Goal: Task Accomplishment & Management: Manage account settings

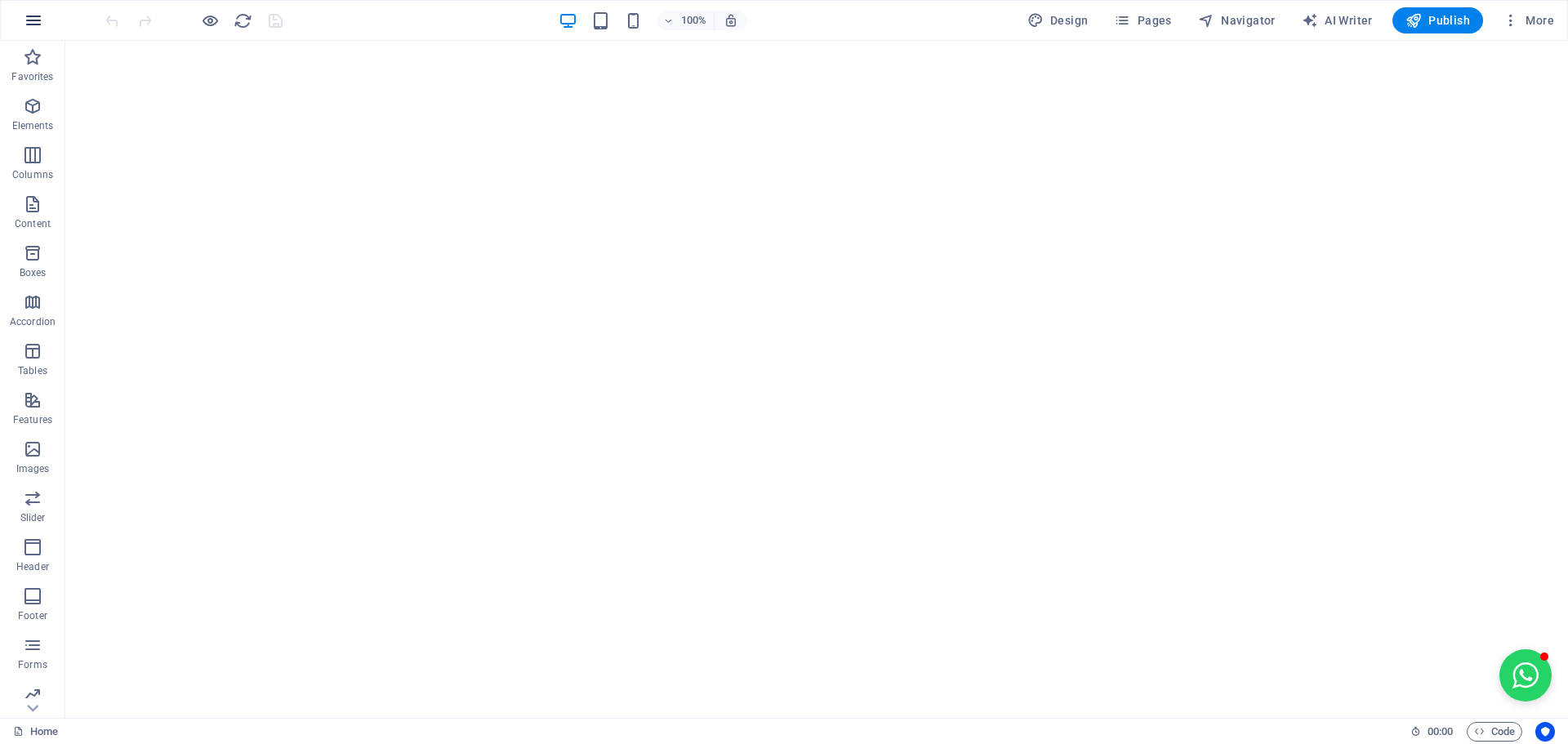
click at [37, 17] on icon "button" at bounding box center [33, 20] width 19 height 19
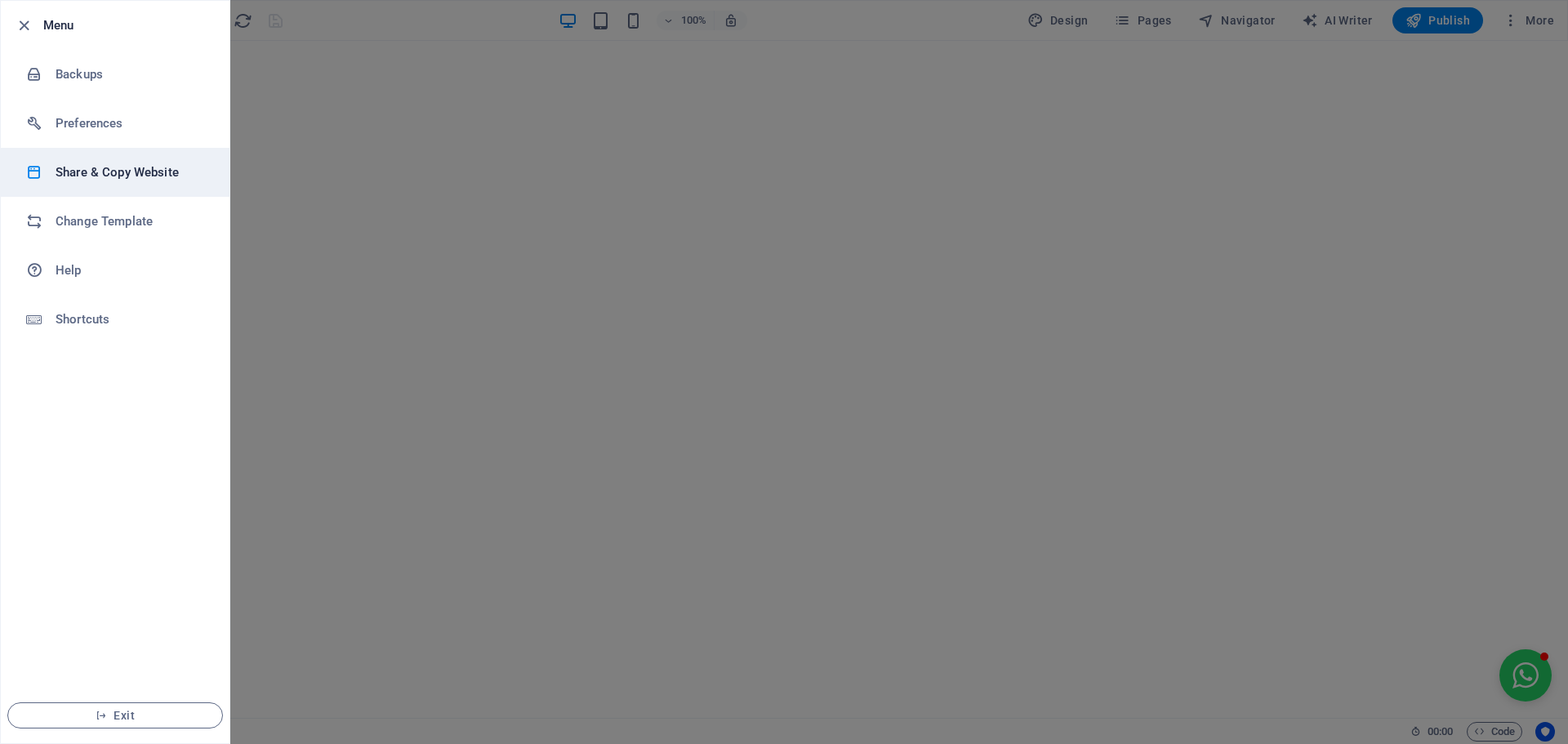
click at [78, 176] on h6 "Share & Copy Website" at bounding box center [131, 172] width 151 height 19
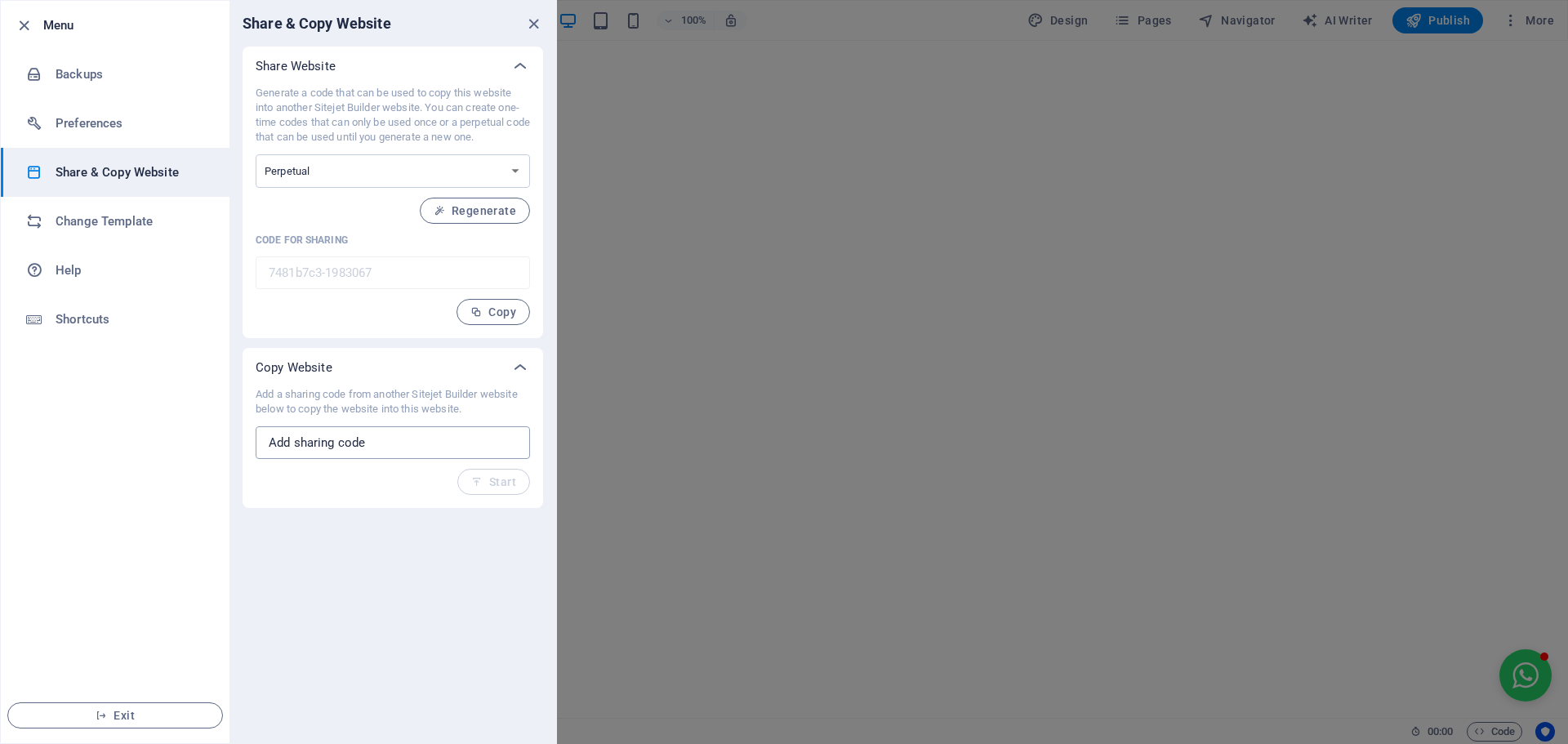
click at [382, 439] on input "text" at bounding box center [392, 442] width 274 height 33
drag, startPoint x: 260, startPoint y: 397, endPoint x: 473, endPoint y: 407, distance: 213.2
click at [473, 407] on p "Add a sharing code from another Sitejet Builder website below to copy the websi…" at bounding box center [392, 401] width 274 height 29
click at [414, 447] on input "text" at bounding box center [392, 442] width 274 height 33
click at [365, 171] on select "One-time Perpetual" at bounding box center [392, 171] width 274 height 33
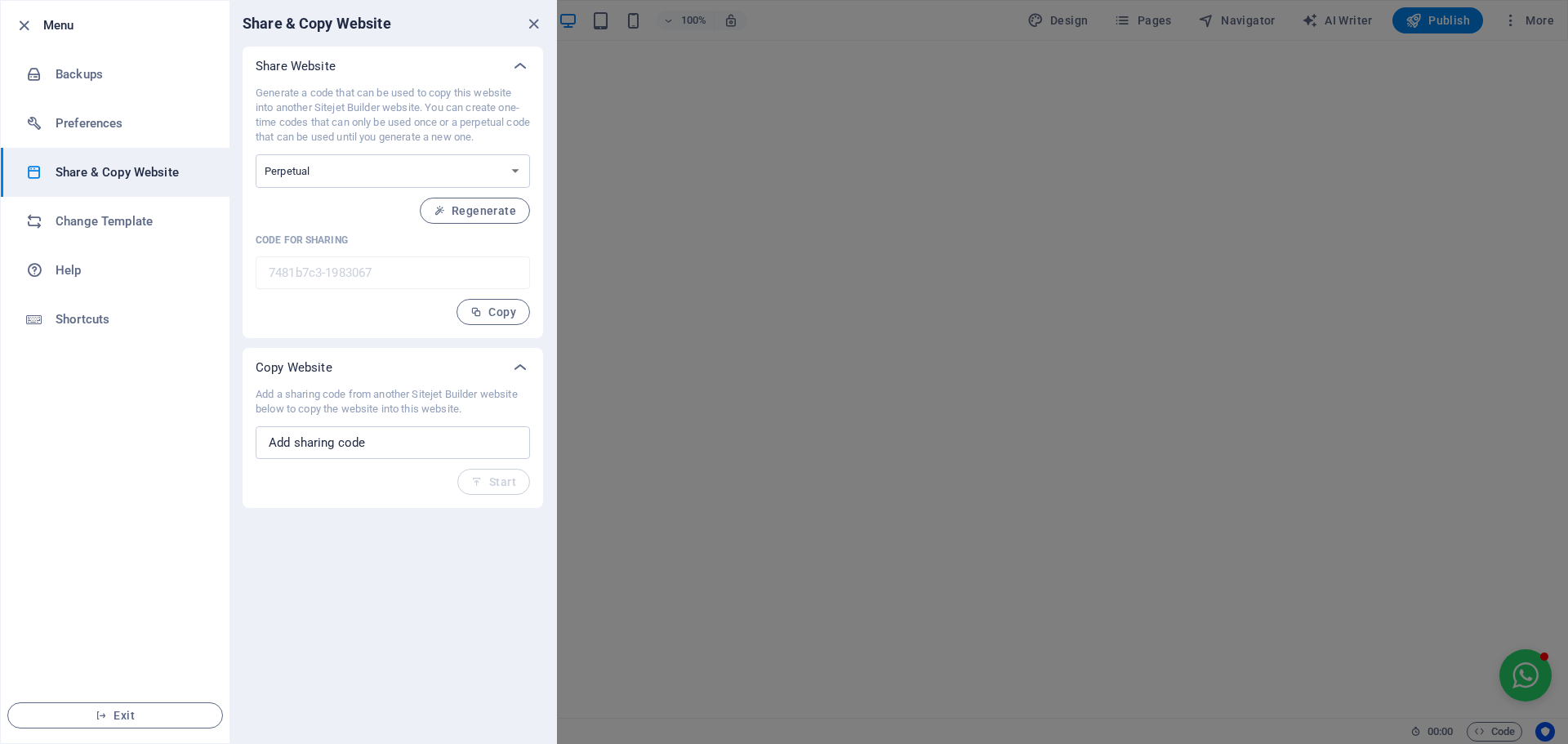
click at [368, 96] on p "Generate a code that can be used to copy this website into another Sitejet Buil…" at bounding box center [392, 115] width 274 height 59
click at [341, 164] on select "One-time Perpetual" at bounding box center [392, 171] width 274 height 33
select select "onetime"
click at [255, 155] on select "One-time Perpetual" at bounding box center [392, 171] width 274 height 33
click at [485, 207] on span "Generate" at bounding box center [481, 211] width 70 height 13
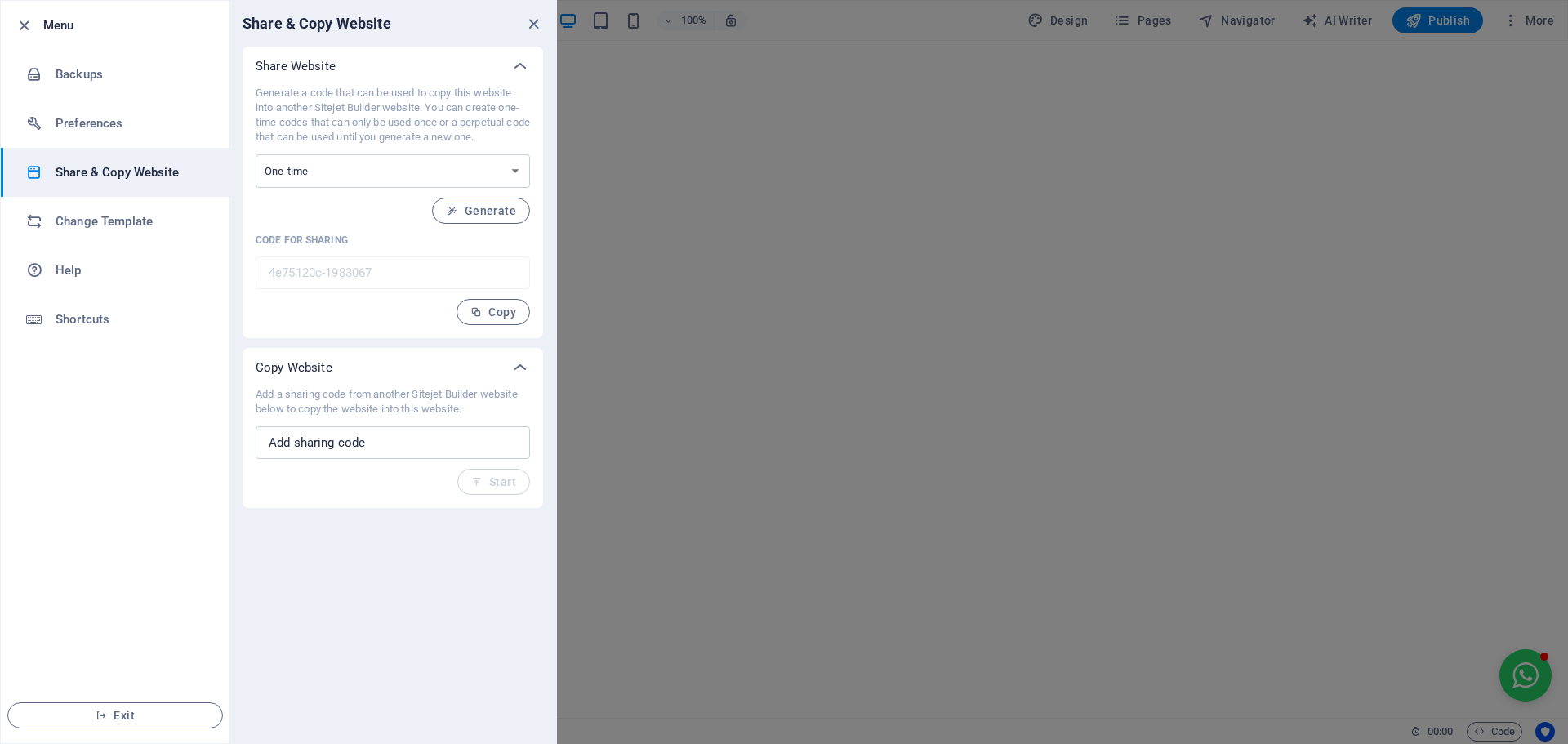
click at [486, 207] on span "Generate" at bounding box center [481, 211] width 70 height 13
type input "fd3778e7-1983067"
click at [496, 312] on span "Copy" at bounding box center [493, 312] width 46 height 13
click at [125, 710] on span "Exit" at bounding box center [115, 715] width 188 height 13
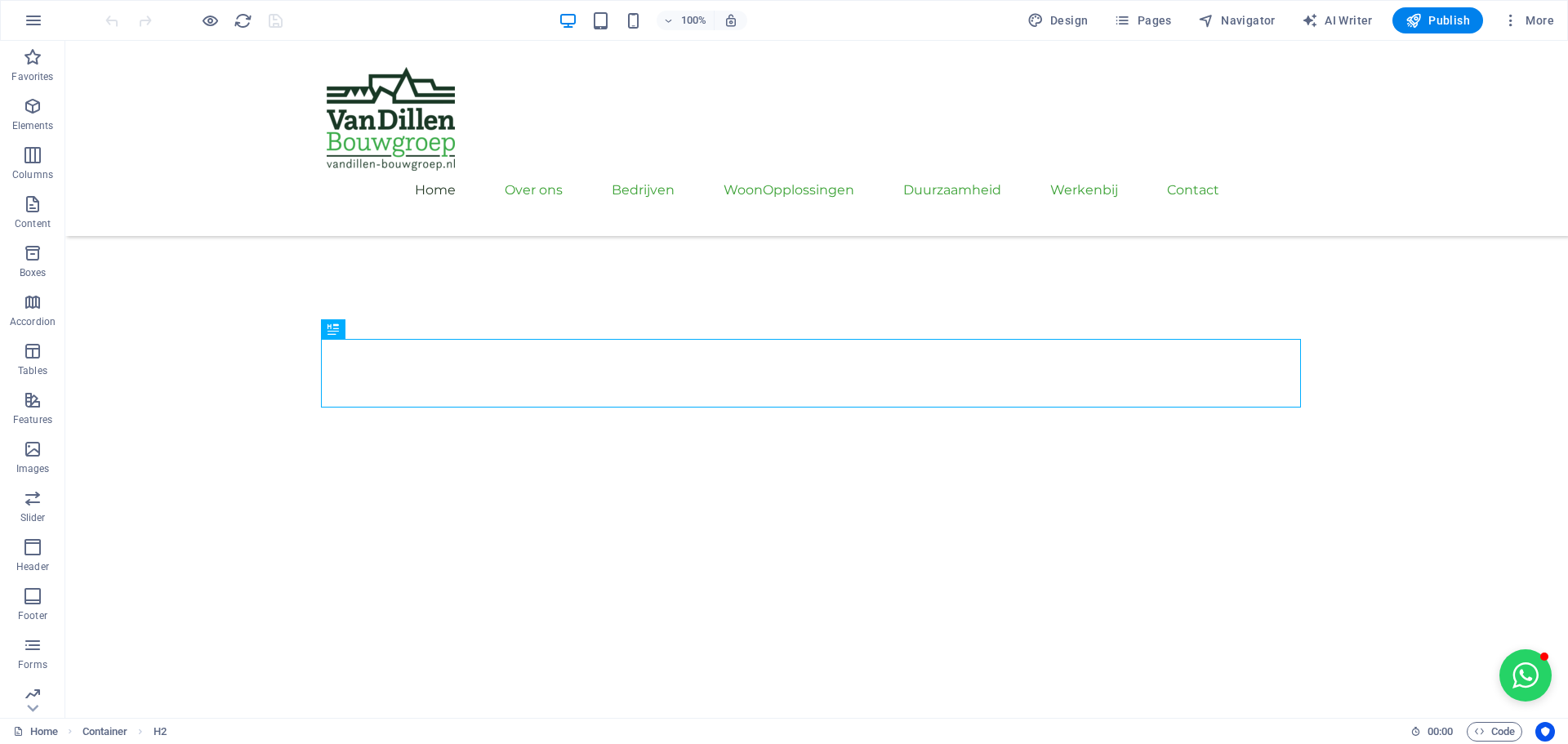
scroll to position [478, 0]
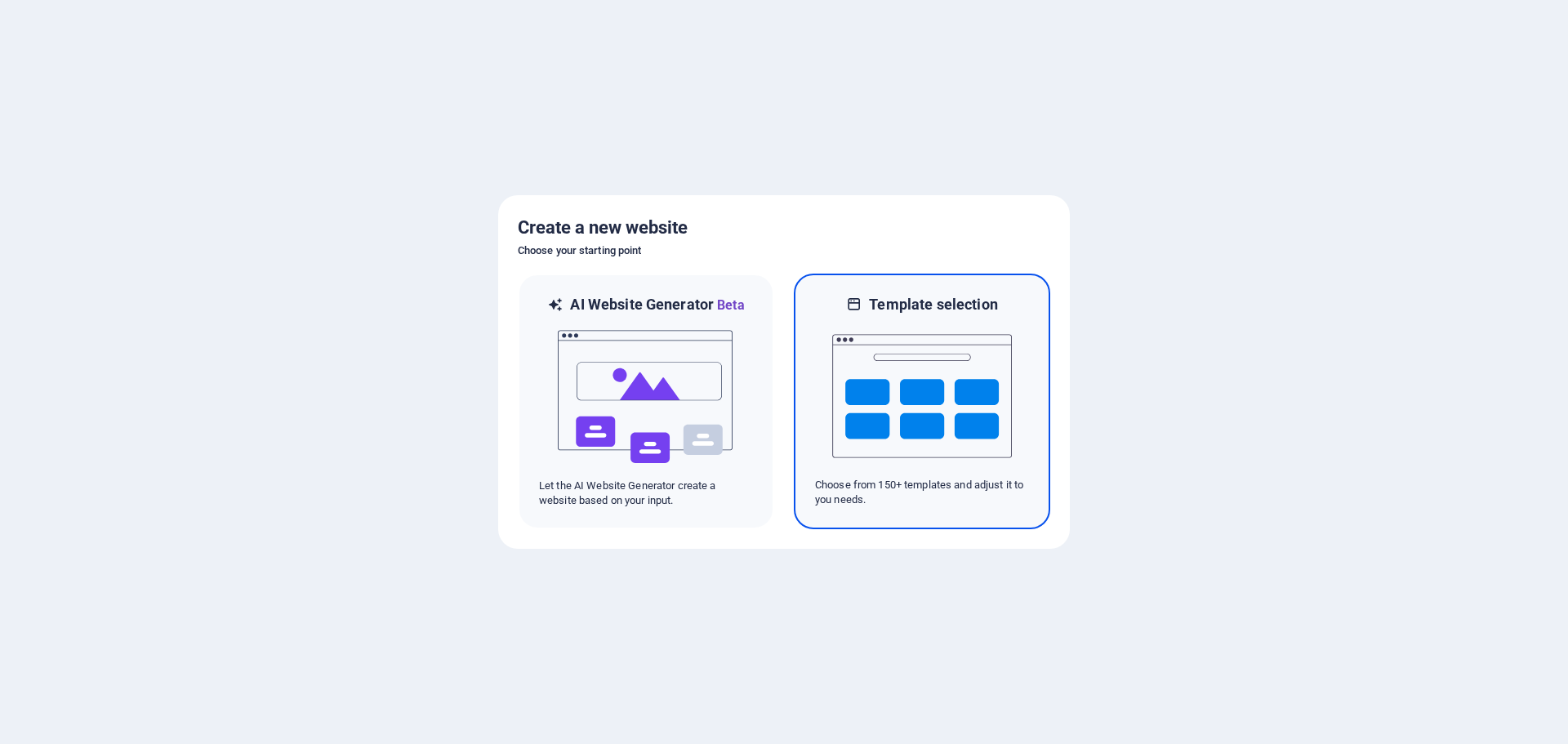
click at [850, 376] on img at bounding box center [922, 396] width 180 height 163
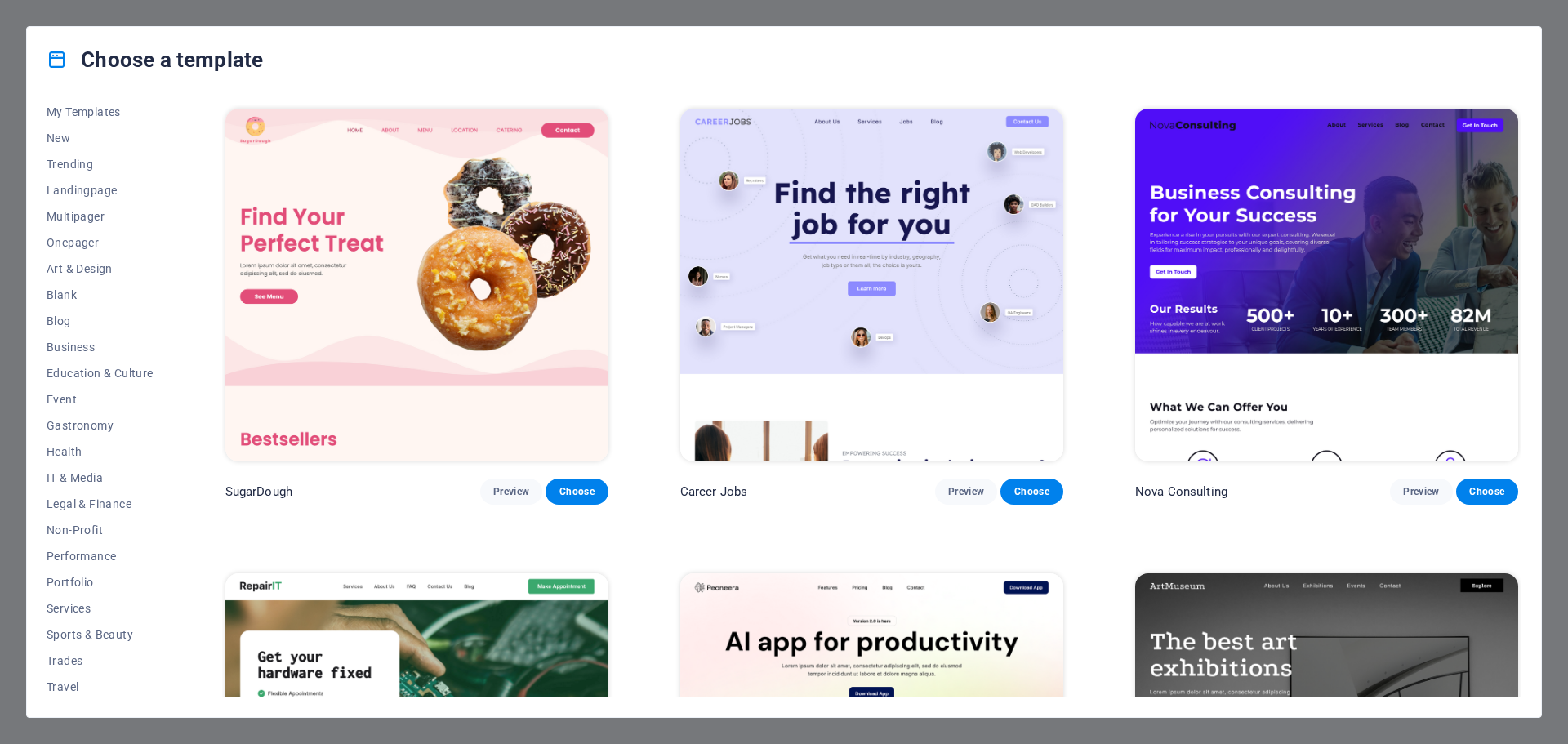
scroll to position [61, 0]
click at [73, 684] on span "Wireframe" at bounding box center [100, 684] width 107 height 13
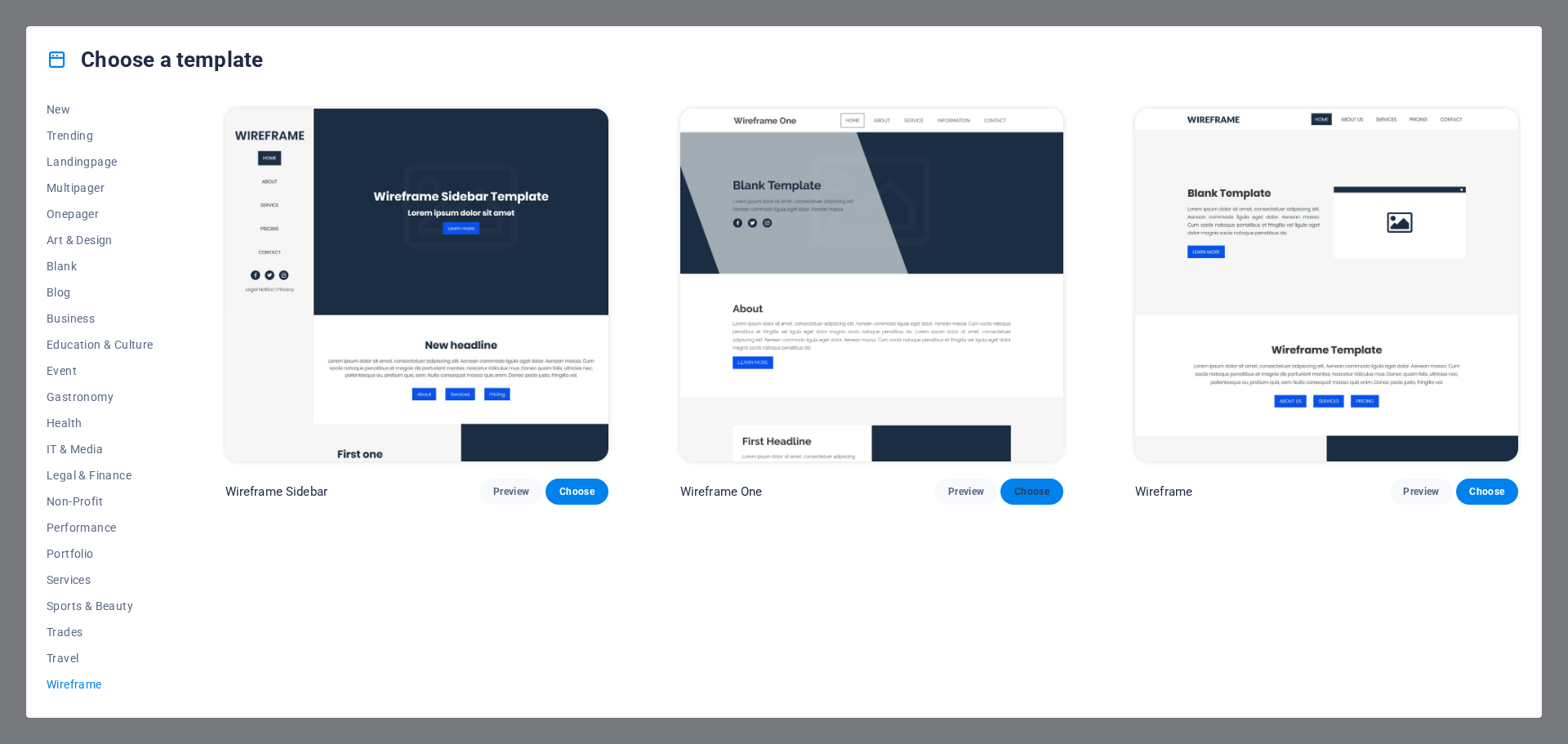
click at [1042, 488] on span "Choose" at bounding box center [1031, 491] width 36 height 13
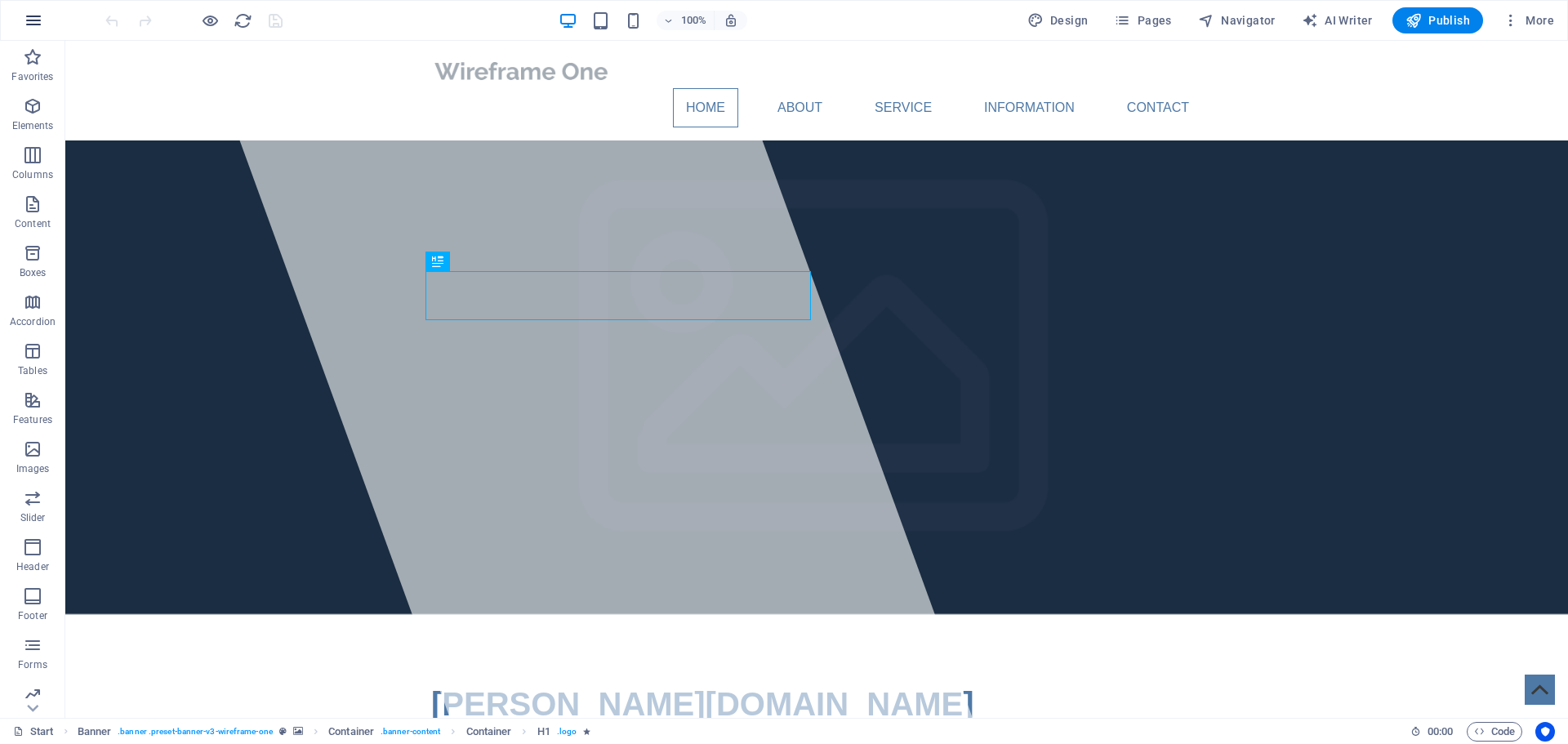
click at [40, 16] on icon "button" at bounding box center [33, 20] width 19 height 19
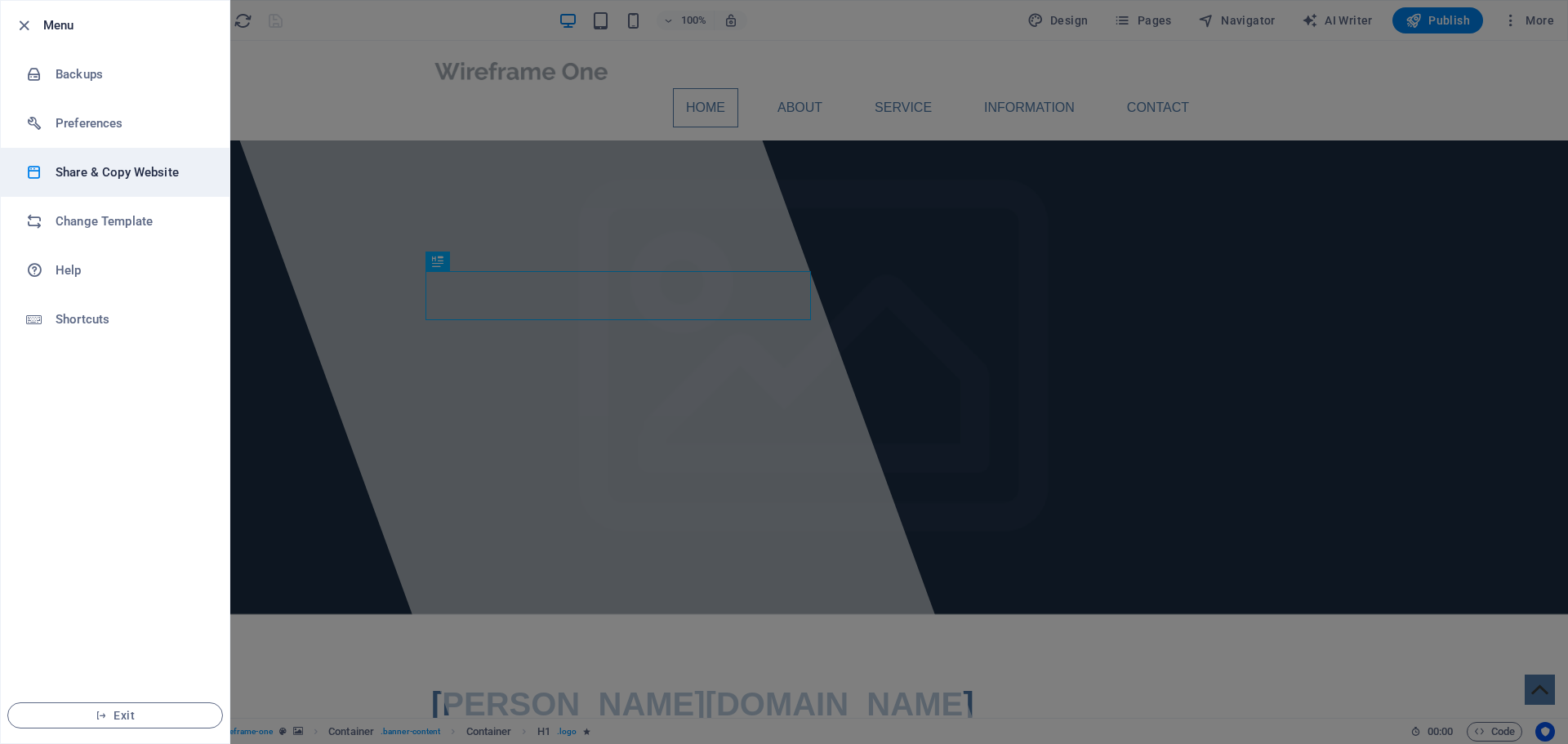
click at [84, 164] on h6 "Share & Copy Website" at bounding box center [131, 172] width 151 height 19
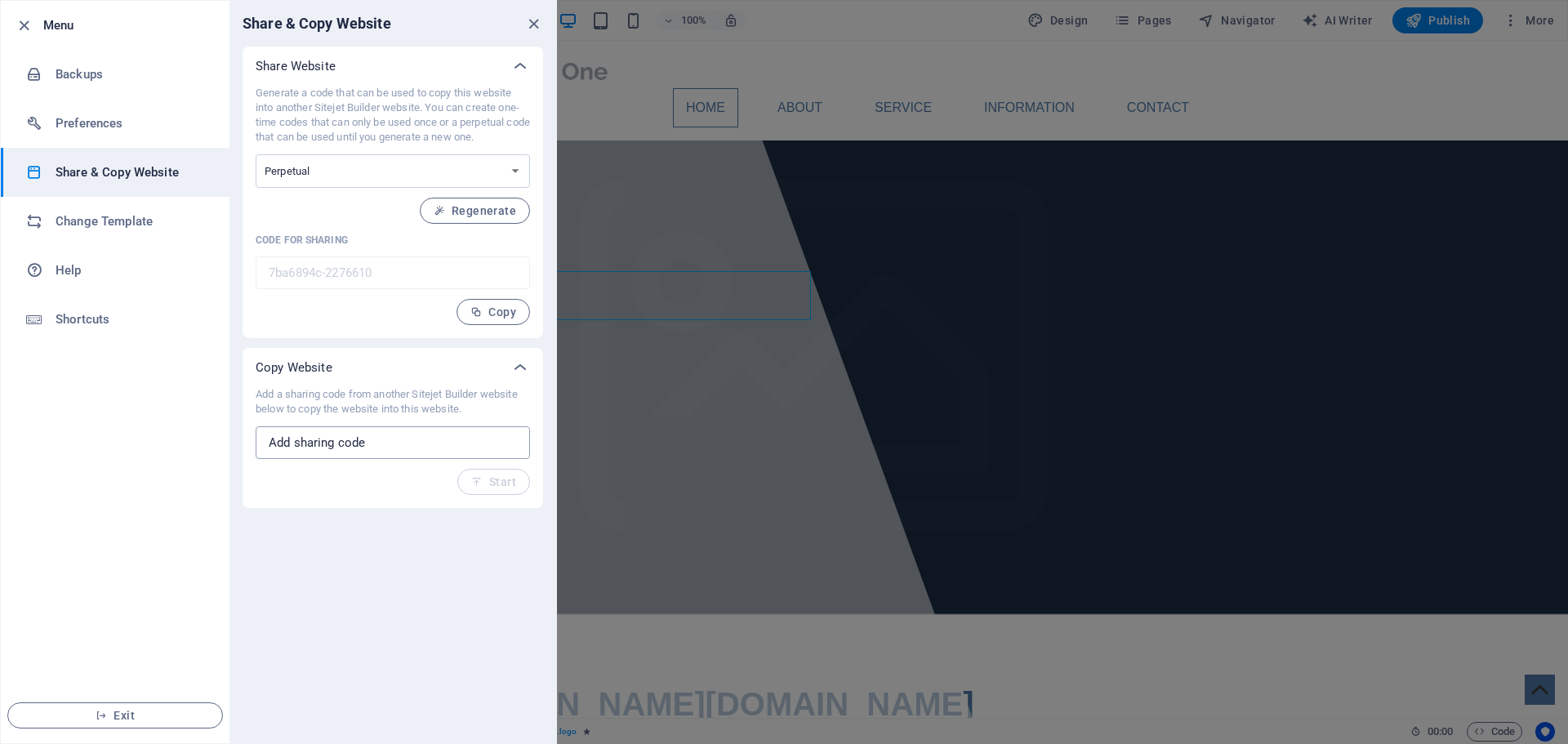
click at [333, 450] on input "text" at bounding box center [392, 442] width 274 height 33
paste input "fd3778e7-1983067"
type input "fd3778e7-1983067"
click at [498, 481] on span "Start" at bounding box center [493, 481] width 45 height 13
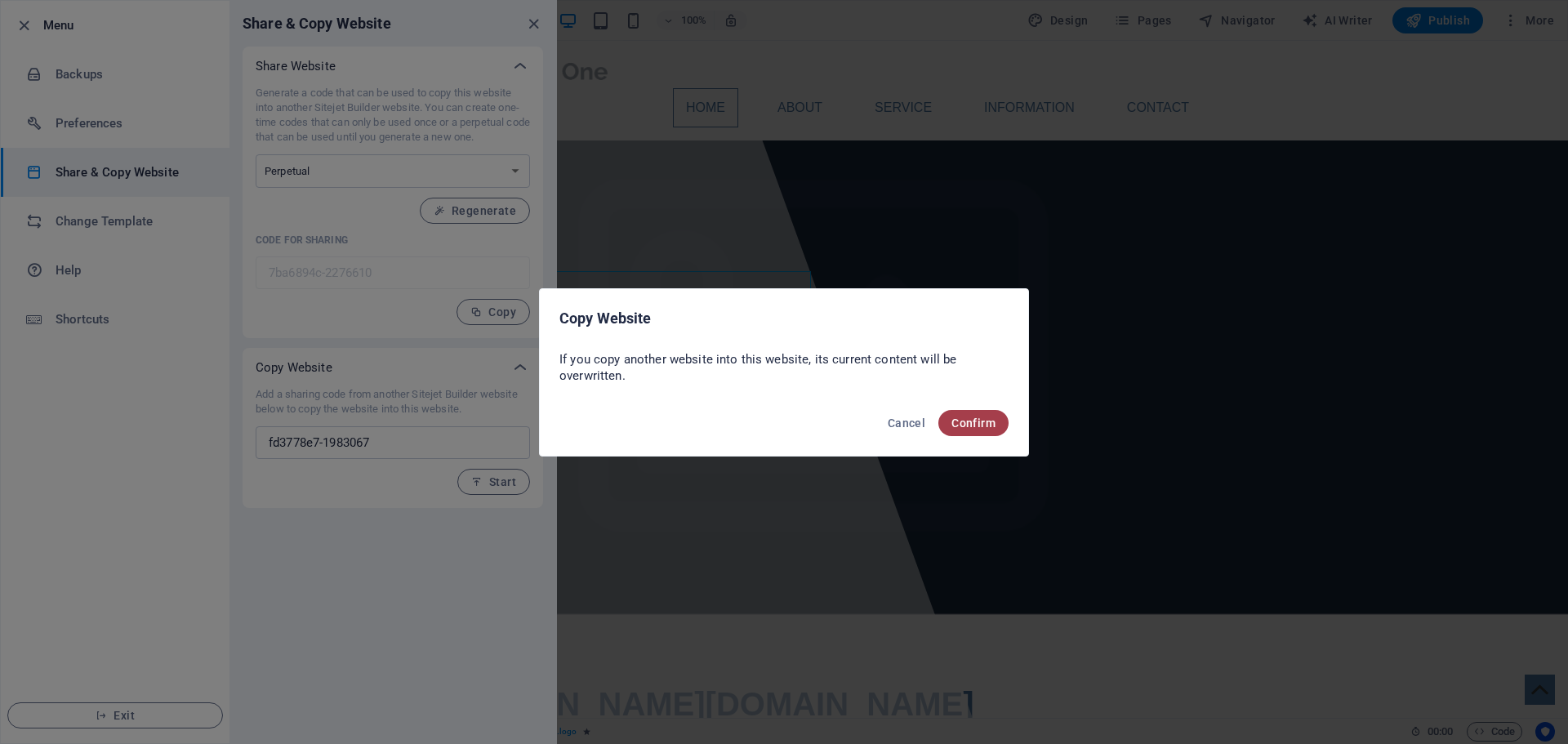
click at [983, 425] on span "Confirm" at bounding box center [973, 423] width 44 height 13
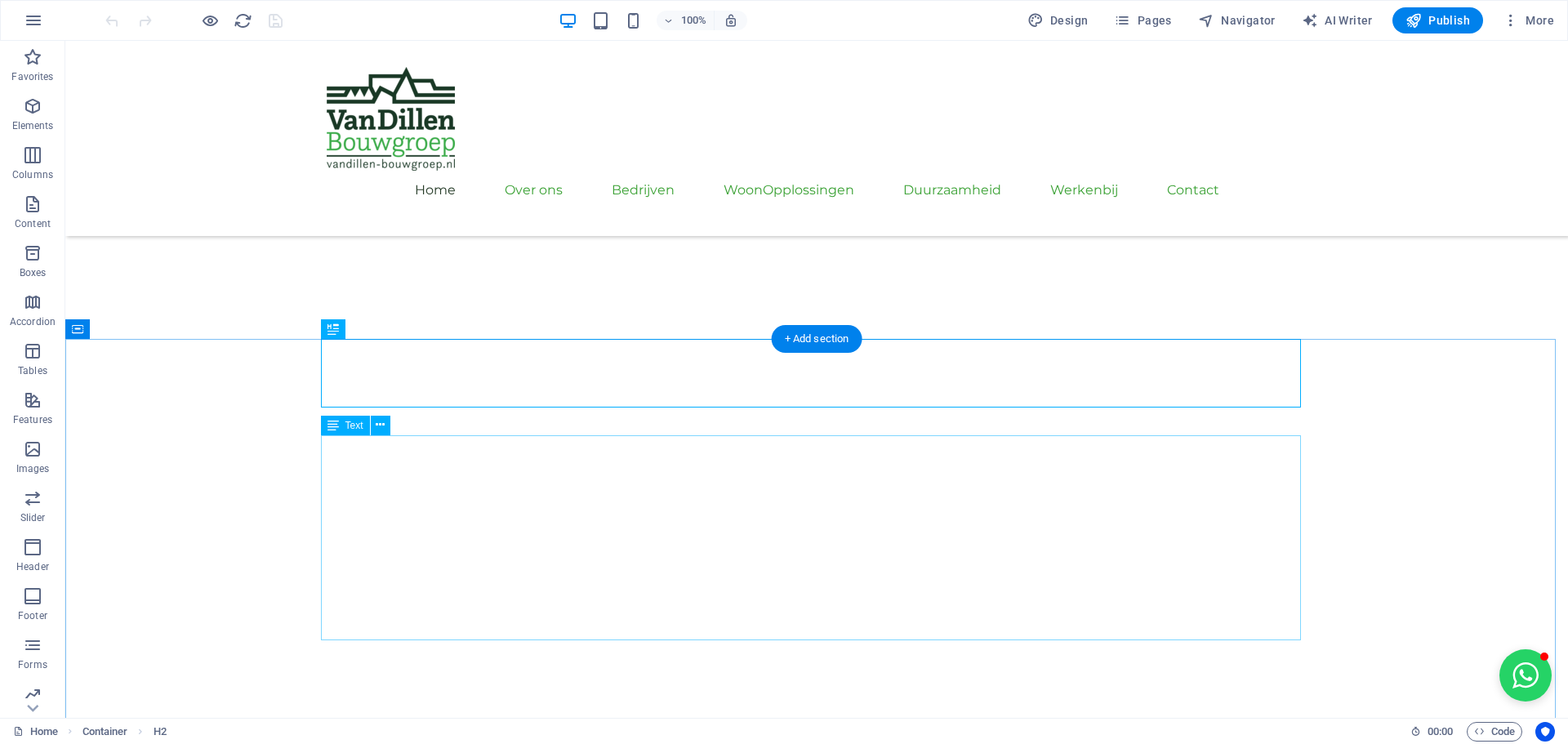
scroll to position [478, 0]
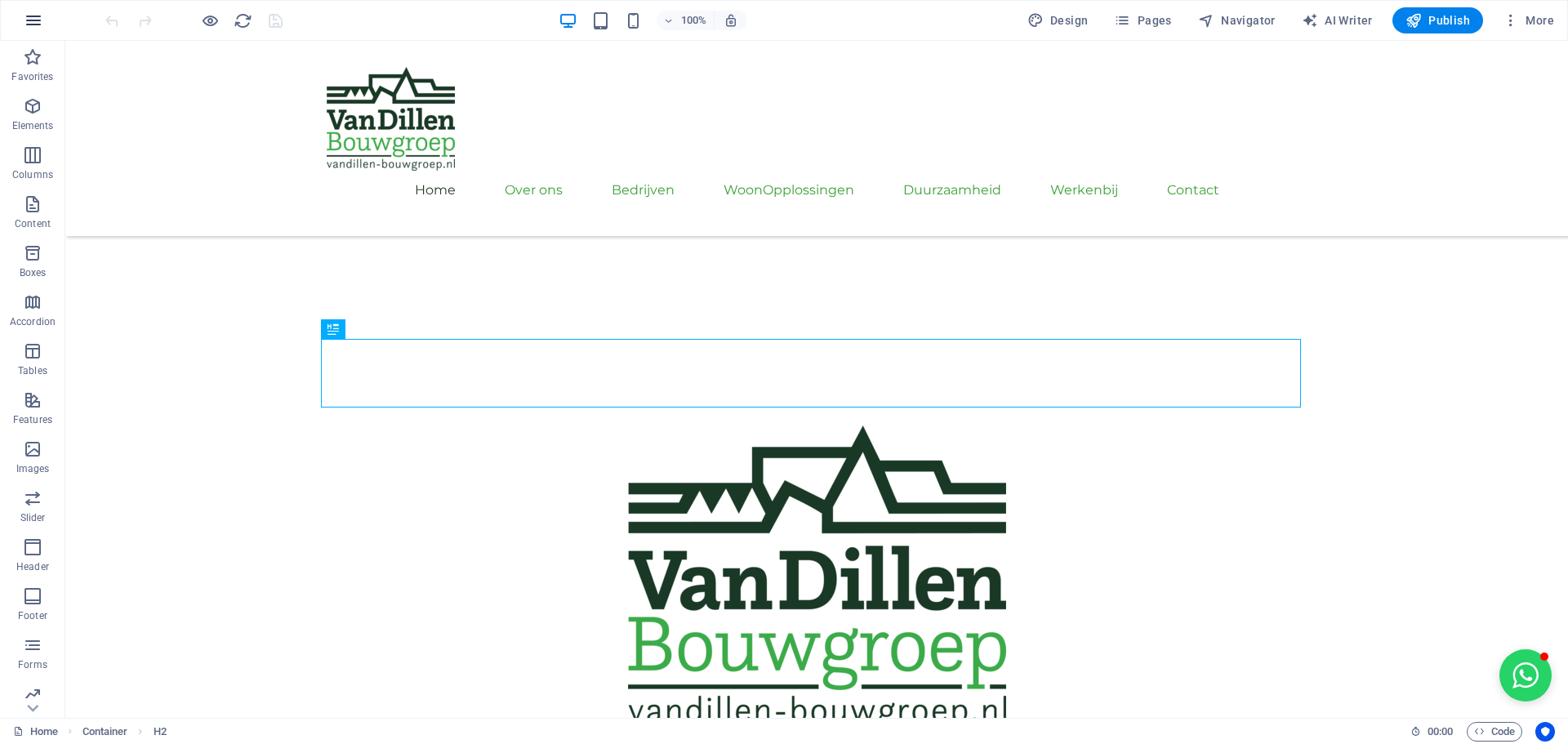
click at [18, 19] on button "button" at bounding box center [33, 20] width 40 height 40
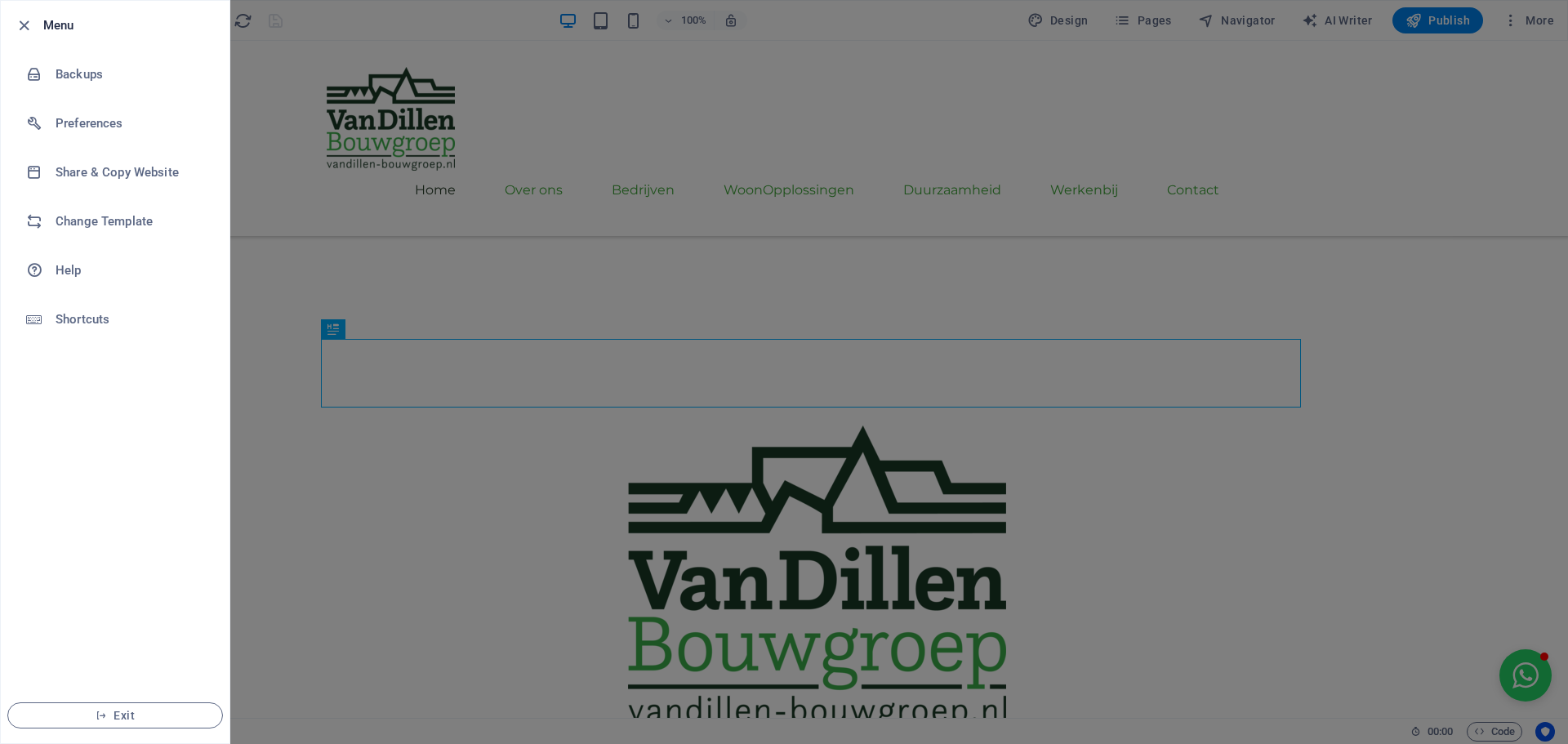
click at [18, 19] on icon "button" at bounding box center [24, 25] width 18 height 18
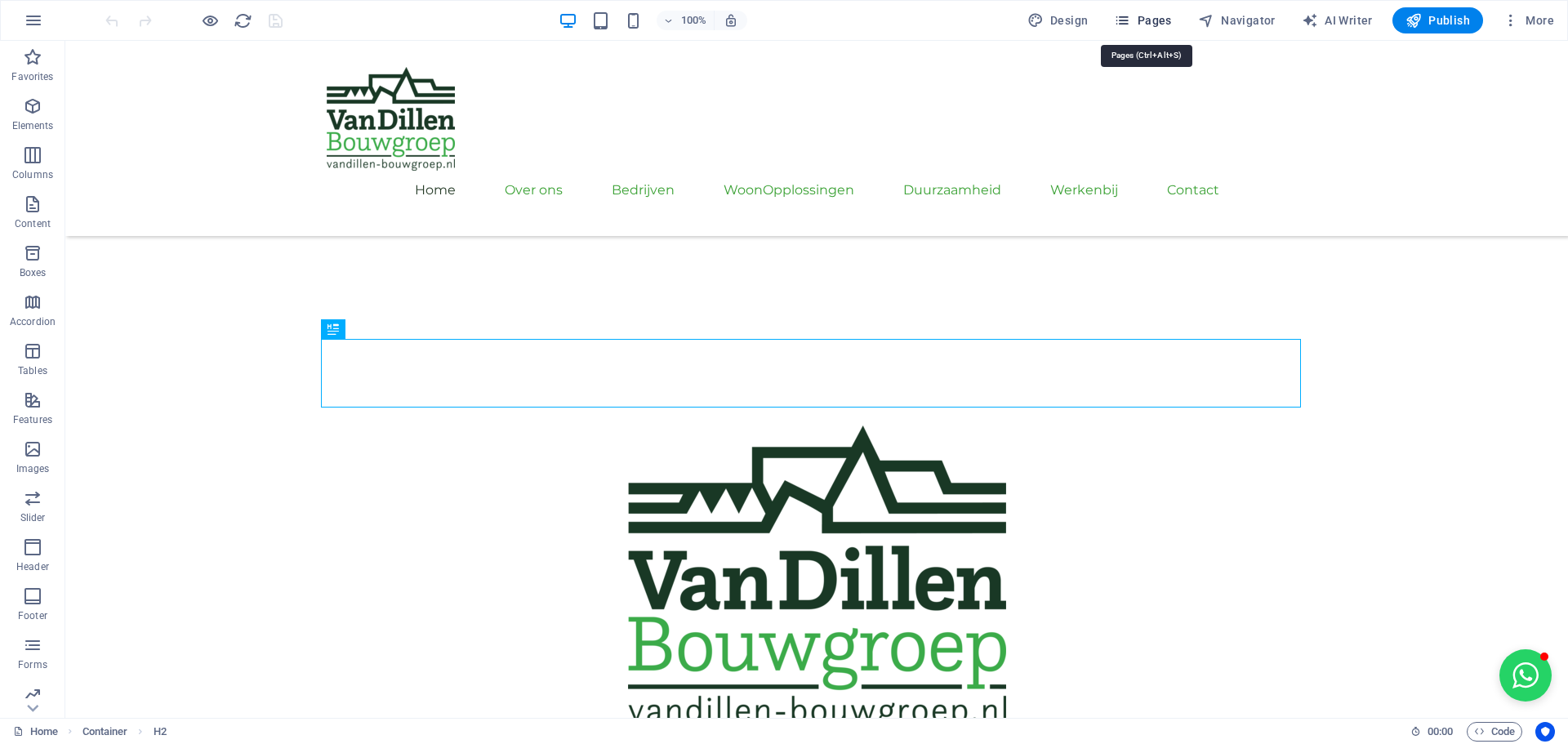
click at [1159, 22] on span "Pages" at bounding box center [1142, 20] width 57 height 17
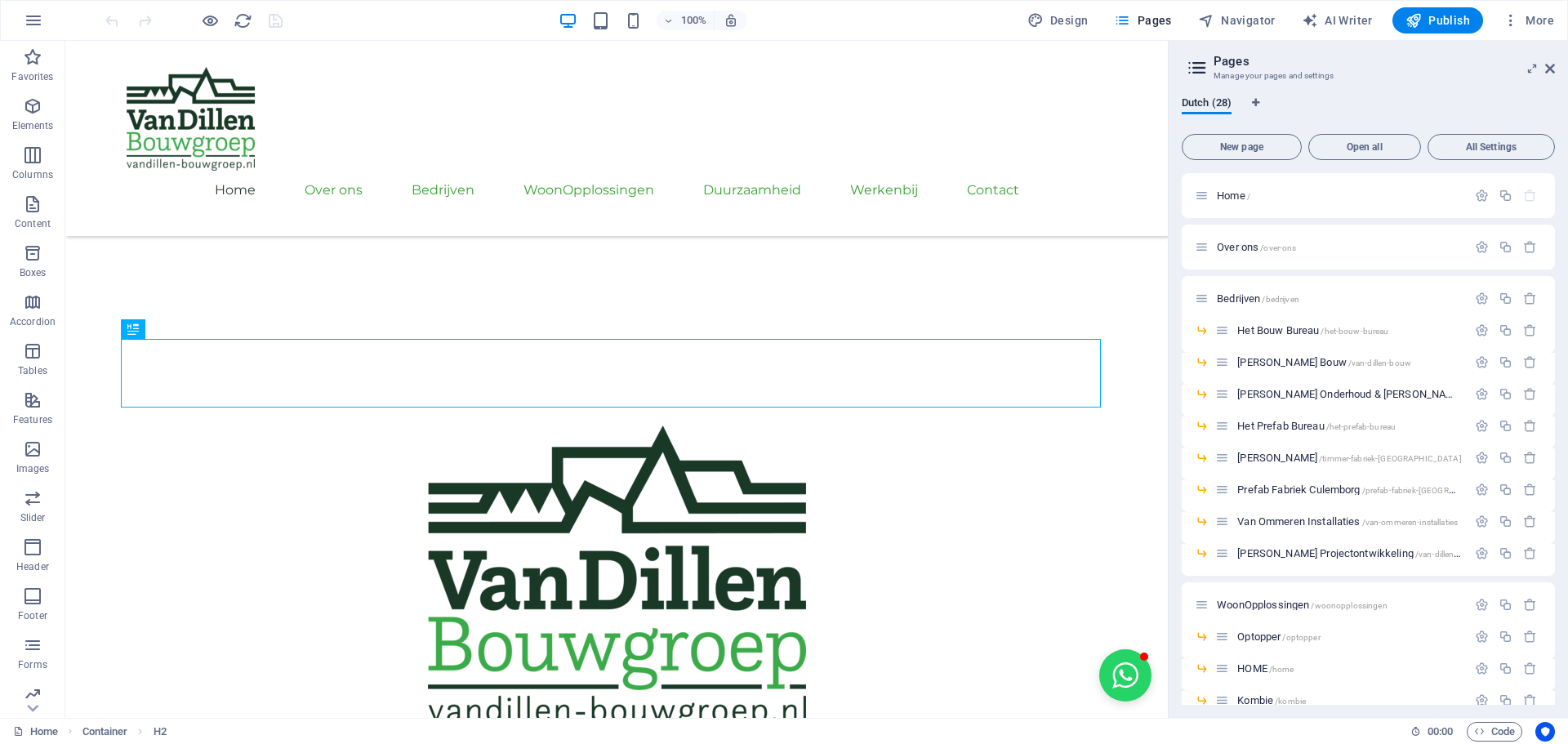
click at [277, 19] on div at bounding box center [193, 20] width 183 height 26
click at [283, 20] on div at bounding box center [193, 20] width 183 height 26
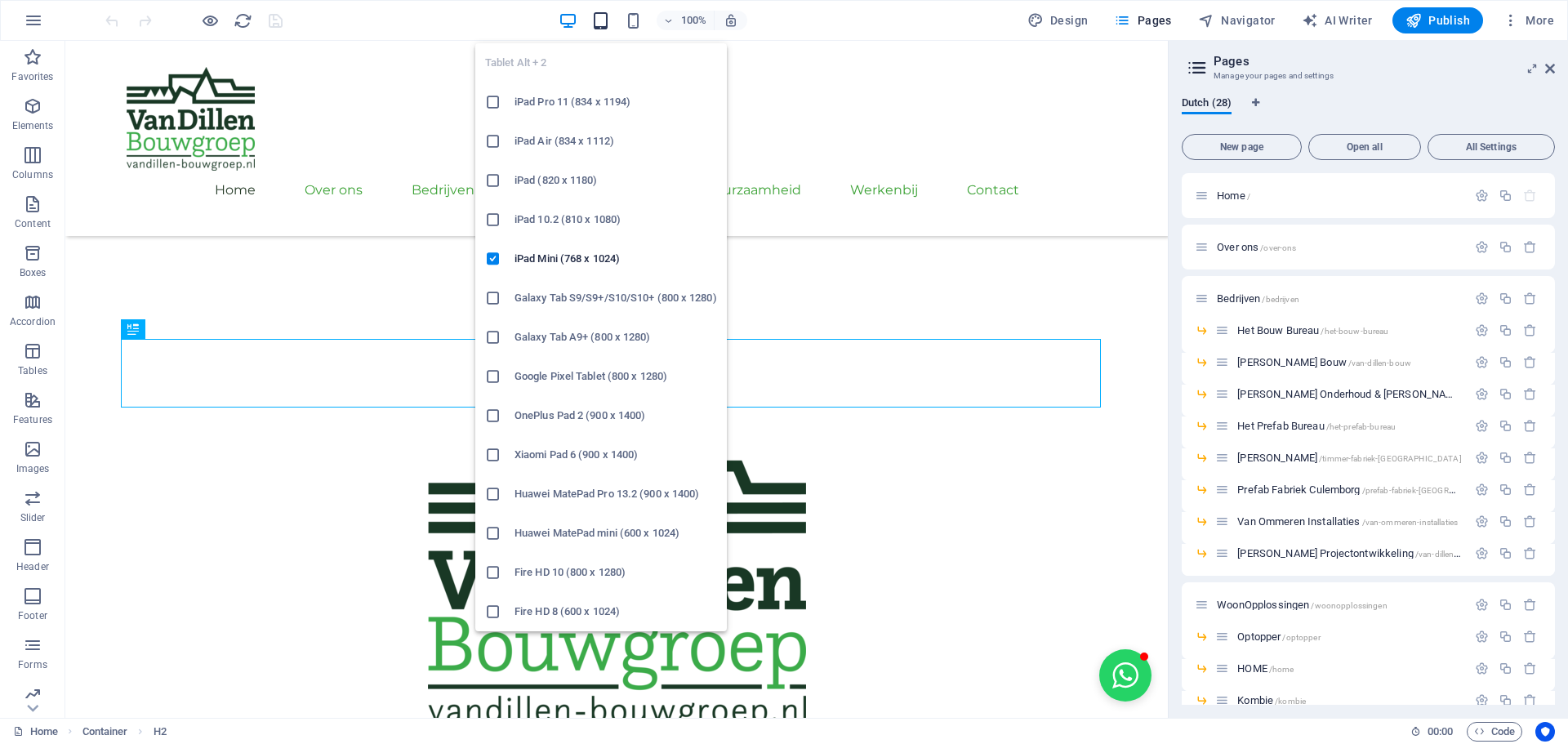
click at [601, 18] on icon "button" at bounding box center [600, 20] width 18 height 18
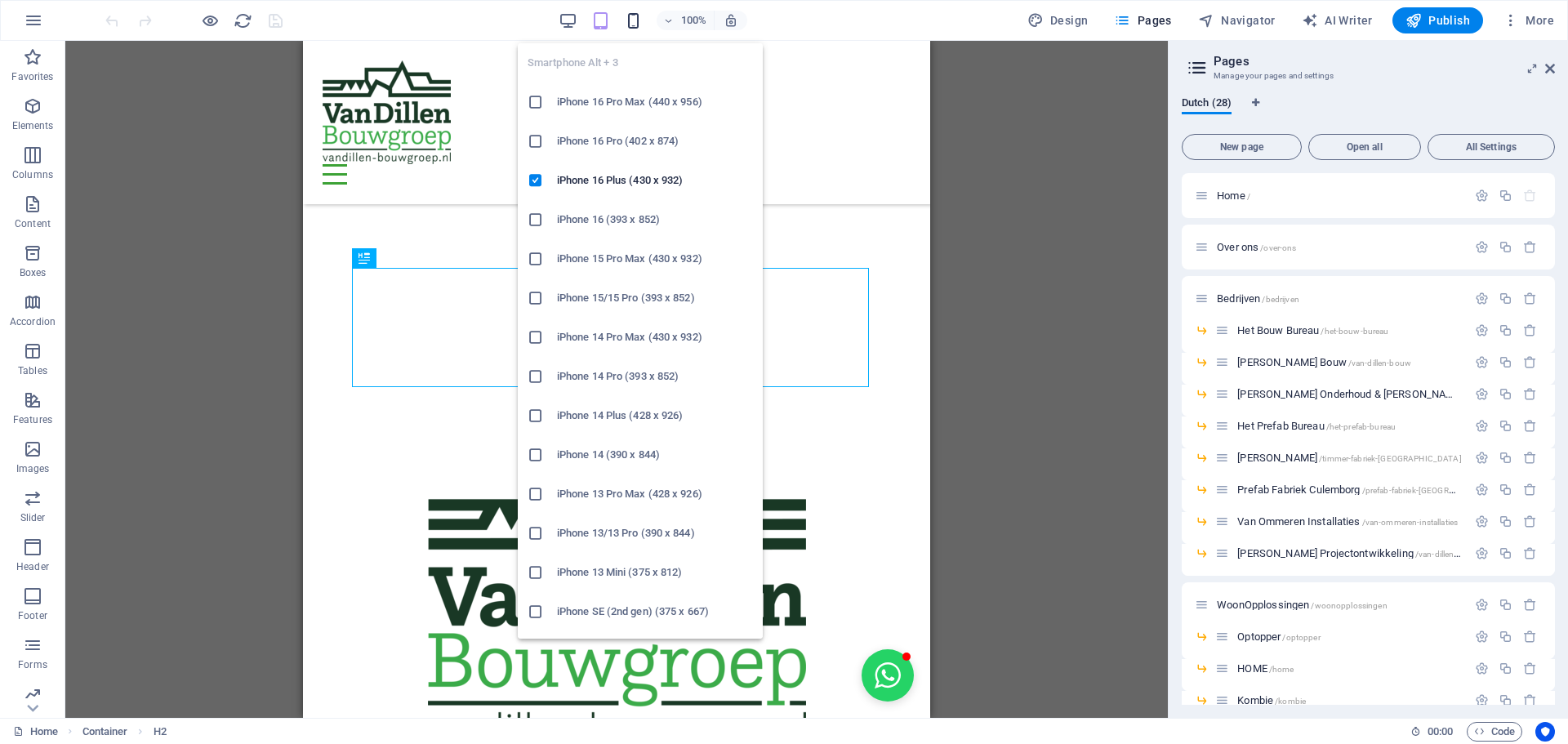
click at [632, 25] on icon "button" at bounding box center [633, 20] width 18 height 18
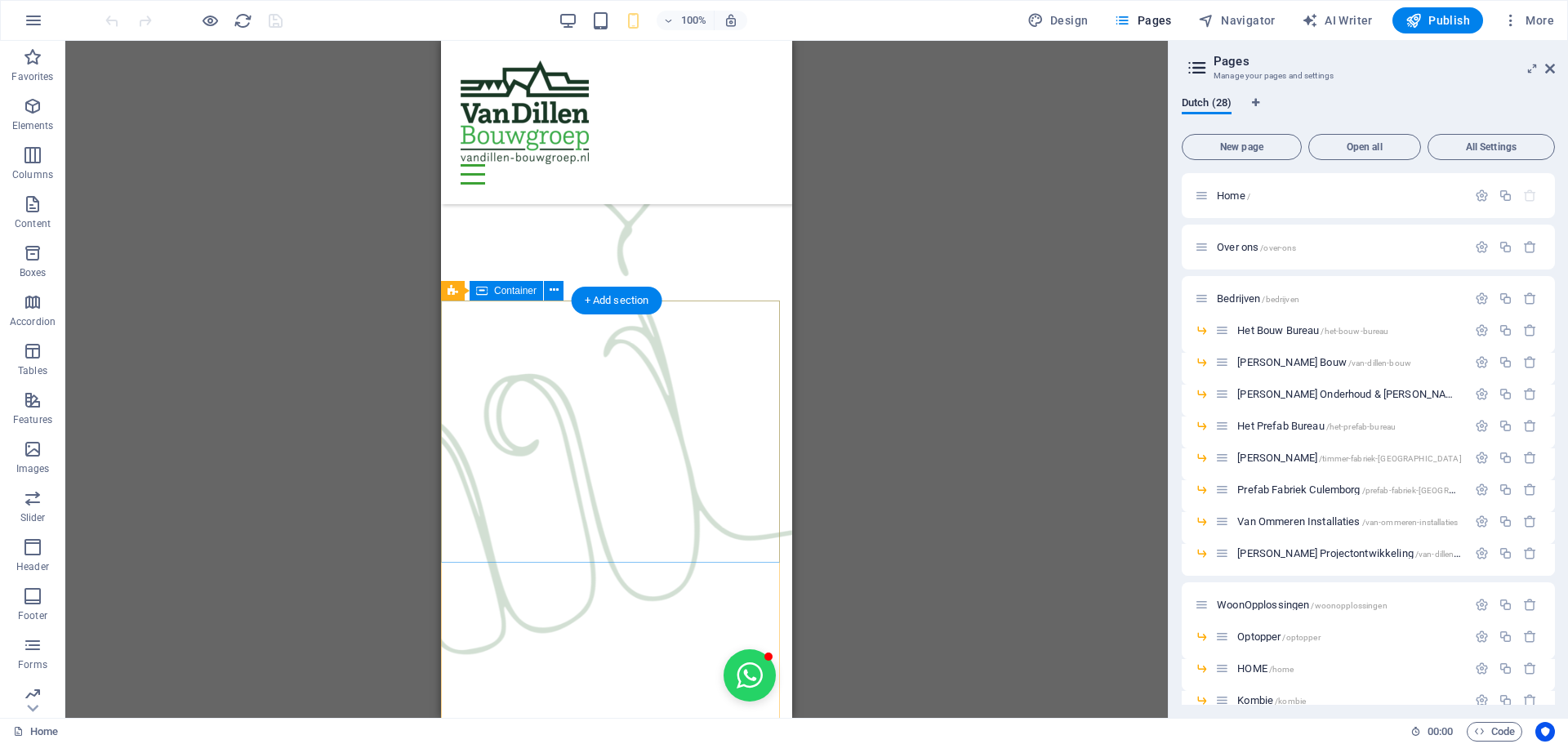
scroll to position [2794, 0]
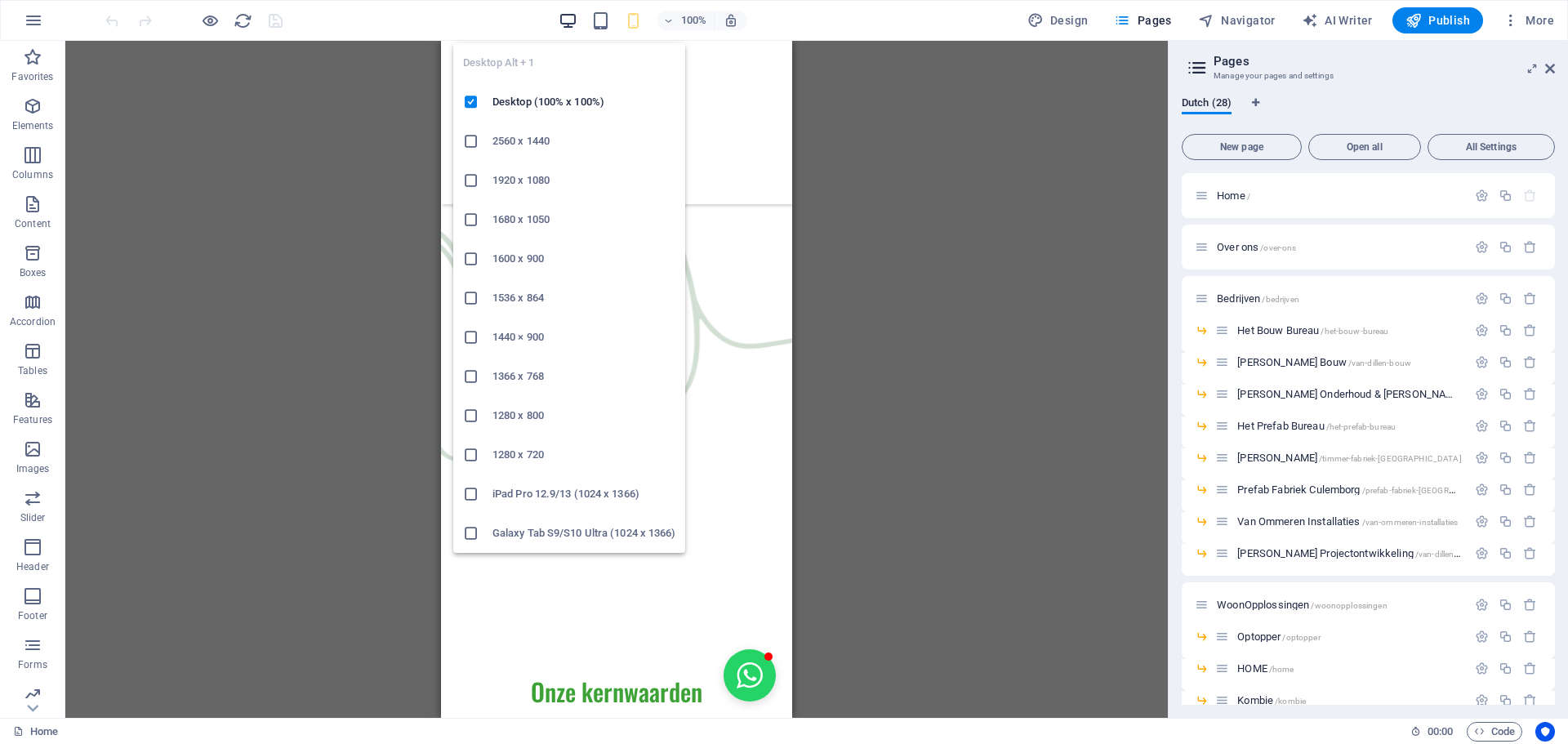
click at [573, 25] on icon "button" at bounding box center [567, 20] width 18 height 18
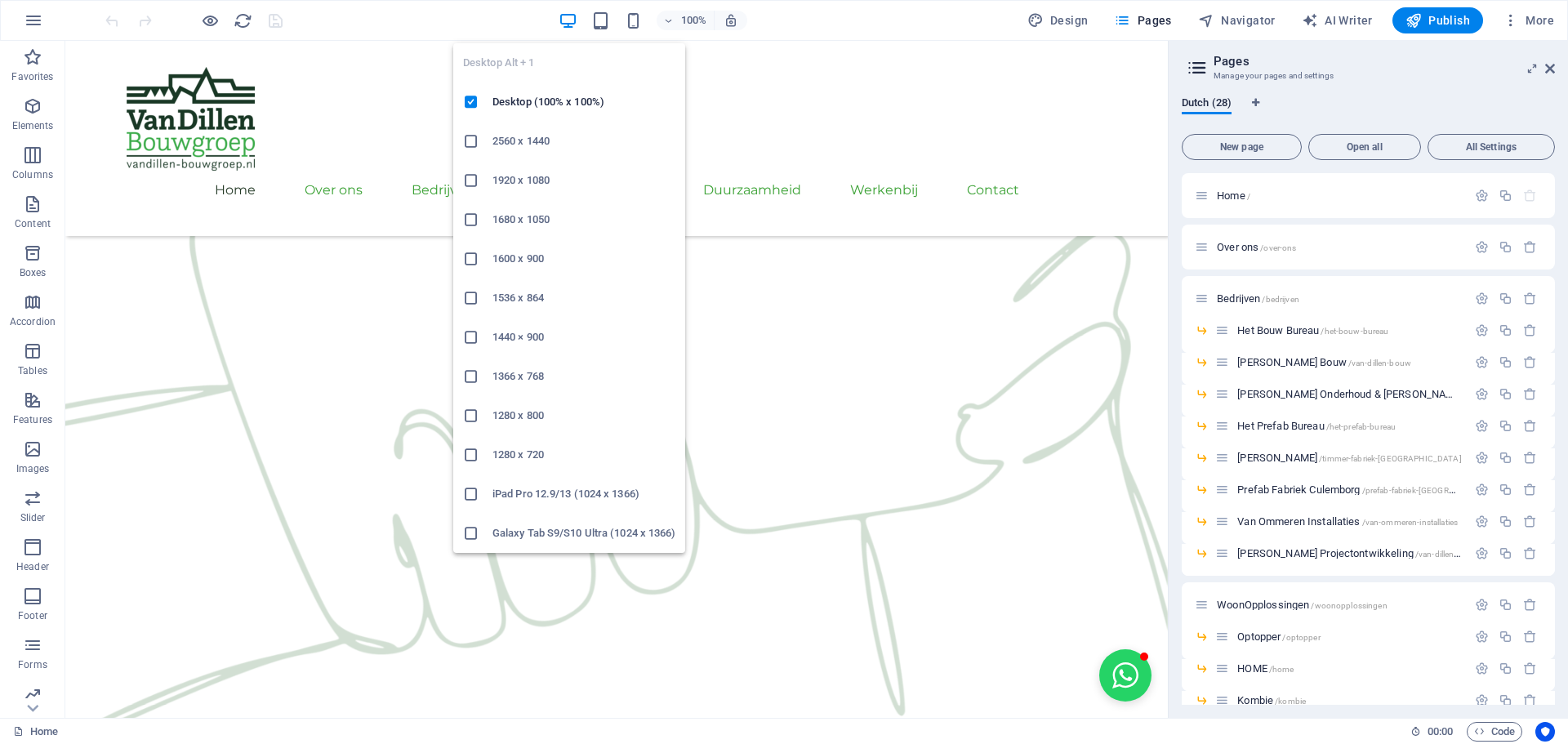
scroll to position [1981, 0]
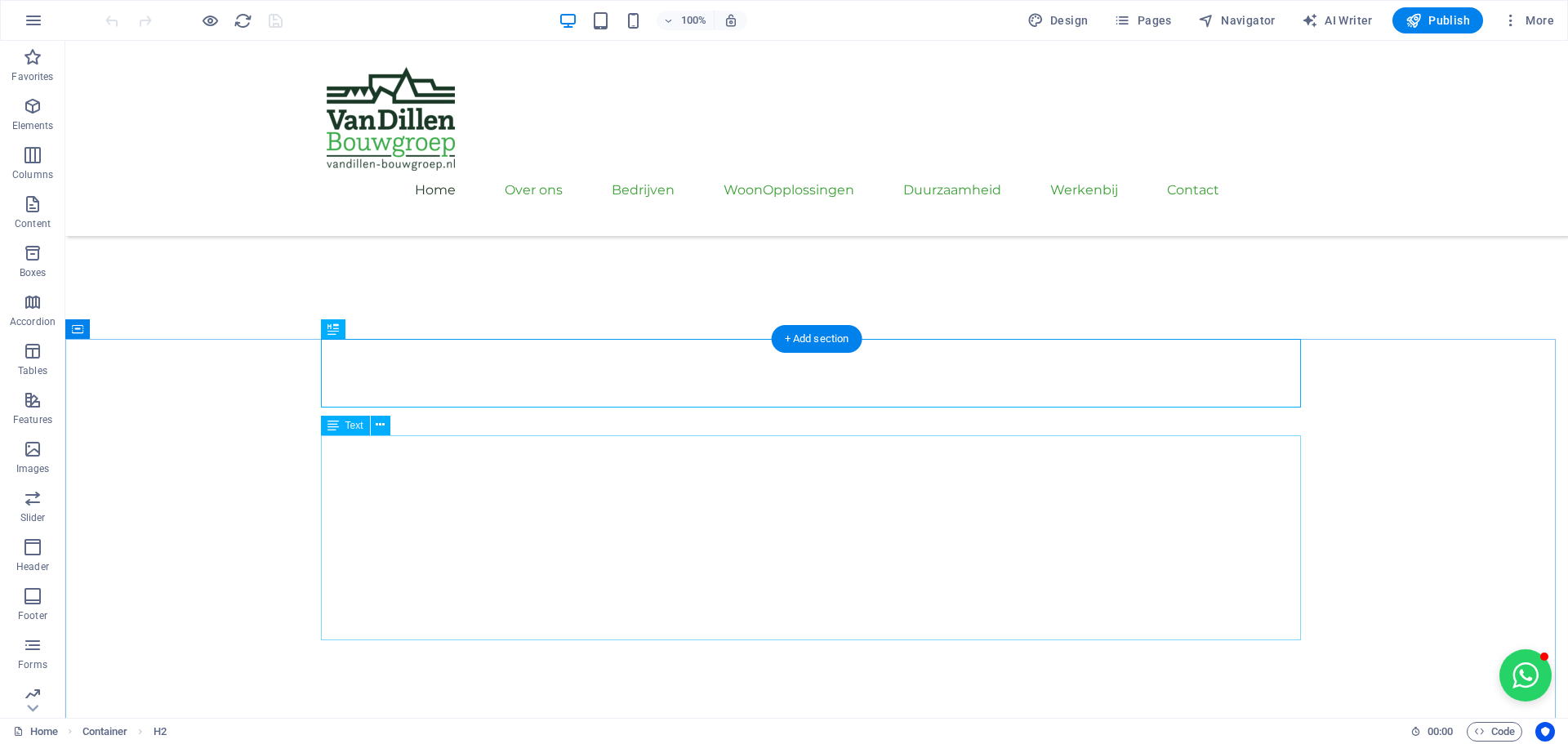
scroll to position [478, 0]
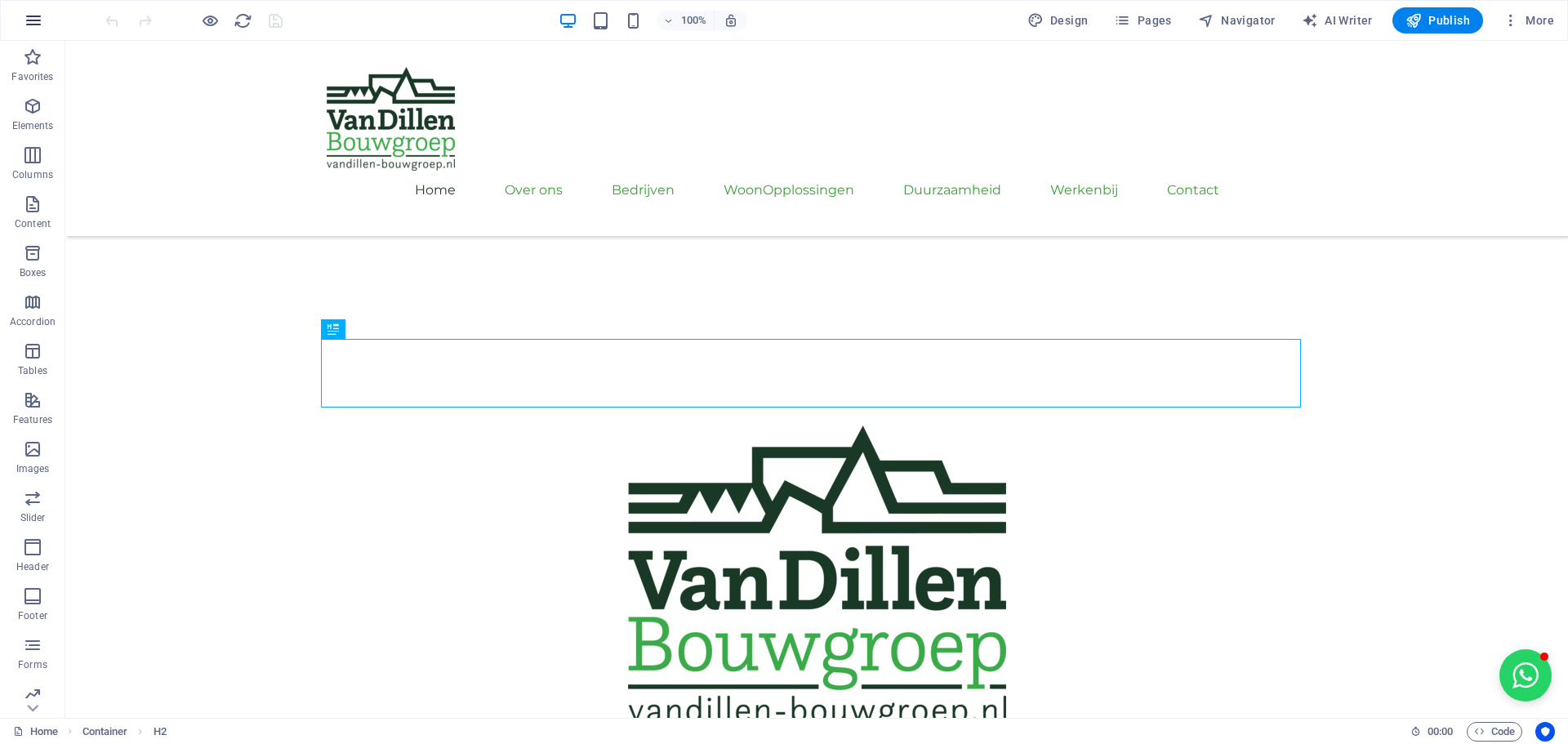
click at [32, 16] on icon "button" at bounding box center [33, 20] width 19 height 19
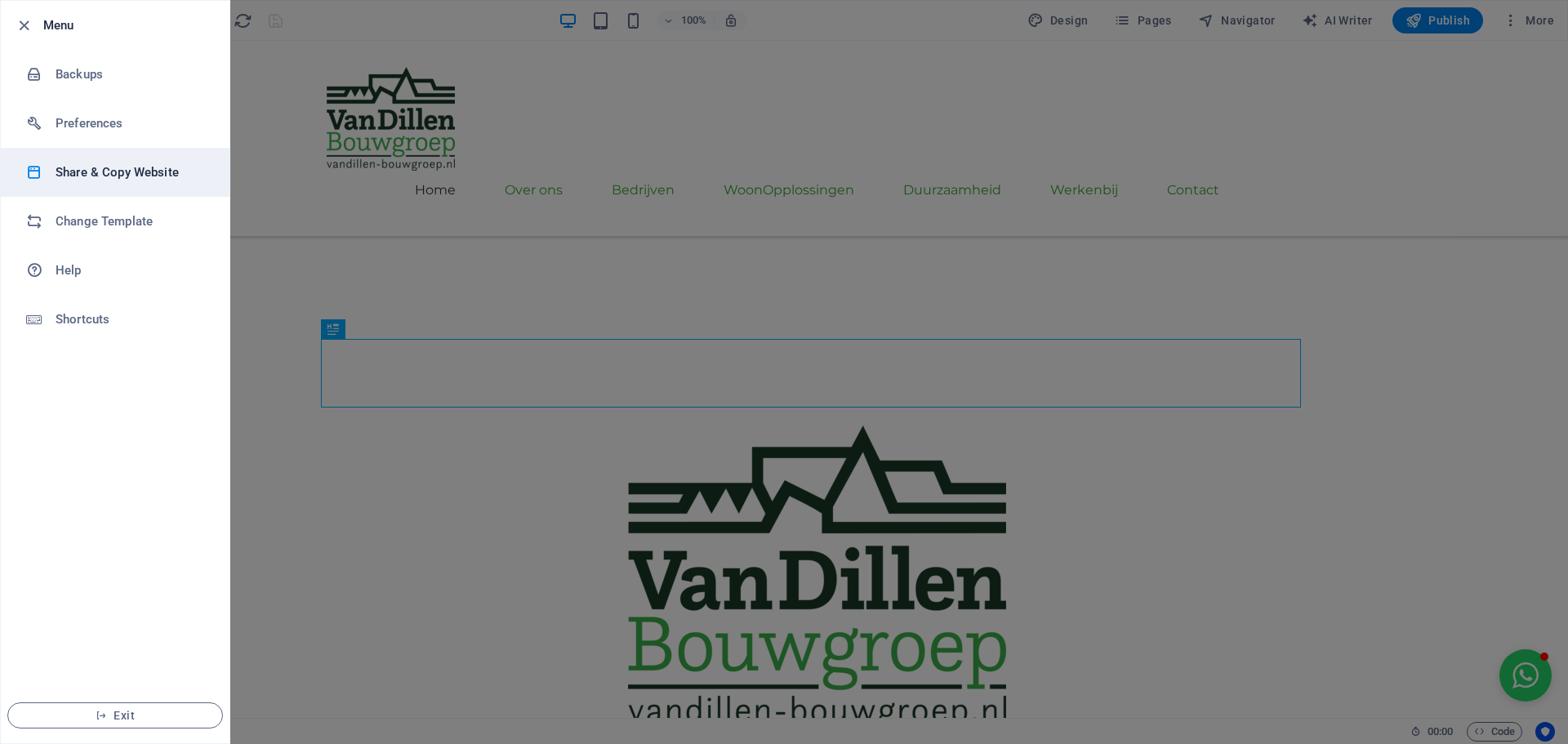
click at [97, 163] on h6 "Share & Copy Website" at bounding box center [131, 172] width 151 height 19
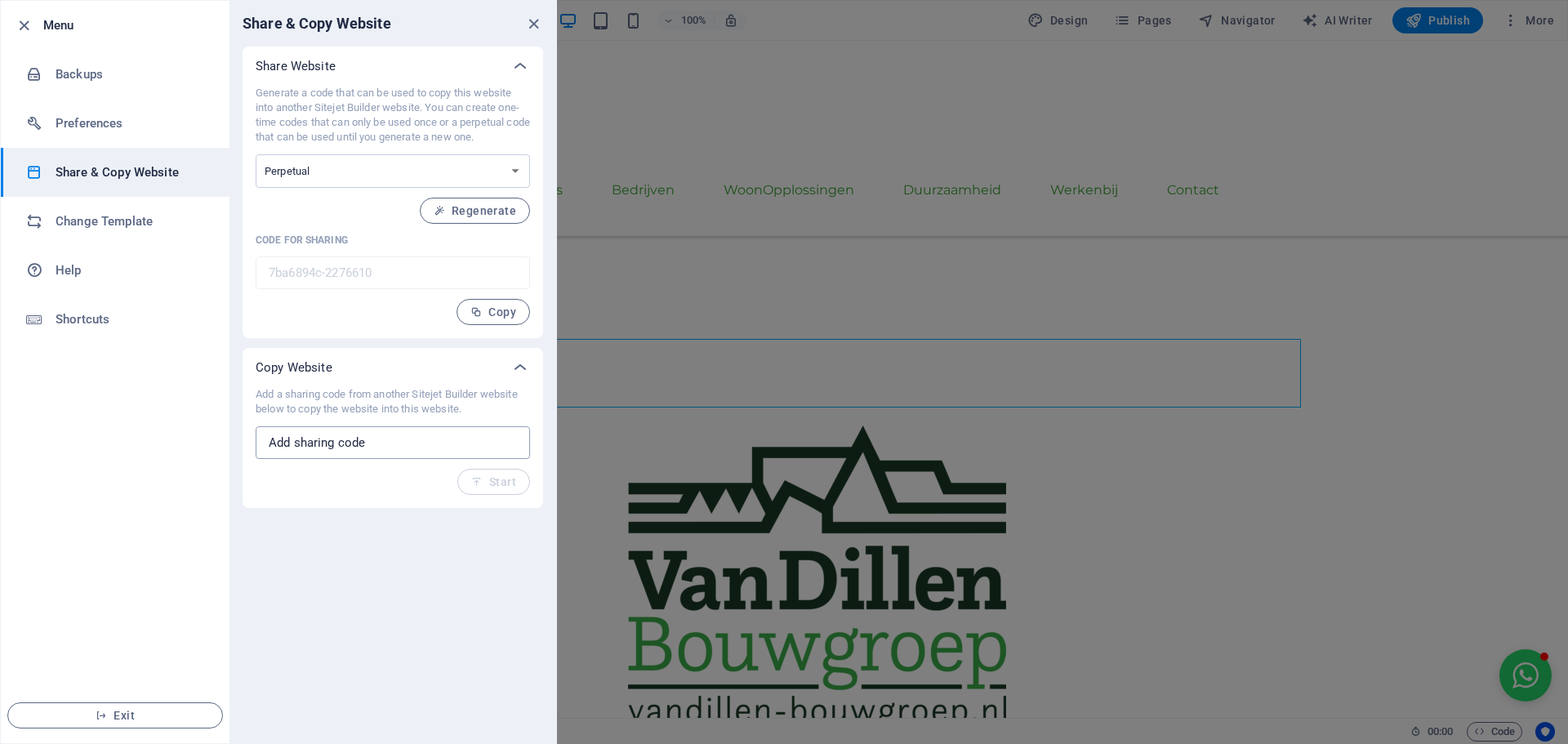
click at [356, 439] on input "text" at bounding box center [392, 442] width 274 height 33
paste input "6a5764d5-1983067"
type input "6a5764d5-1983067"
click at [490, 480] on span "Start" at bounding box center [493, 481] width 45 height 13
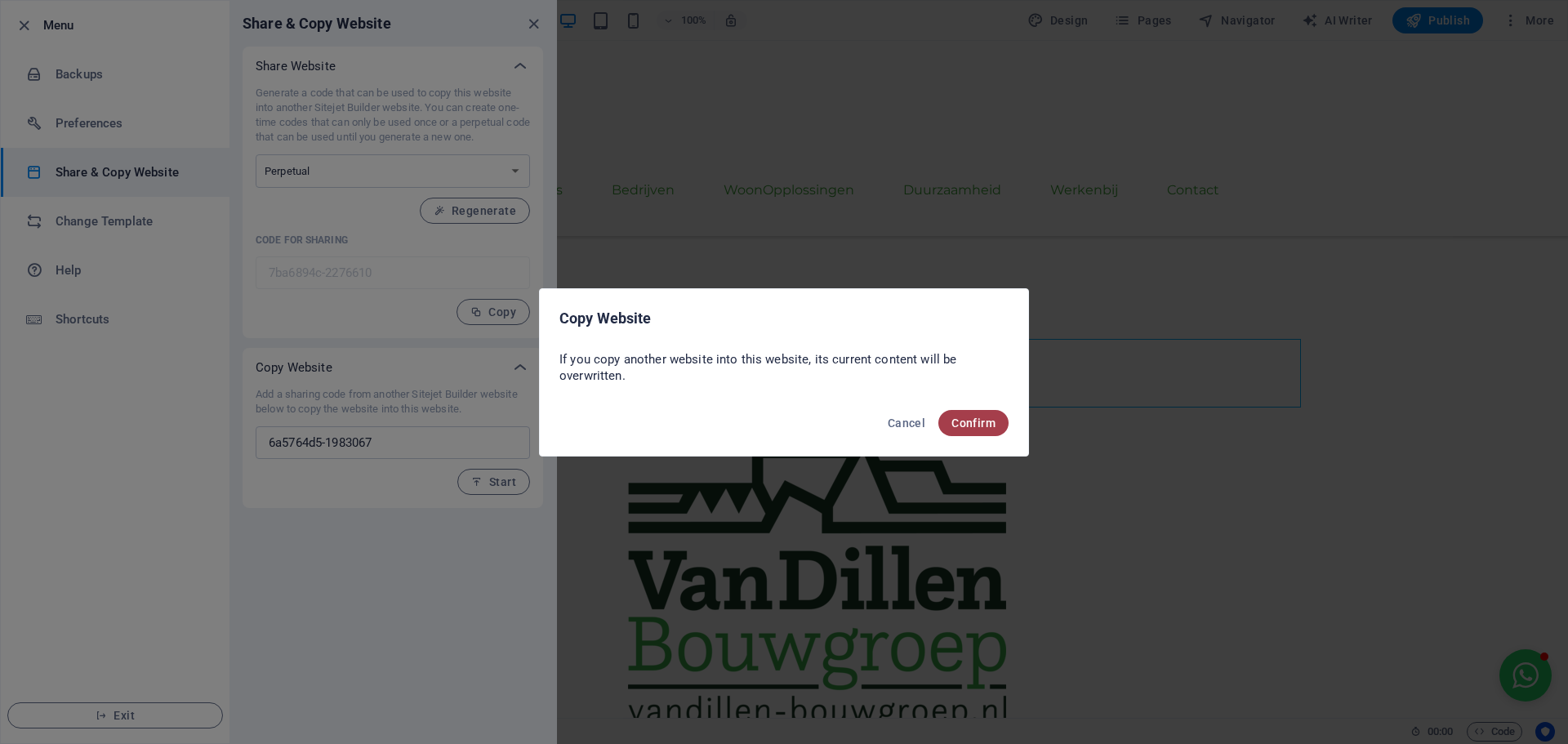
click at [983, 415] on button "Confirm" at bounding box center [974, 423] width 70 height 26
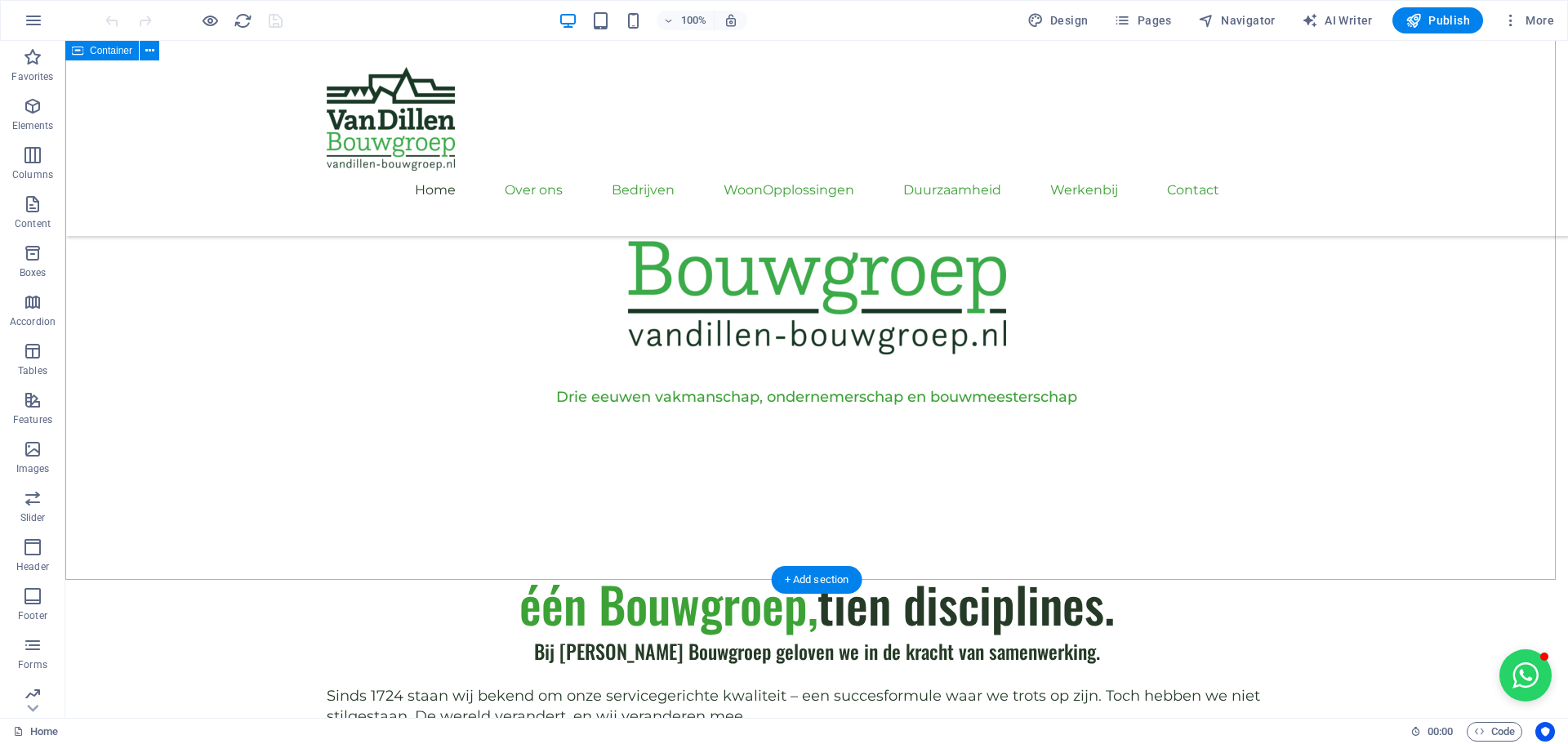
scroll to position [837, 0]
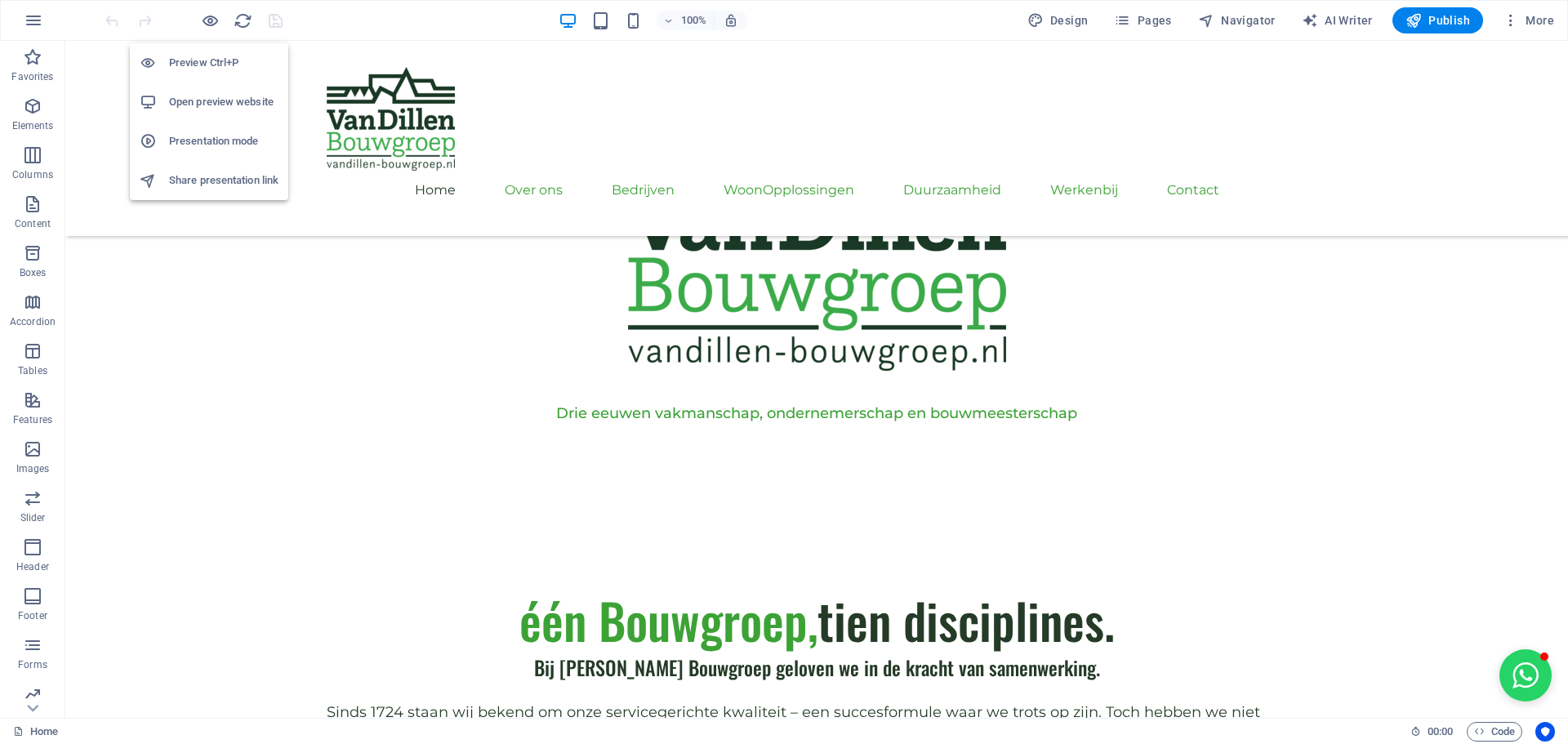
click at [234, 95] on h6 "Open preview website" at bounding box center [224, 102] width 110 height 19
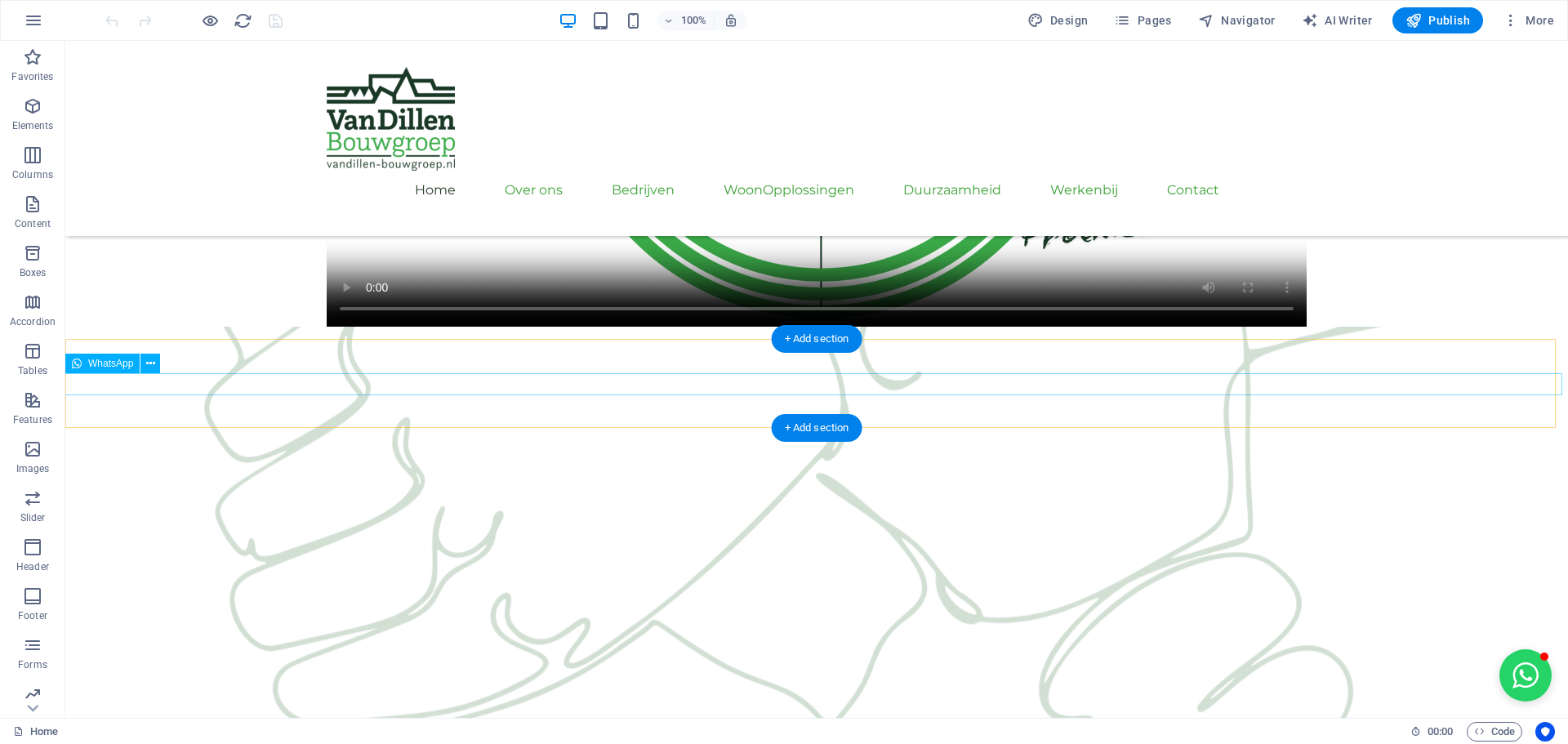
scroll to position [1981, 0]
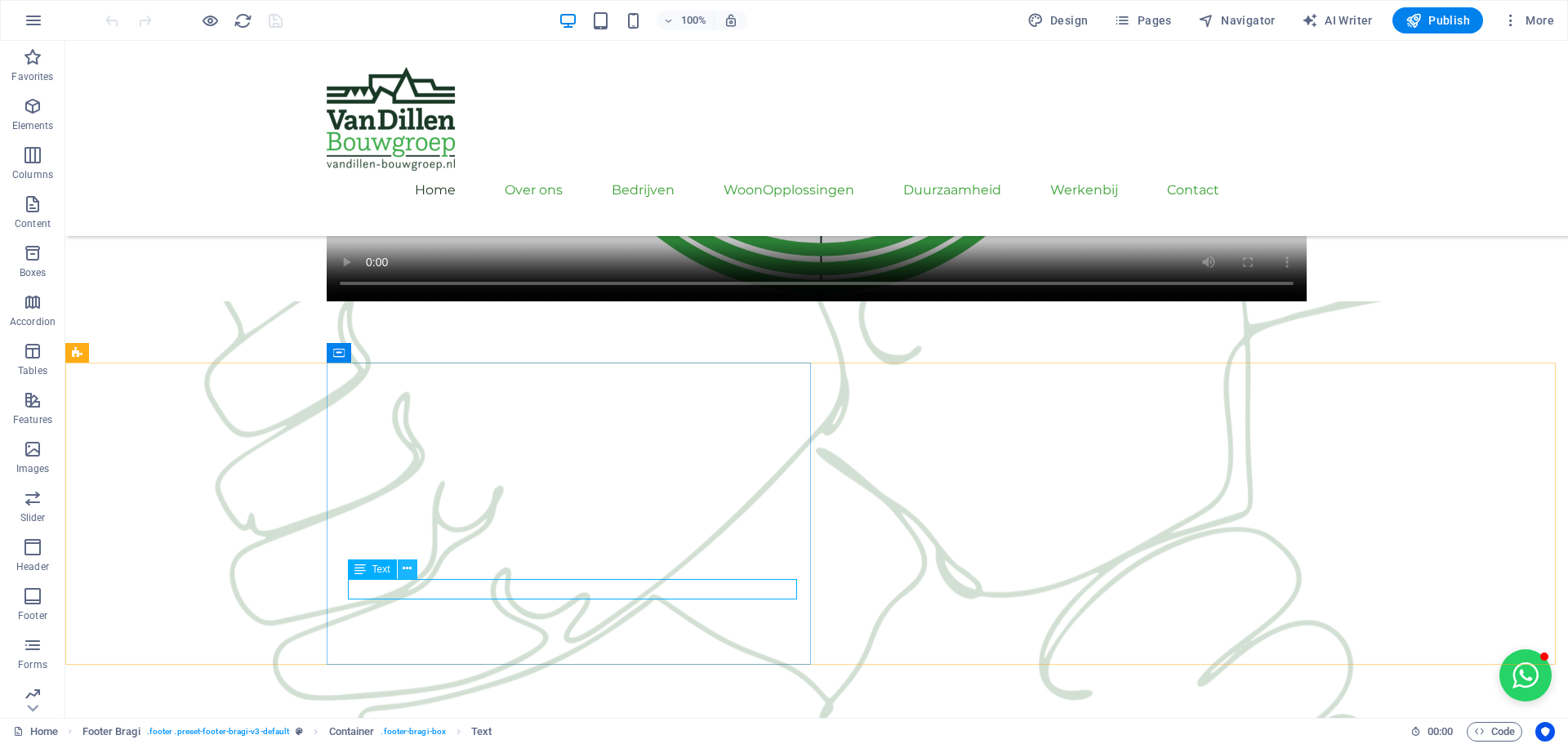
click at [412, 568] on icon at bounding box center [407, 569] width 9 height 18
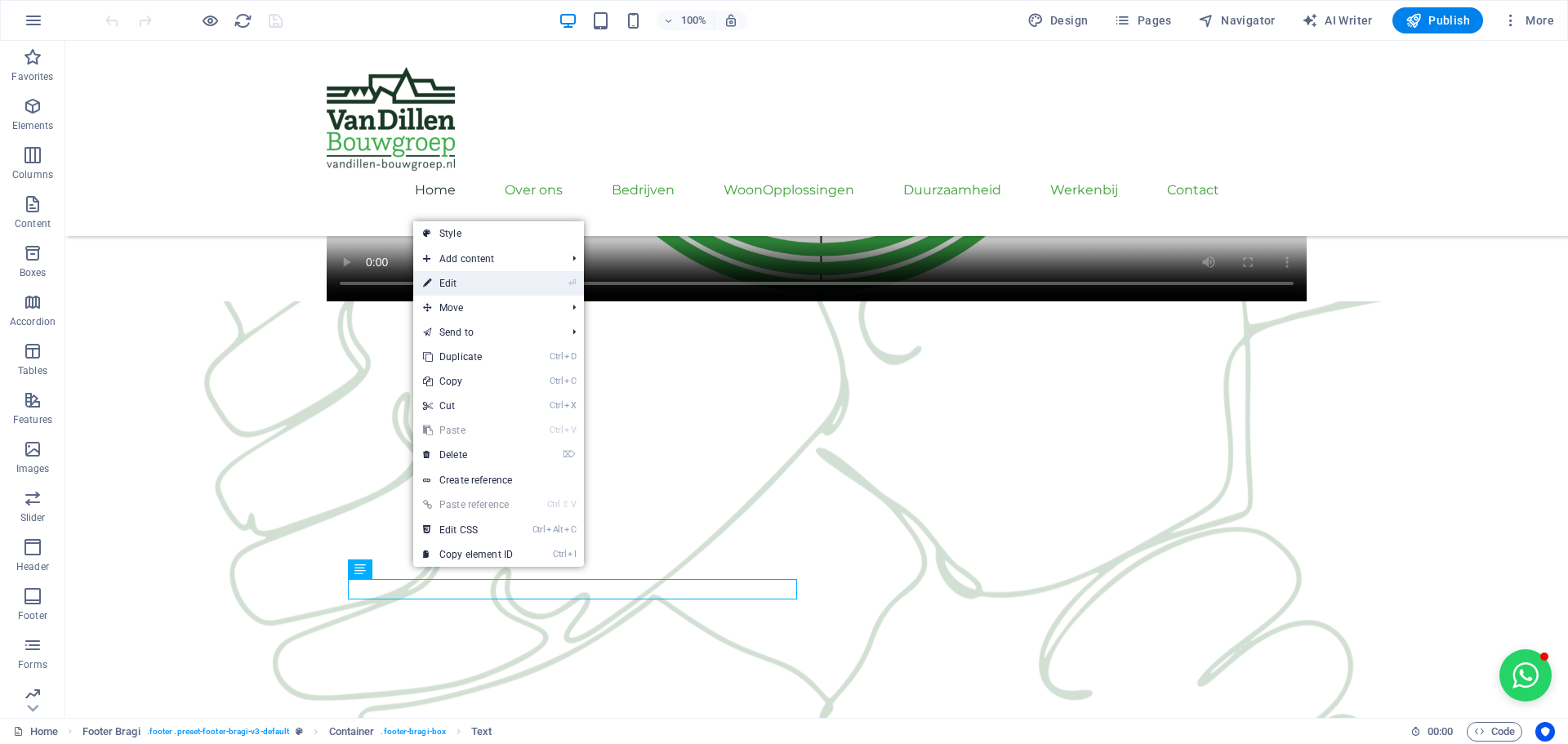
click at [471, 285] on link "⏎ Edit" at bounding box center [468, 284] width 110 height 25
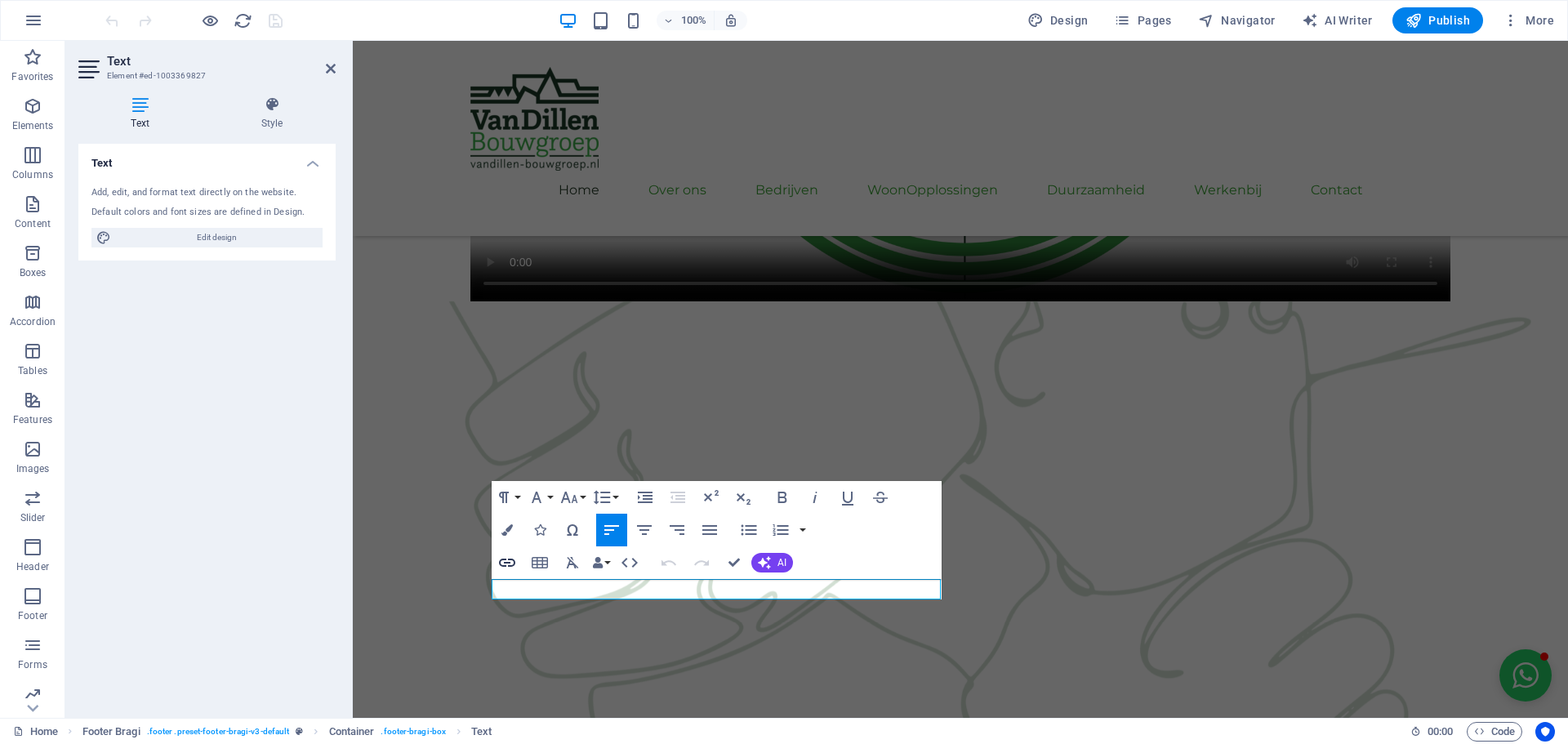
click at [500, 558] on icon "button" at bounding box center [507, 563] width 19 height 19
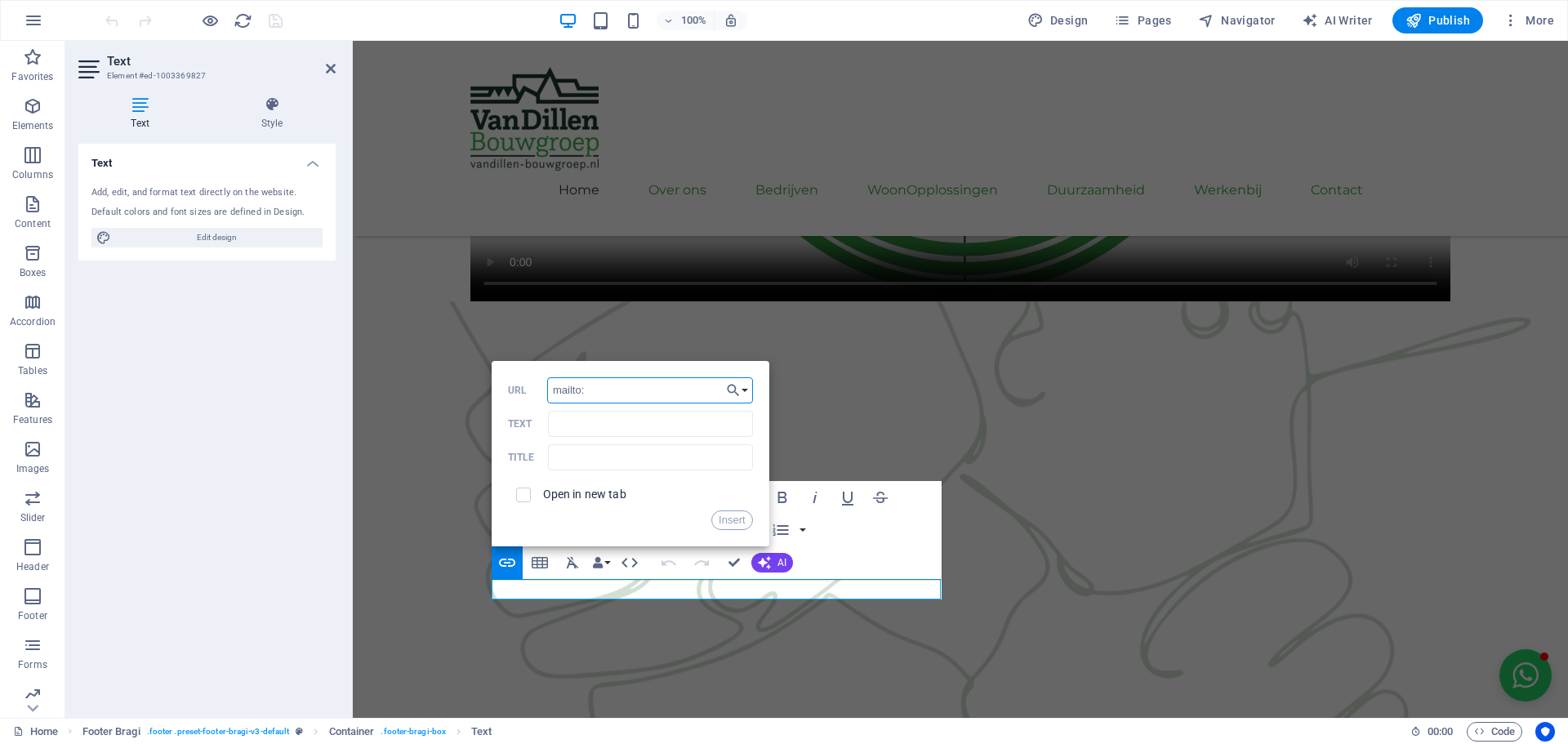
paste input "[EMAIL_ADDRESS][DOMAIN_NAME]"
type input "mailto:[EMAIL_ADDRESS][DOMAIN_NAME]"
click at [620, 426] on input "Text" at bounding box center [650, 424] width 205 height 26
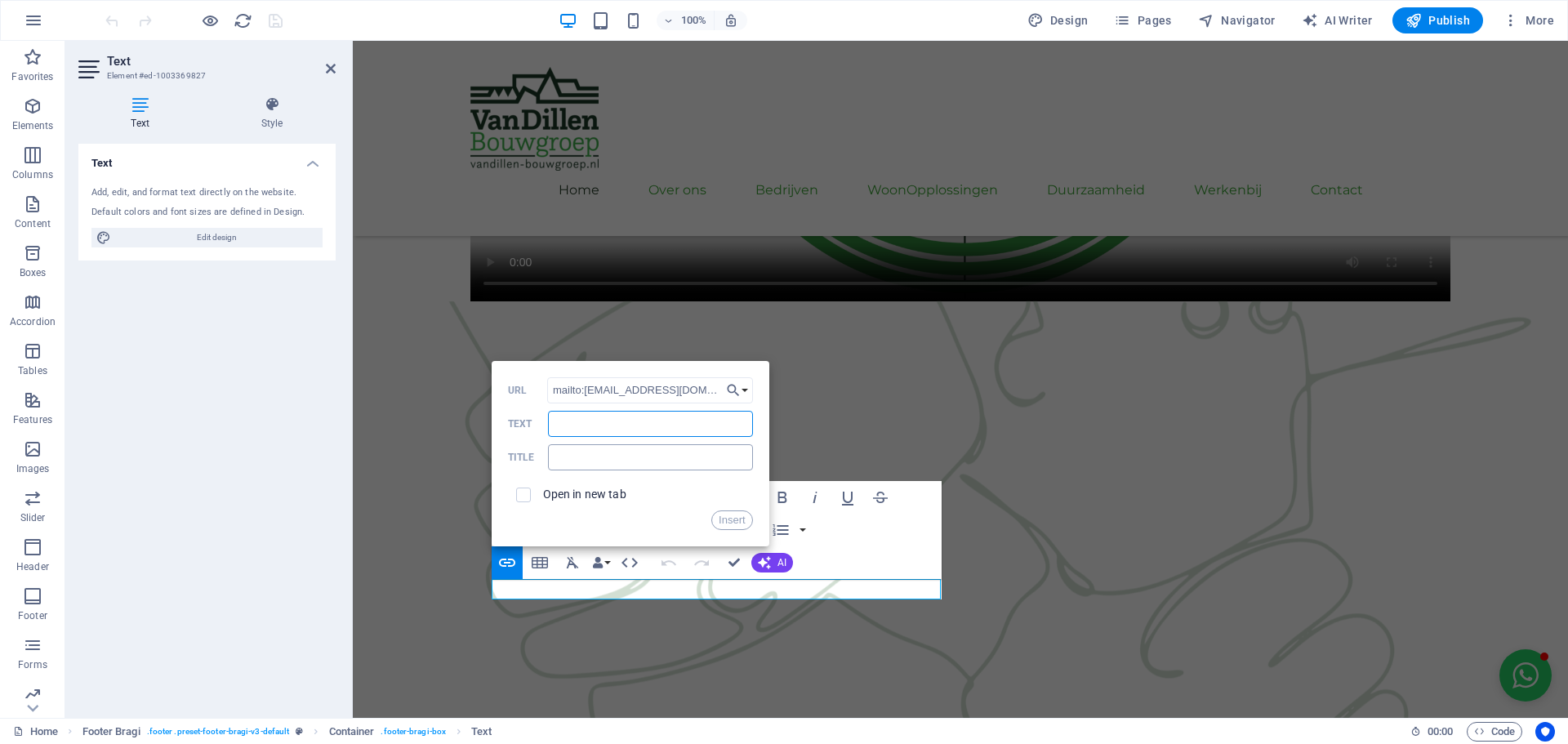
paste input "[EMAIL_ADDRESS][DOMAIN_NAME]"
type input "[EMAIL_ADDRESS][DOMAIN_NAME]"
click at [735, 521] on button "Insert" at bounding box center [731, 520] width 41 height 19
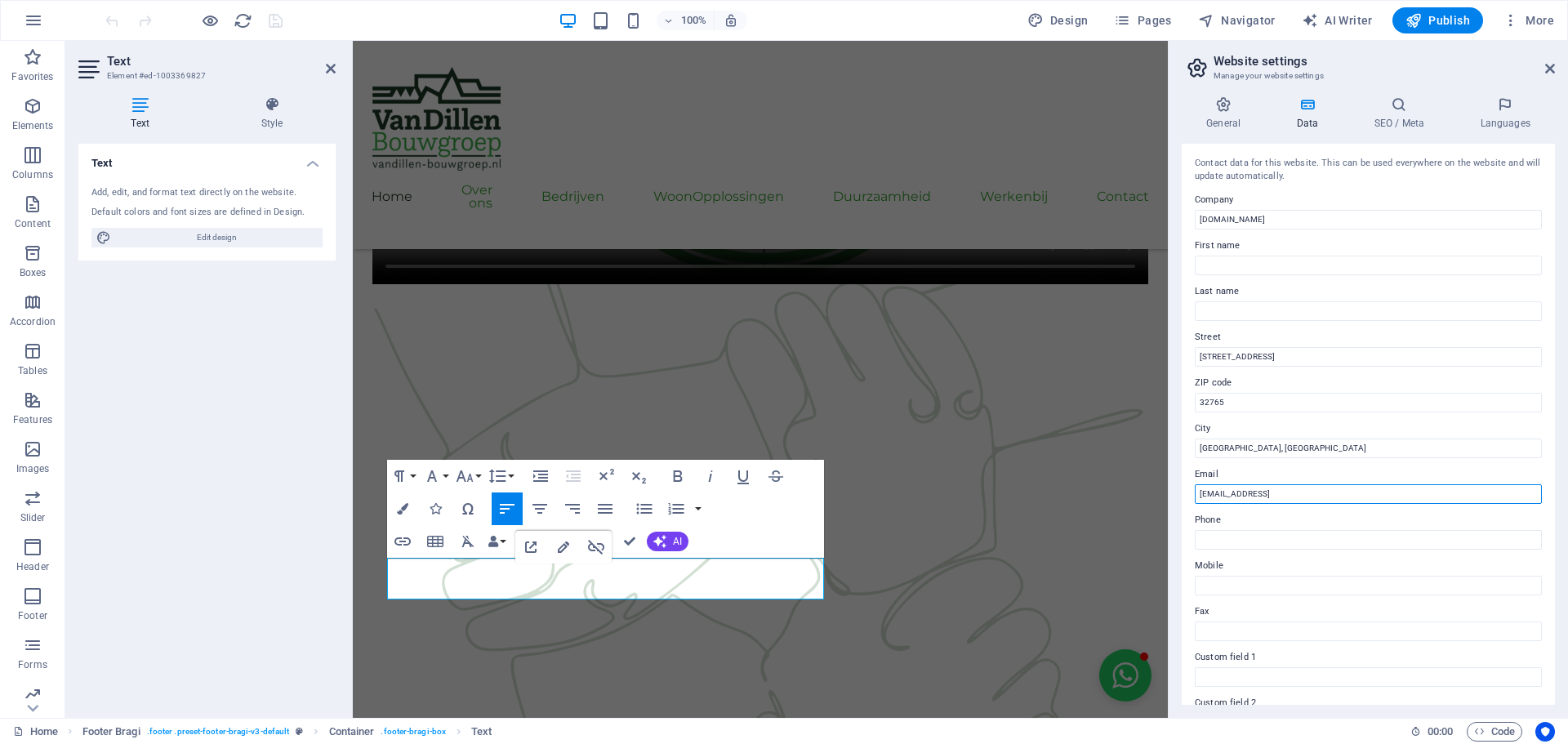
click at [1410, 498] on input "[EMAIL_ADDRESS]" at bounding box center [1368, 495] width 347 height 19
drag, startPoint x: 1760, startPoint y: 539, endPoint x: 1010, endPoint y: 510, distance: 750.6
paste input "info@vandillen-bouwgroep.n"
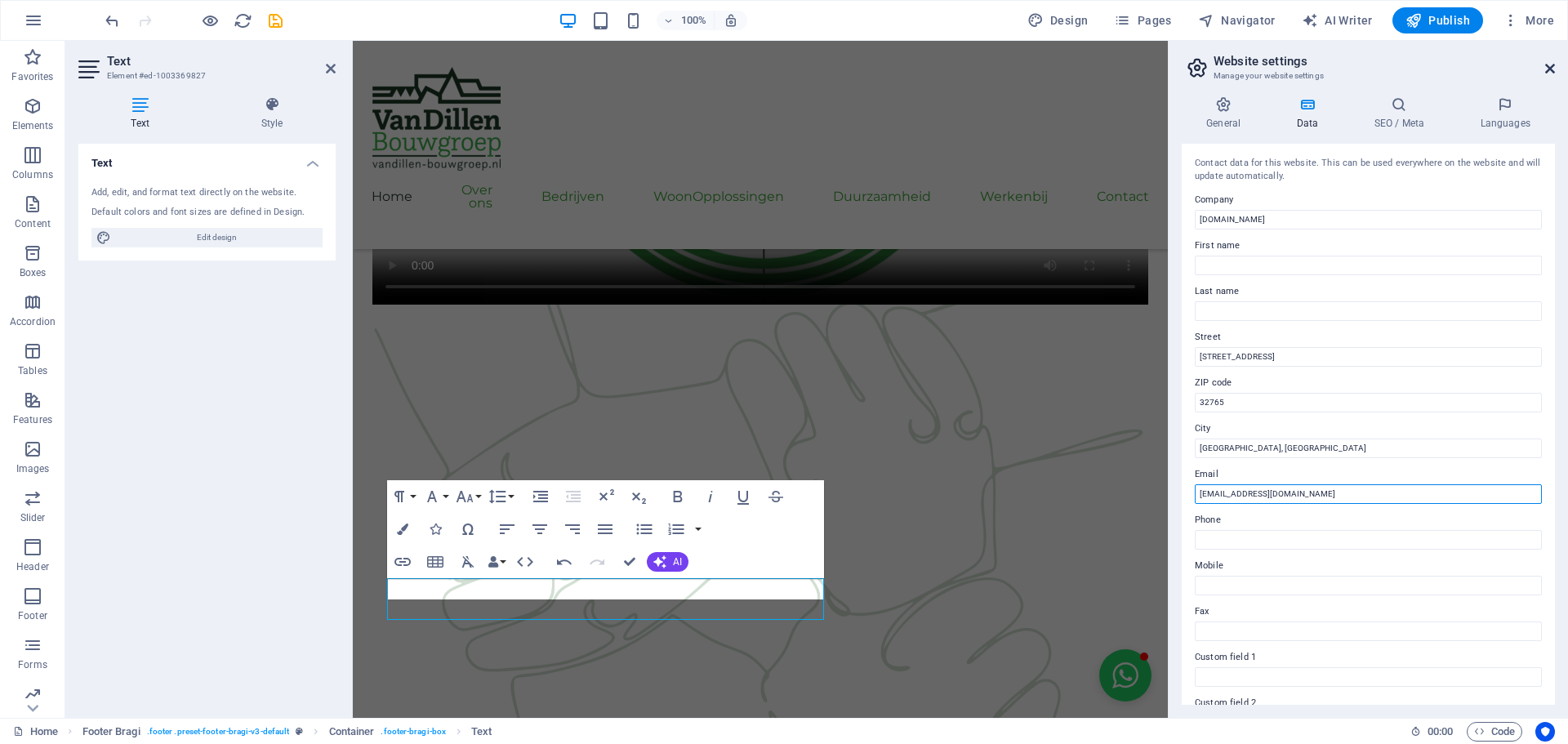
type input "[EMAIL_ADDRESS][DOMAIN_NAME]"
click at [1549, 74] on icon at bounding box center [1550, 69] width 10 height 13
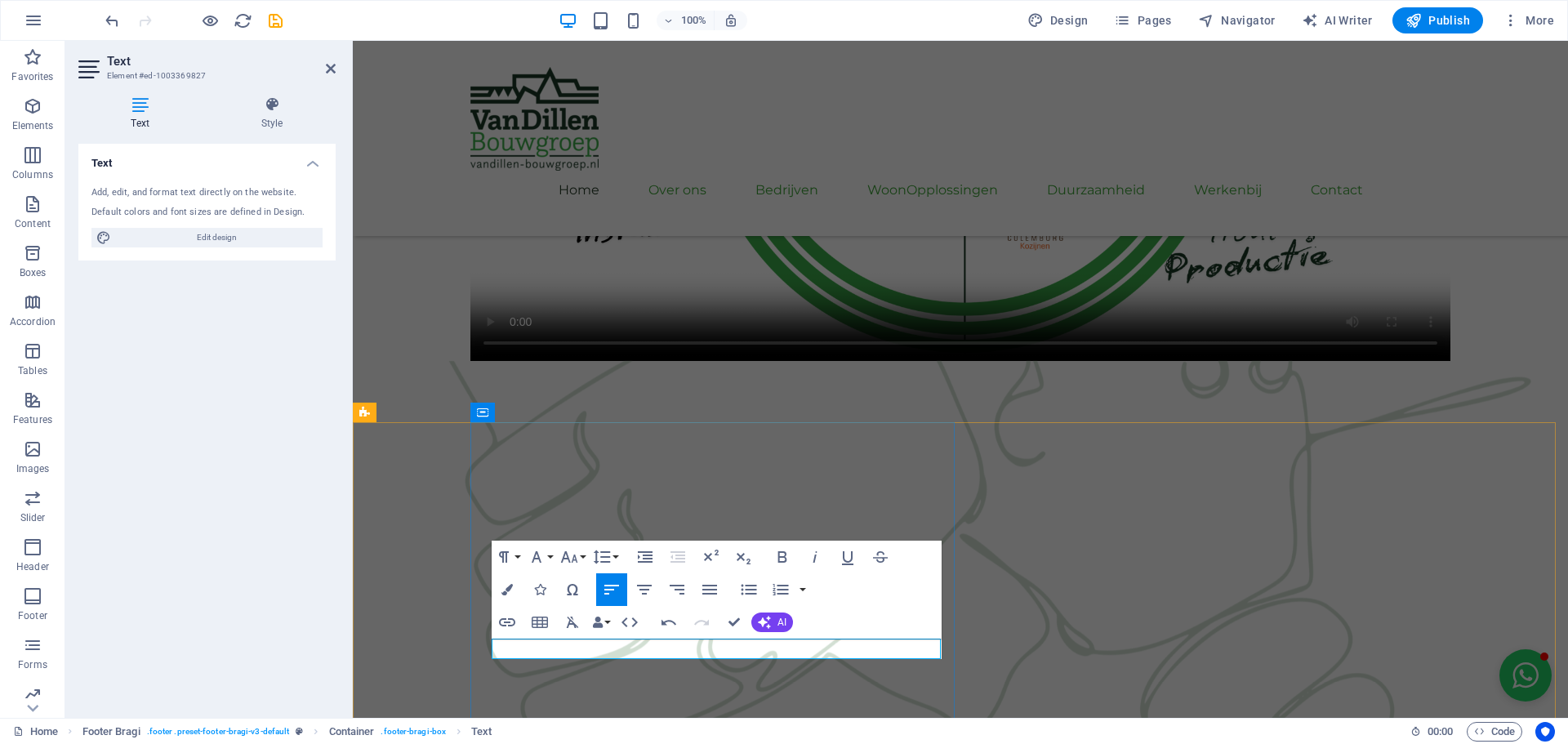
drag, startPoint x: 885, startPoint y: 653, endPoint x: 845, endPoint y: 646, distance: 40.6
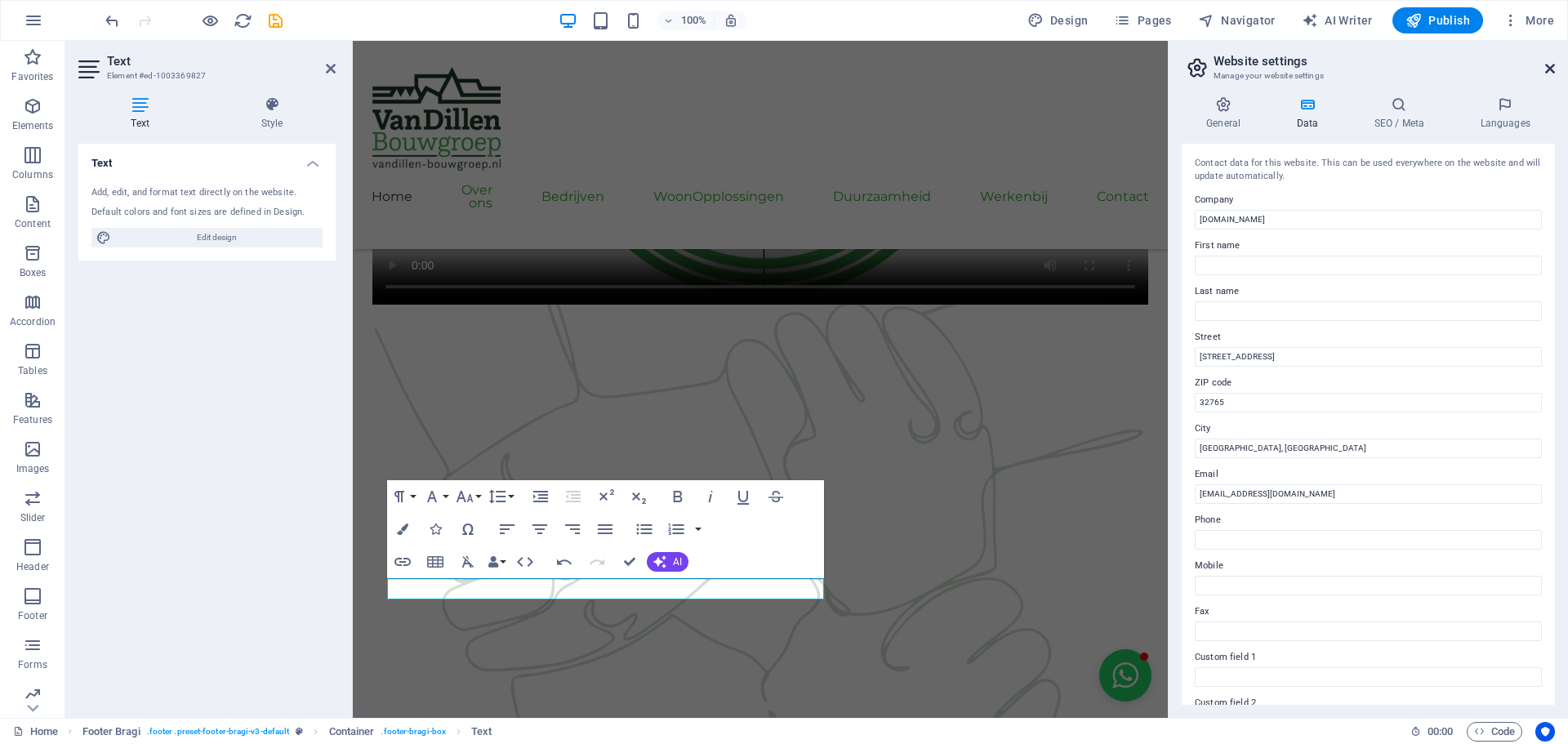
click at [1550, 69] on icon at bounding box center [1550, 69] width 10 height 13
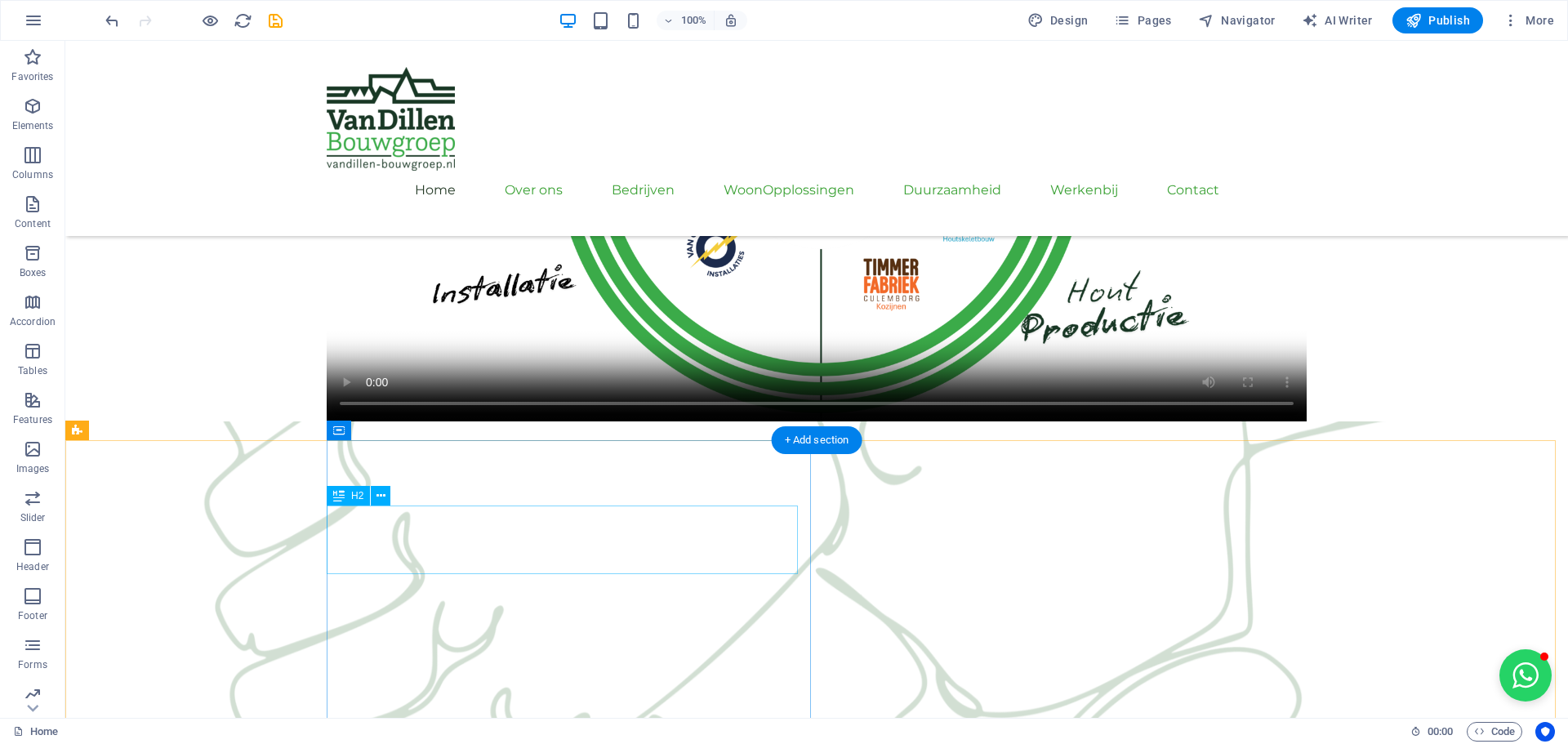
scroll to position [1981, 0]
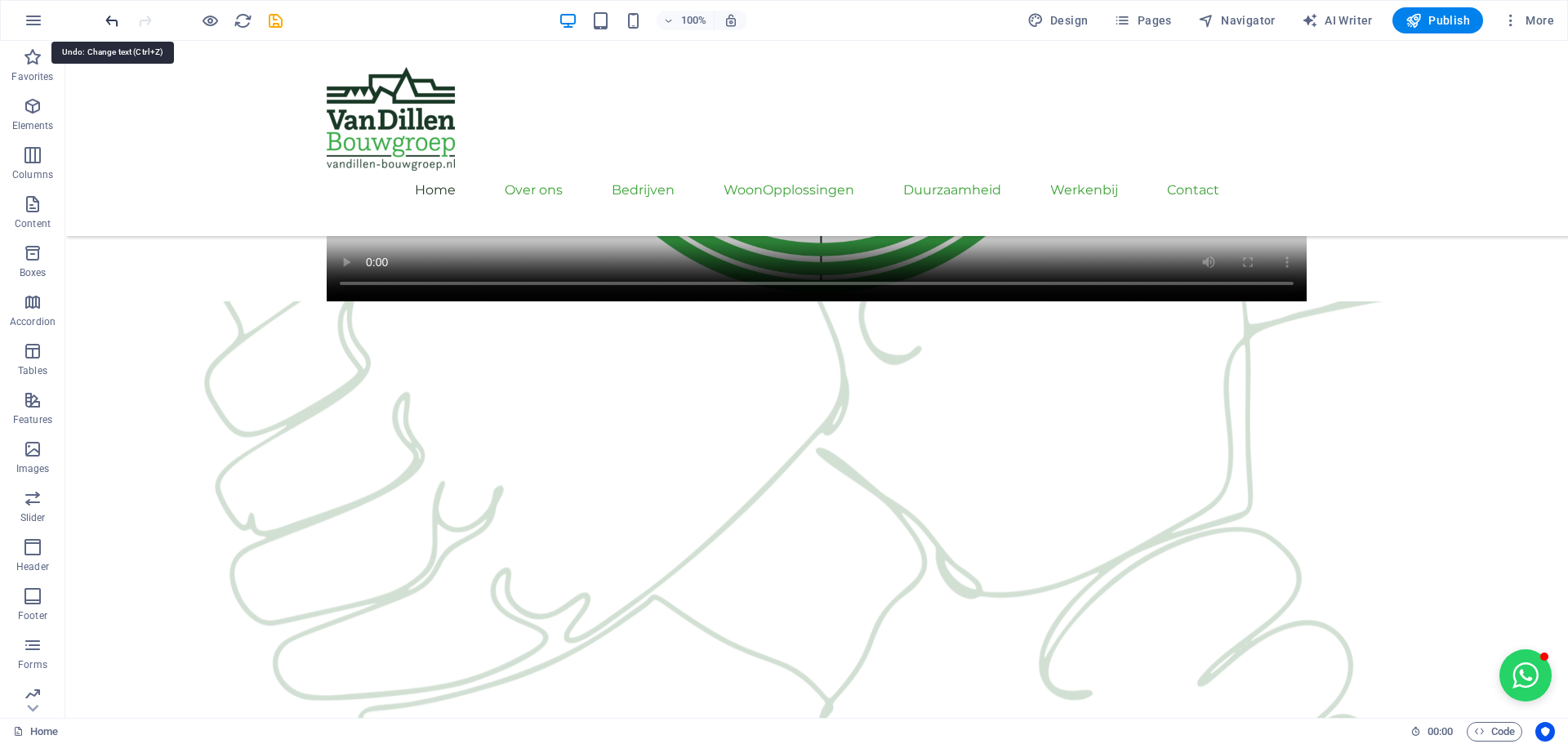
click at [109, 18] on icon "undo" at bounding box center [111, 20] width 18 height 18
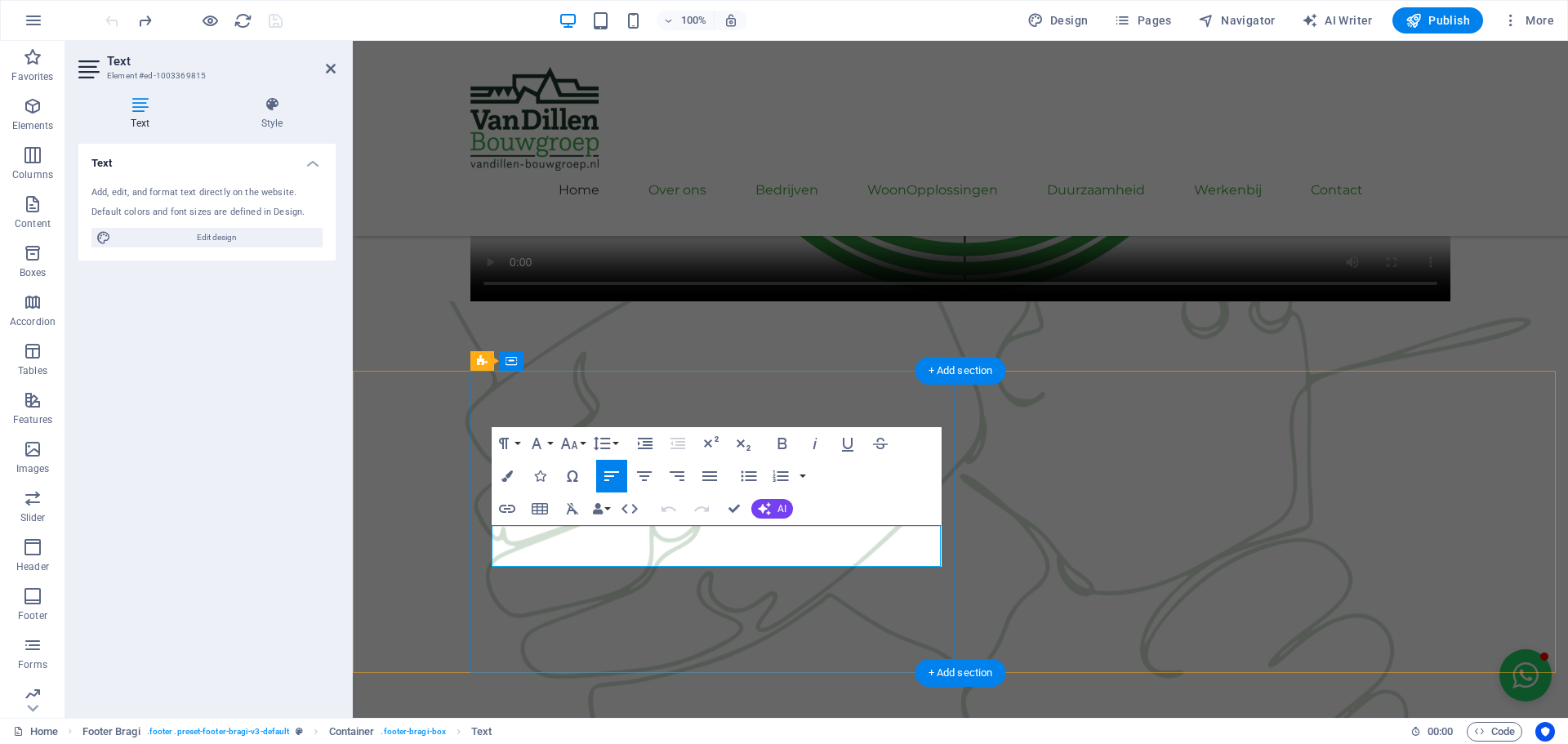
scroll to position [1973, 0]
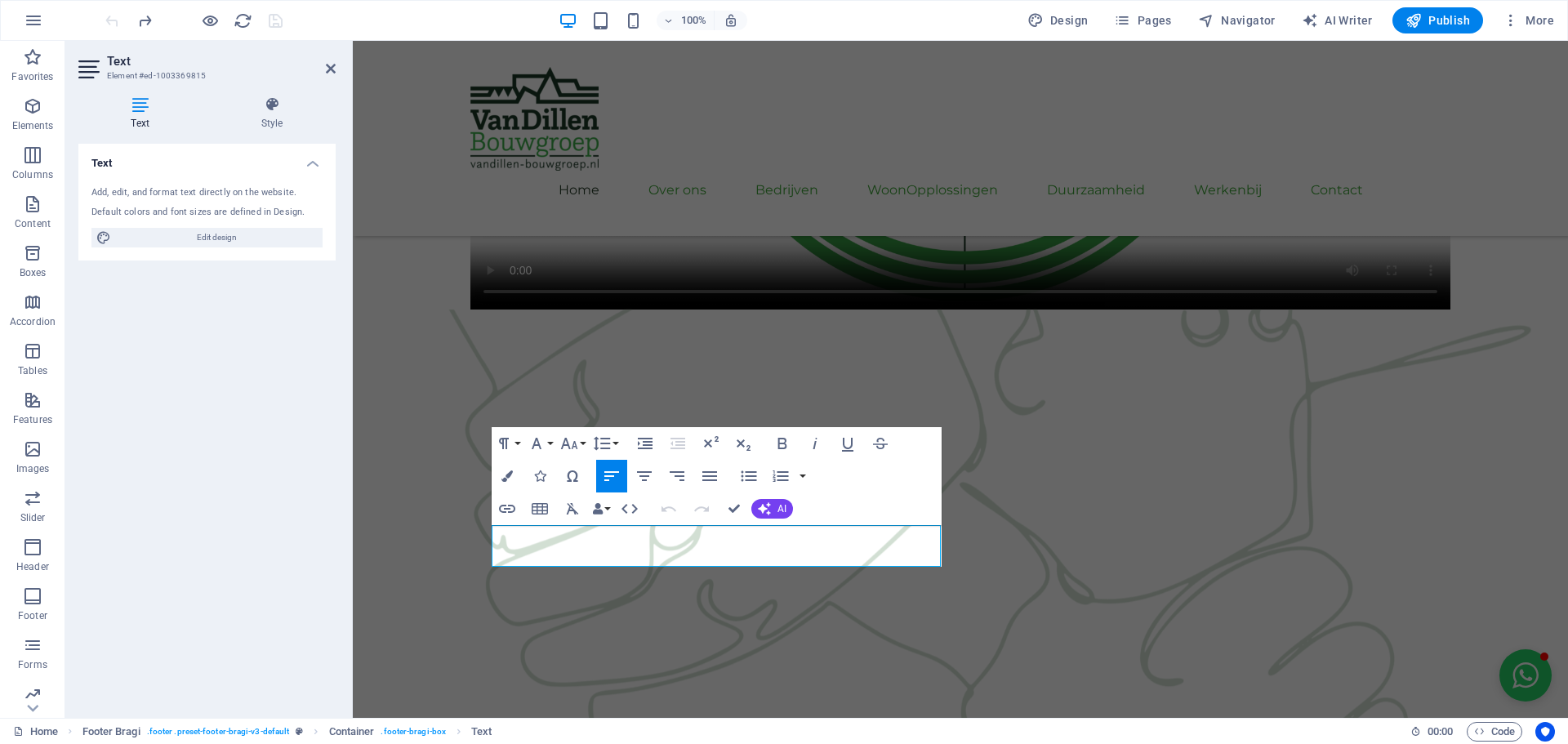
click at [241, 434] on div "Text Add, edit, and format text directly on the website. Default colors and fon…" at bounding box center [206, 424] width 257 height 561
click at [32, 162] on icon "button" at bounding box center [32, 155] width 19 height 19
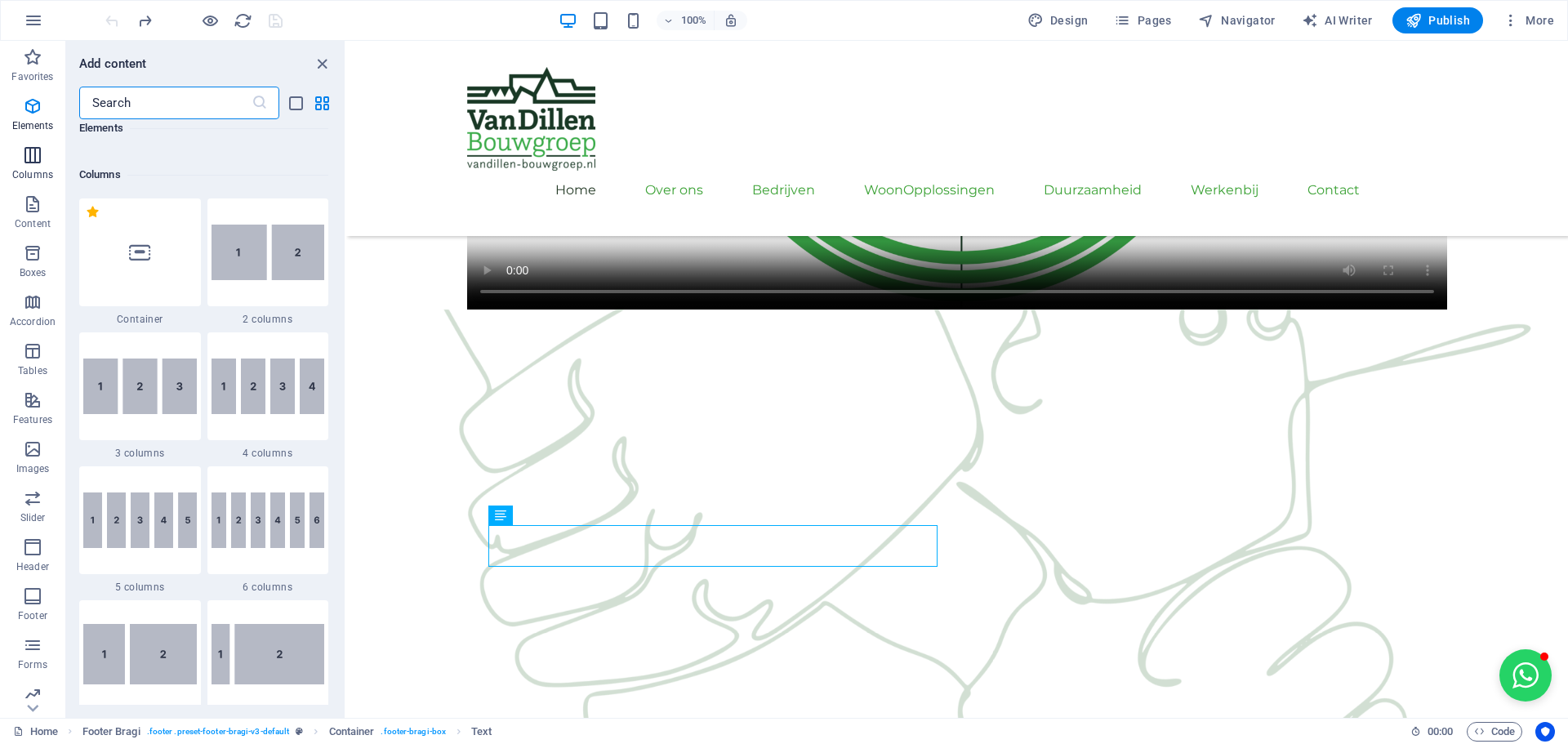
scroll to position [809, 0]
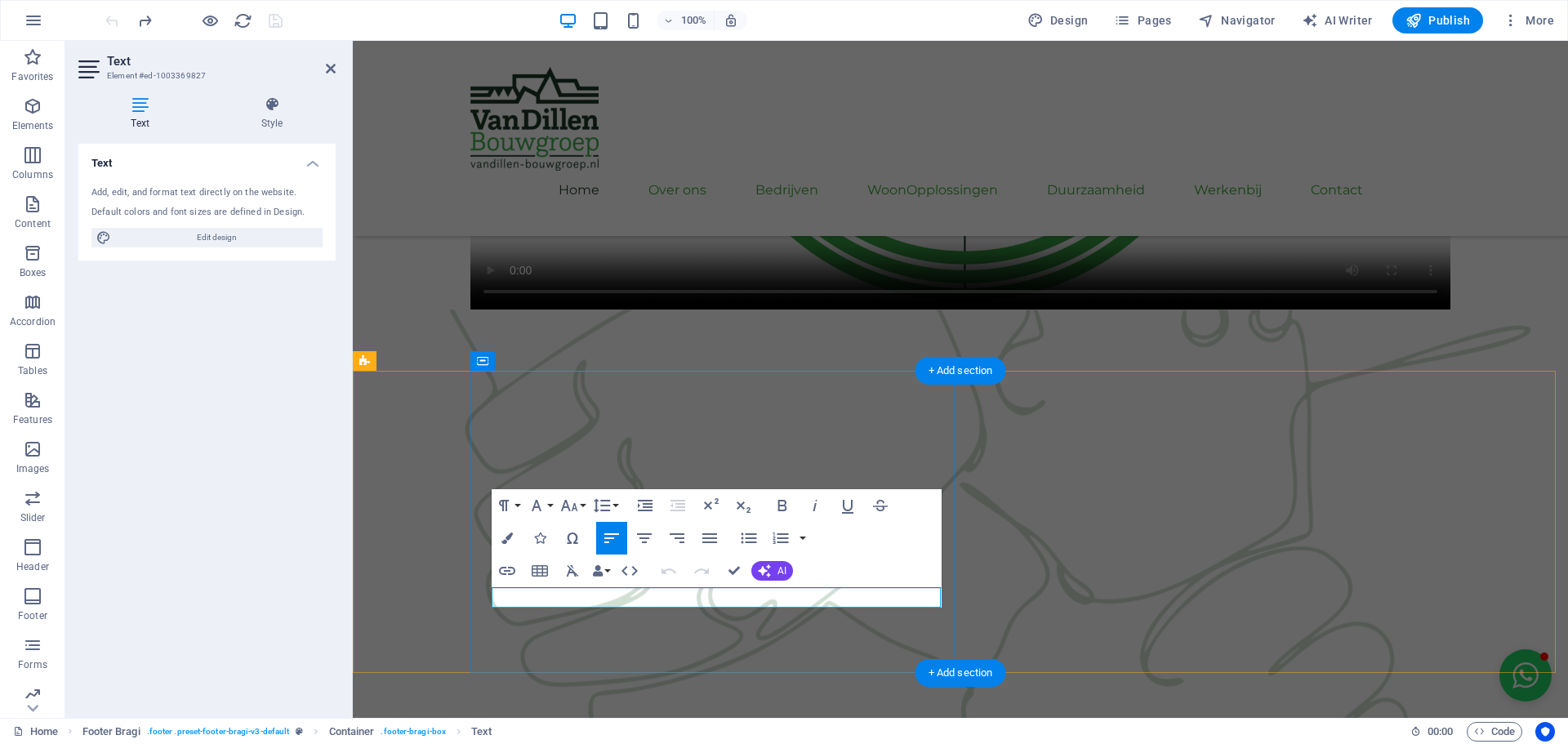
drag, startPoint x: 589, startPoint y: 595, endPoint x: 563, endPoint y: 596, distance: 26.0
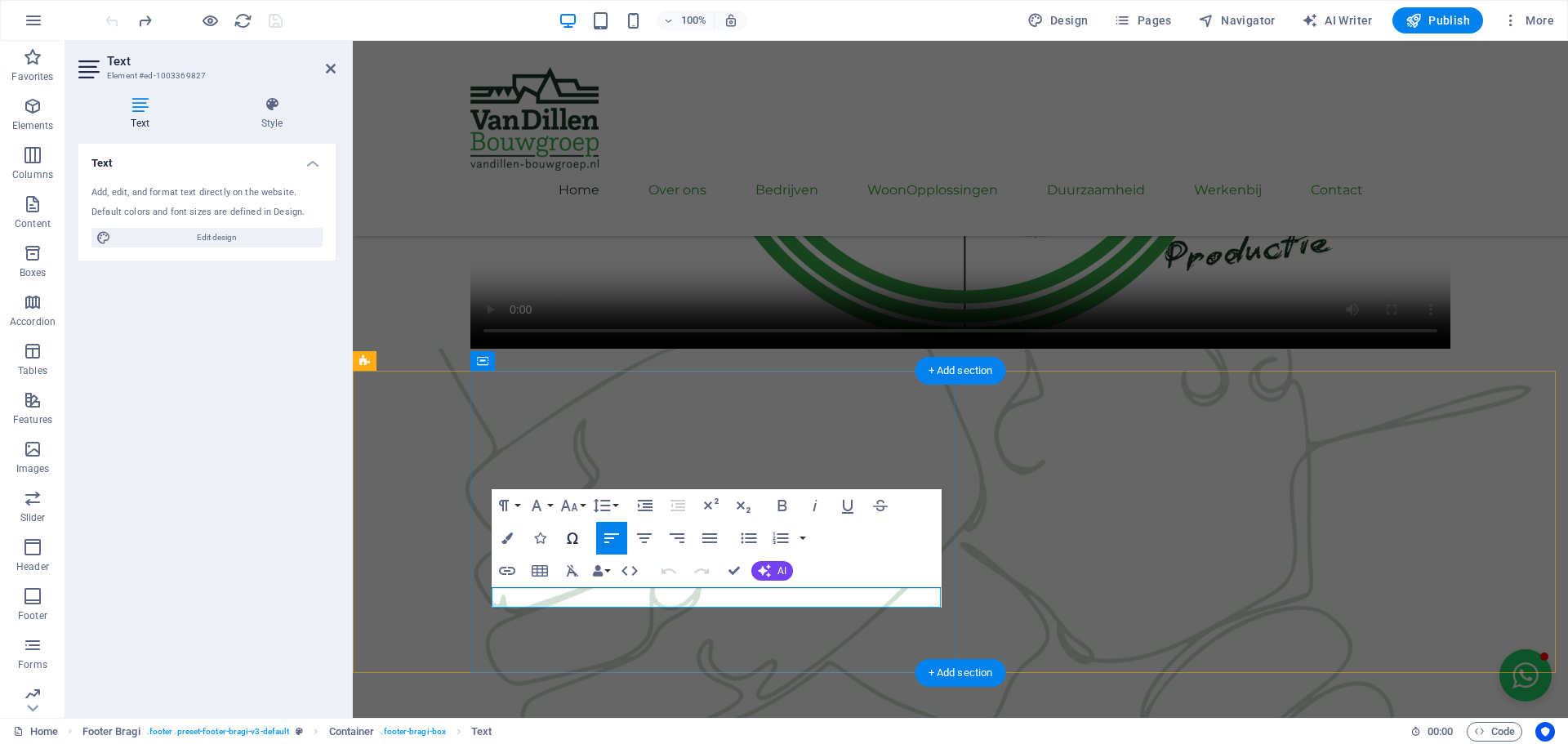
scroll to position [1921, 0]
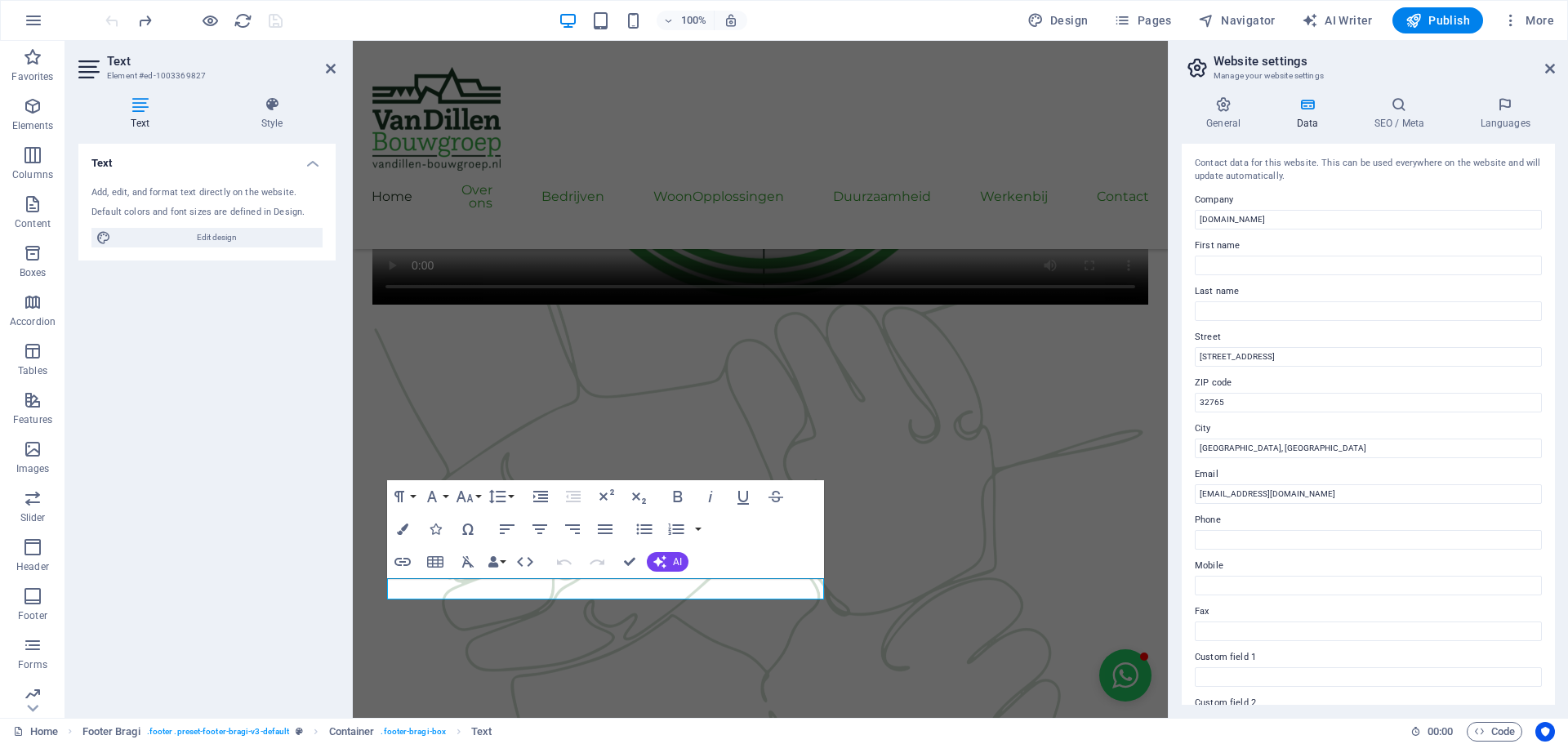
drag, startPoint x: 1636, startPoint y: 396, endPoint x: 1150, endPoint y: 374, distance: 486.5
type input "[STREET_ADDRESS]"
type input "4104AR"
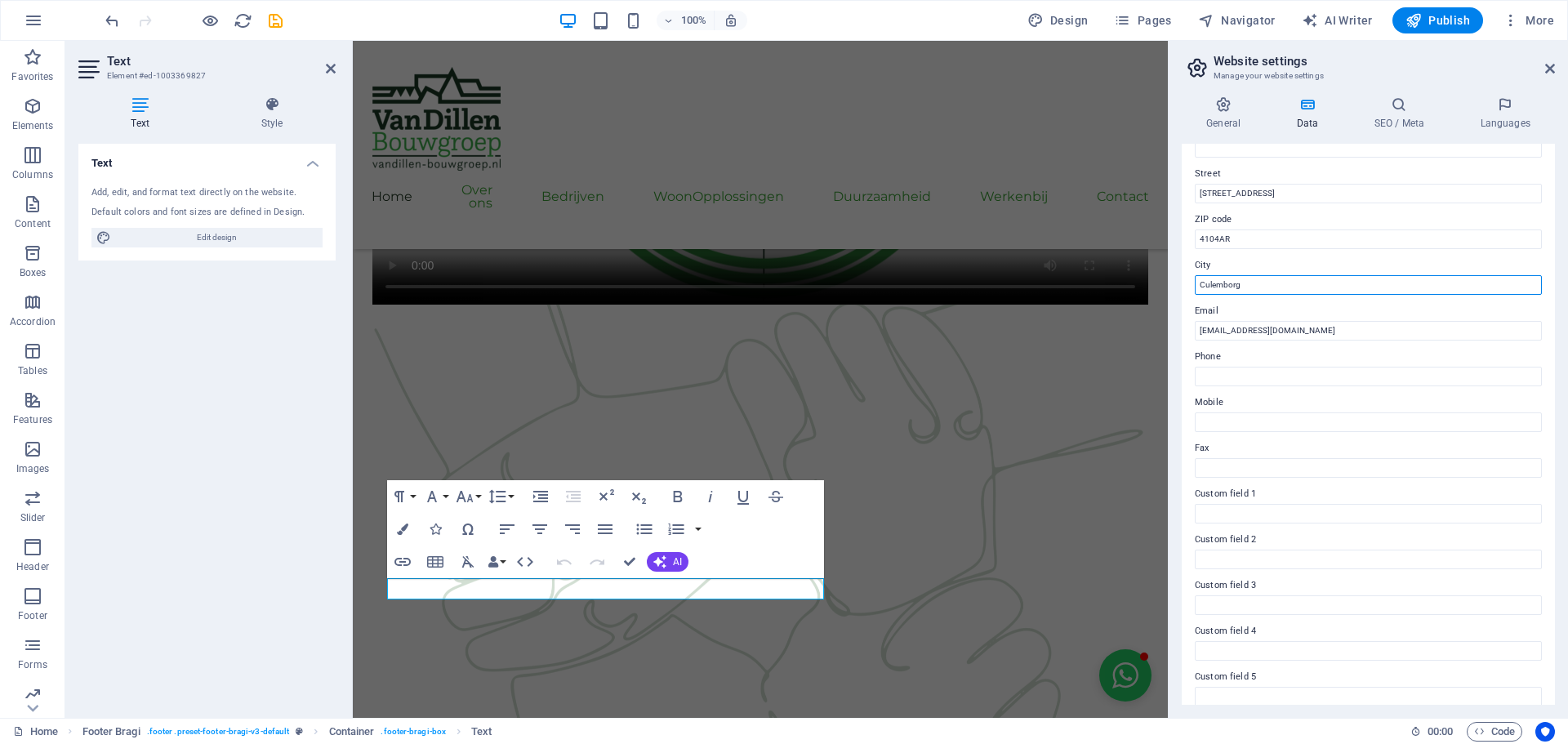
scroll to position [224, 0]
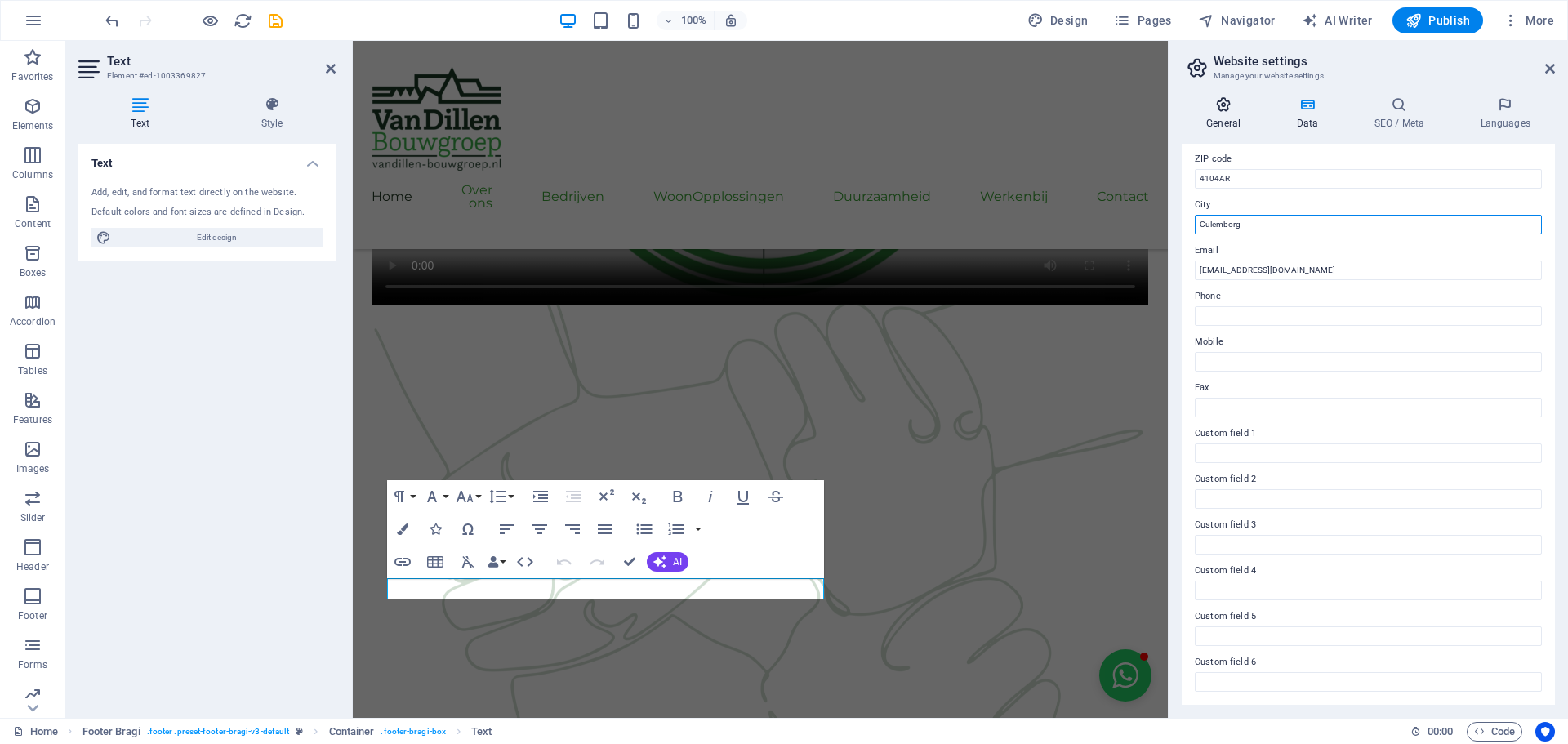
type input "Culemborg"
click at [1237, 106] on icon at bounding box center [1223, 105] width 83 height 17
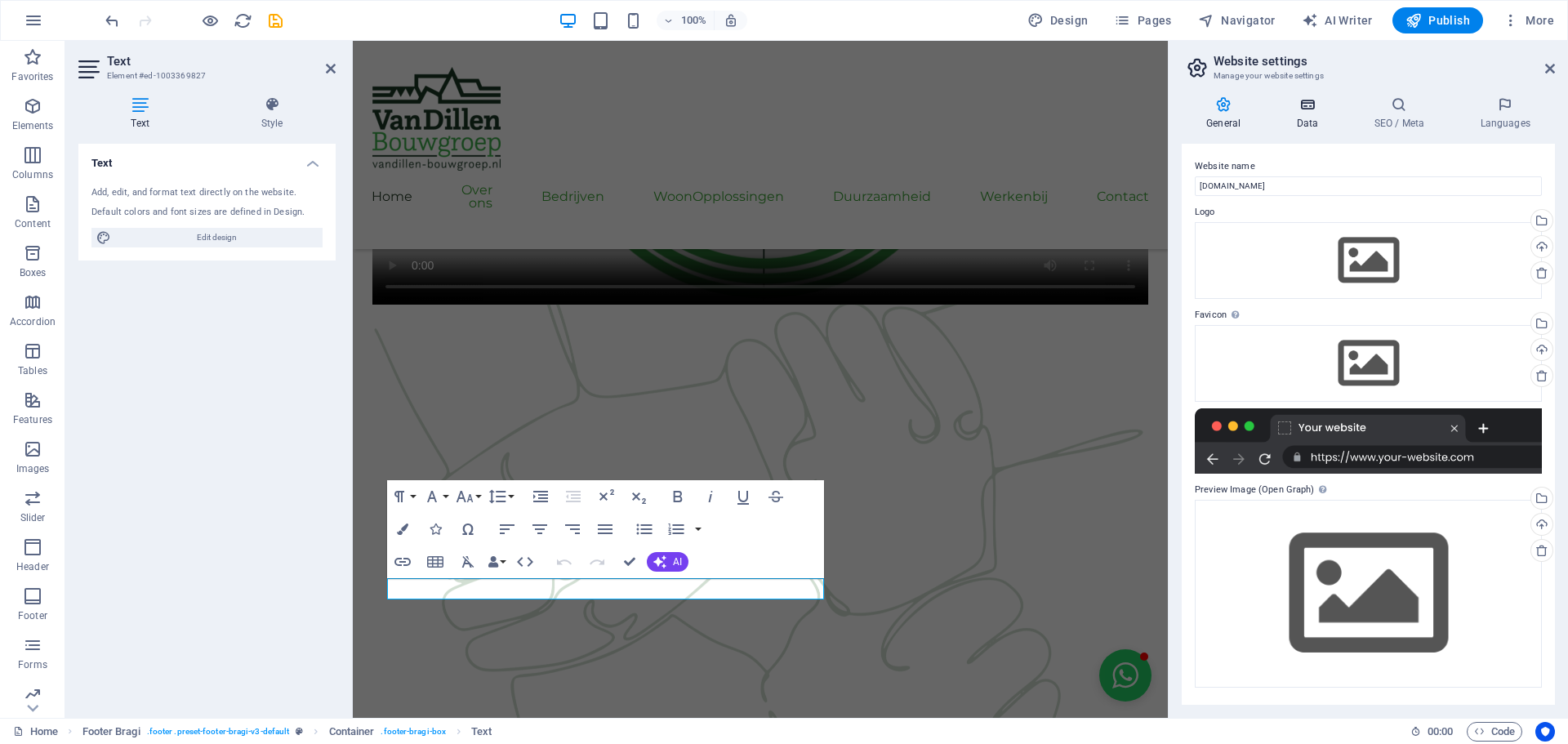
click at [1306, 105] on icon at bounding box center [1306, 105] width 71 height 17
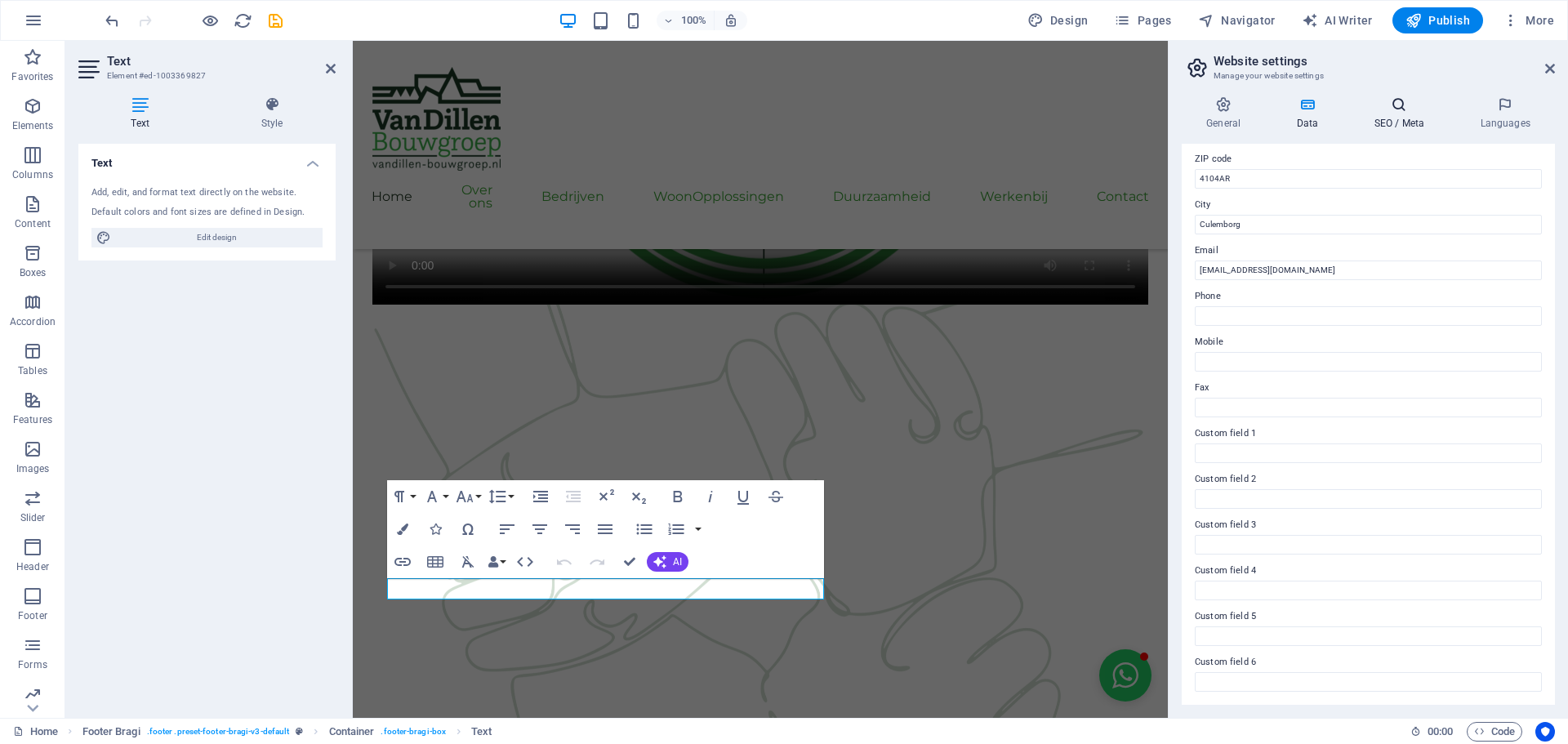
click at [1407, 110] on icon at bounding box center [1398, 105] width 99 height 17
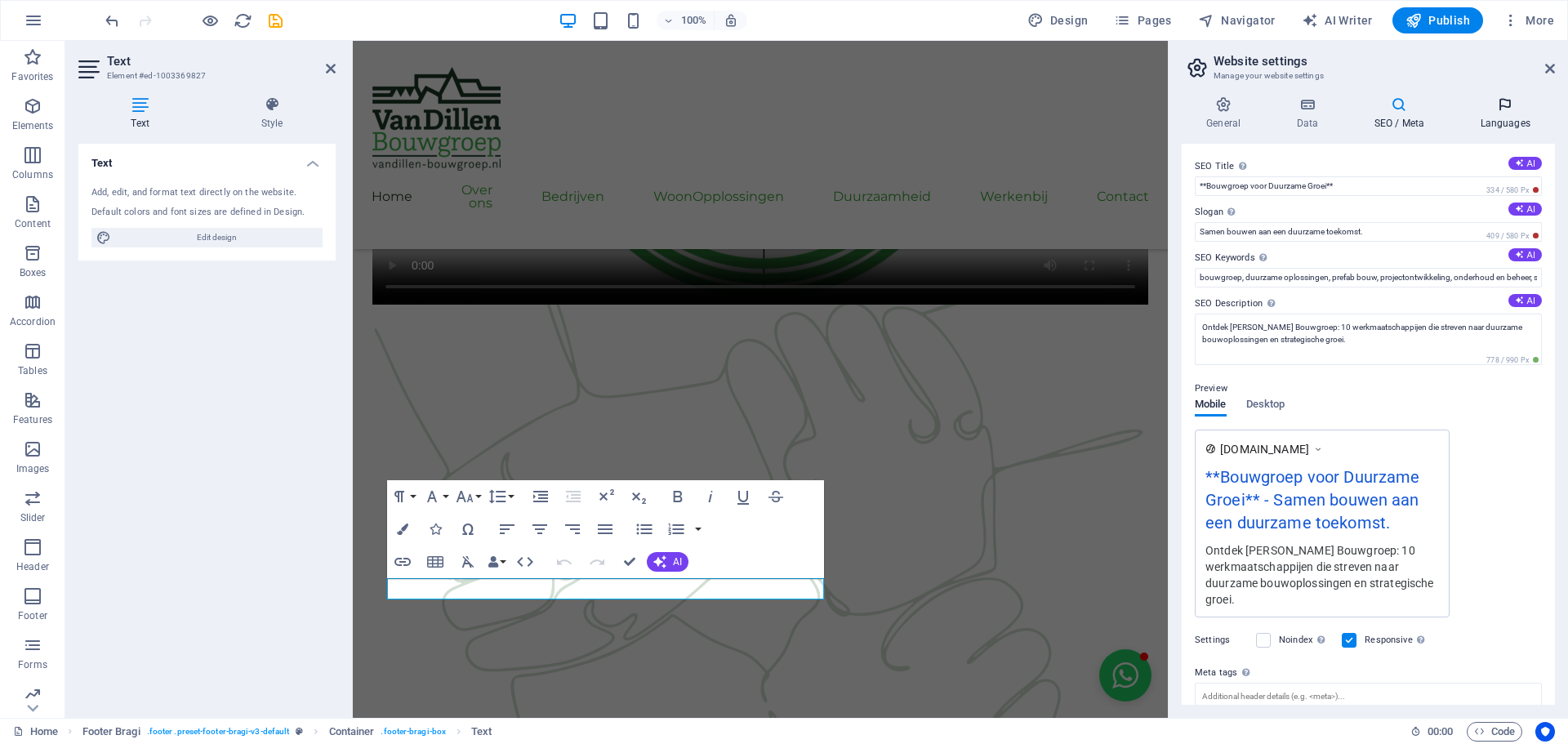
click at [1524, 109] on icon at bounding box center [1504, 105] width 99 height 17
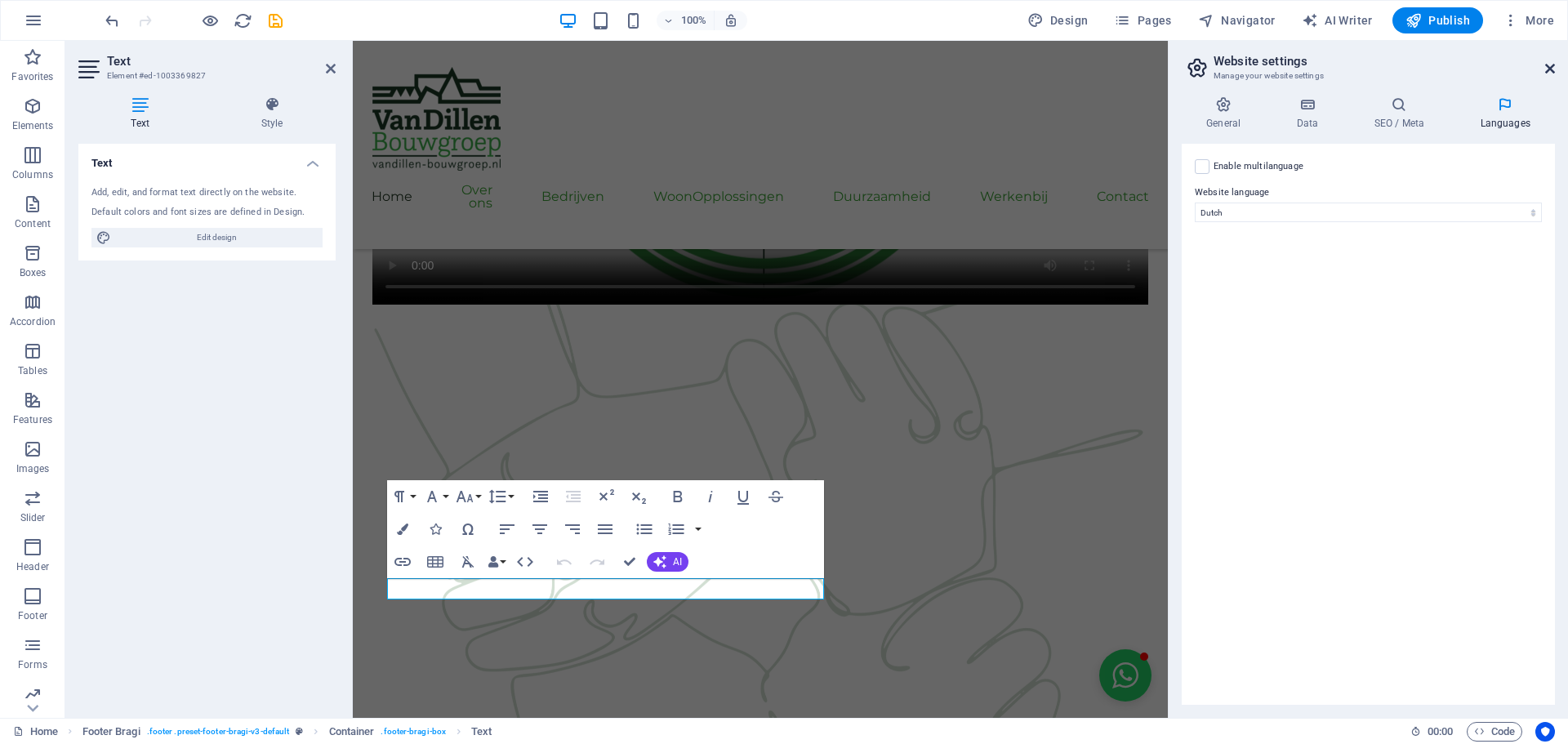
click at [1552, 69] on icon at bounding box center [1550, 69] width 10 height 13
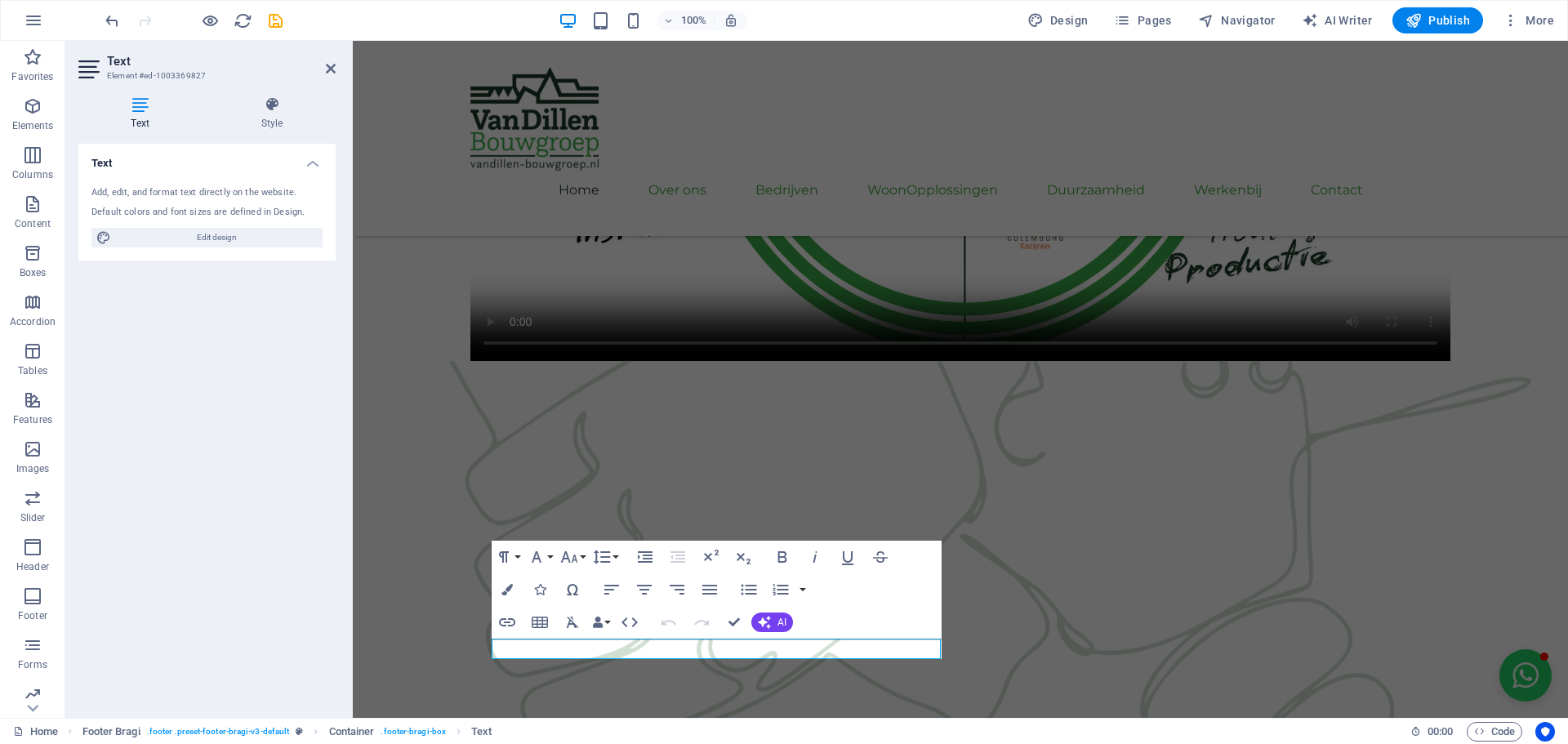
click at [169, 437] on div "Text Add, edit, and format text directly on the website. Default colors and fon…" at bounding box center [206, 424] width 257 height 561
click at [566, 361] on figure at bounding box center [960, 645] width 1215 height 568
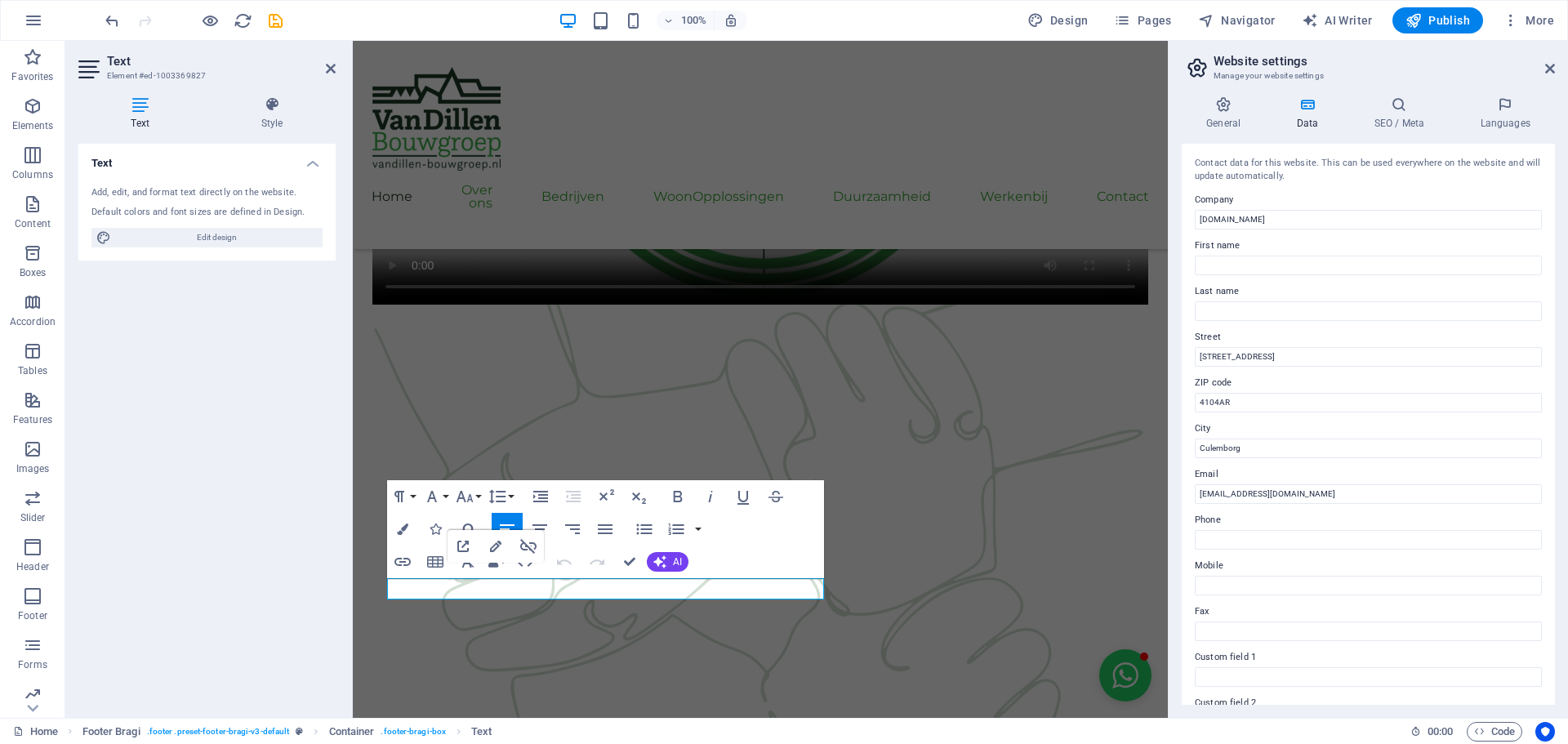
click at [1280, 525] on label "Phone" at bounding box center [1368, 520] width 347 height 19
click at [1280, 531] on input "Phone" at bounding box center [1368, 540] width 347 height 19
click at [1273, 537] on input "Phone" at bounding box center [1368, 540] width 347 height 19
type input "0345 50 90 60"
click at [1265, 360] on input "[STREET_ADDRESS]" at bounding box center [1368, 357] width 347 height 19
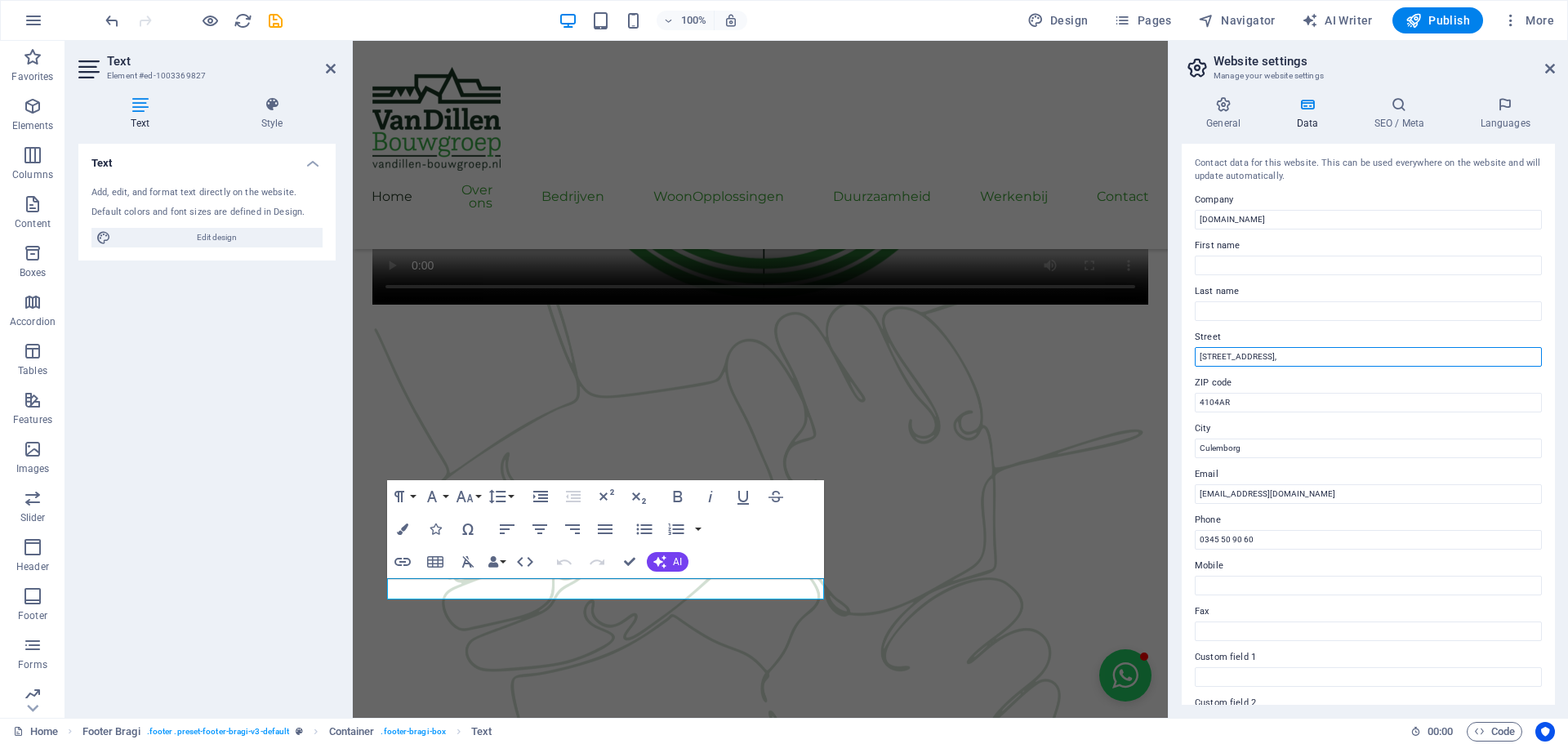
type input "[STREET_ADDRESS],"
click at [1557, 69] on aside "Website settings Manage your website settings General Data SEO / Meta Languages…" at bounding box center [1368, 379] width 400 height 677
click at [1547, 72] on icon at bounding box center [1550, 69] width 10 height 13
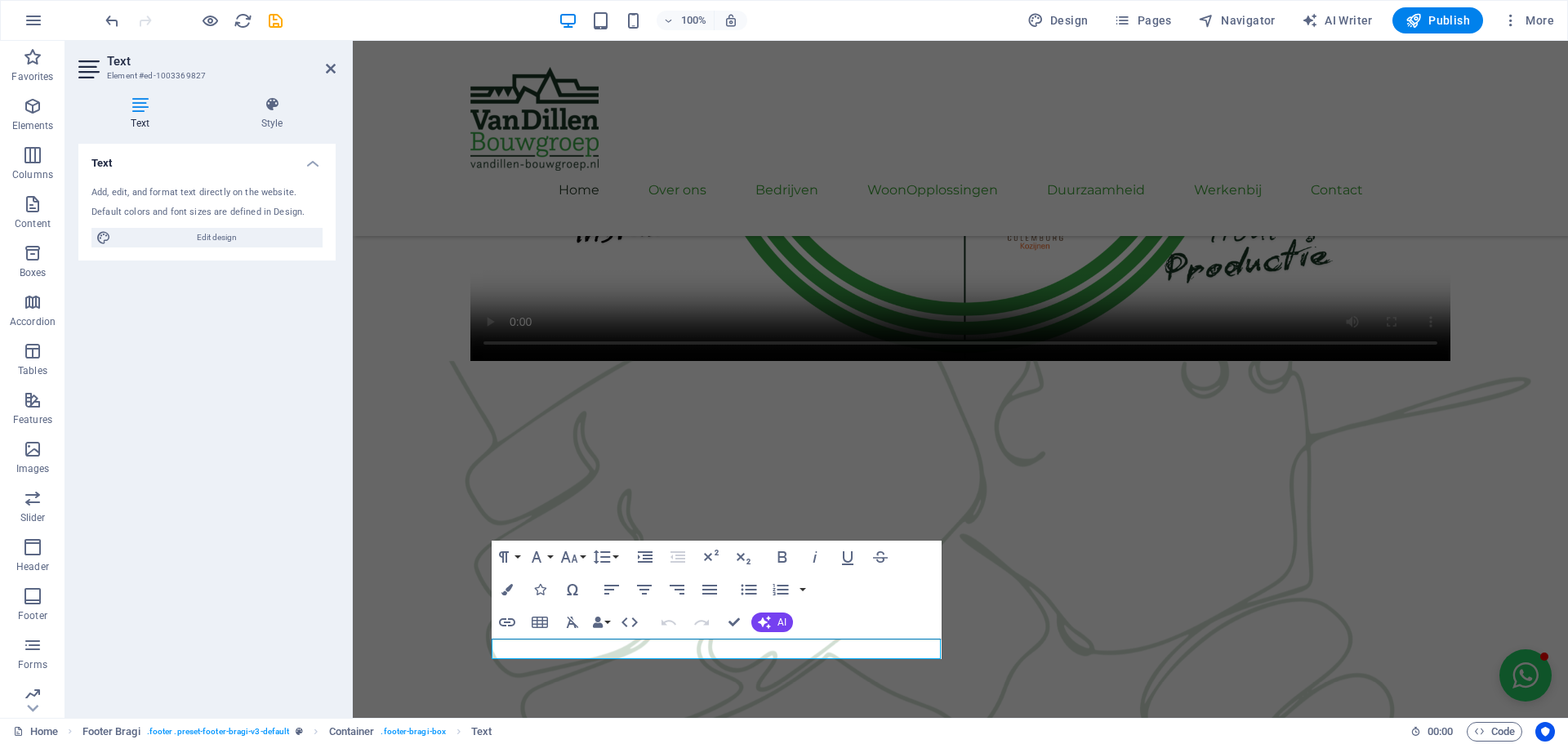
click at [267, 447] on div "Text Add, edit, and format text directly on the website. Default colors and fon…" at bounding box center [206, 424] width 257 height 561
click at [268, 446] on div "Text Add, edit, and format text directly on the website. Default colors and fon…" at bounding box center [206, 424] width 257 height 561
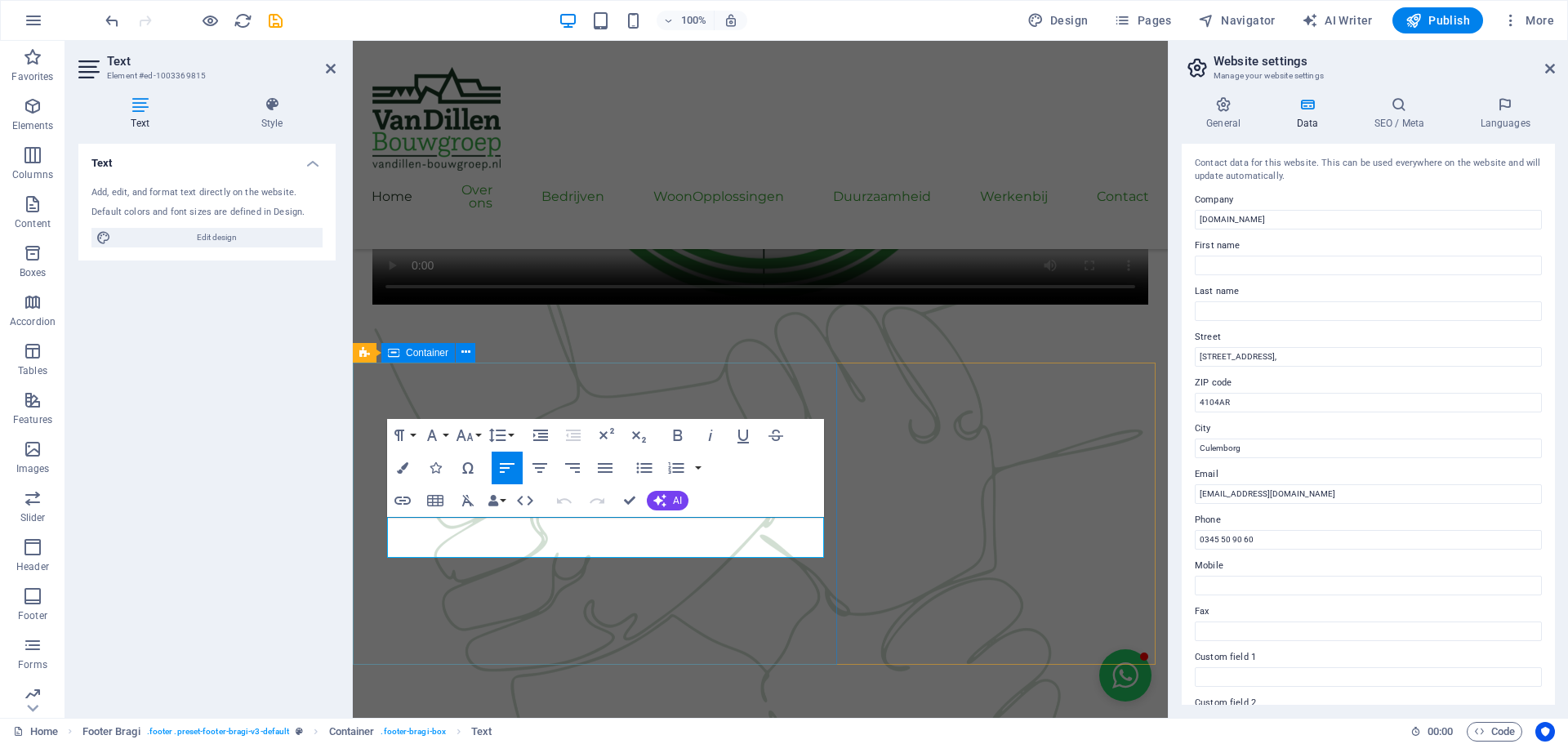
drag, startPoint x: 590, startPoint y: 603, endPoint x: 735, endPoint y: 553, distance: 153.4
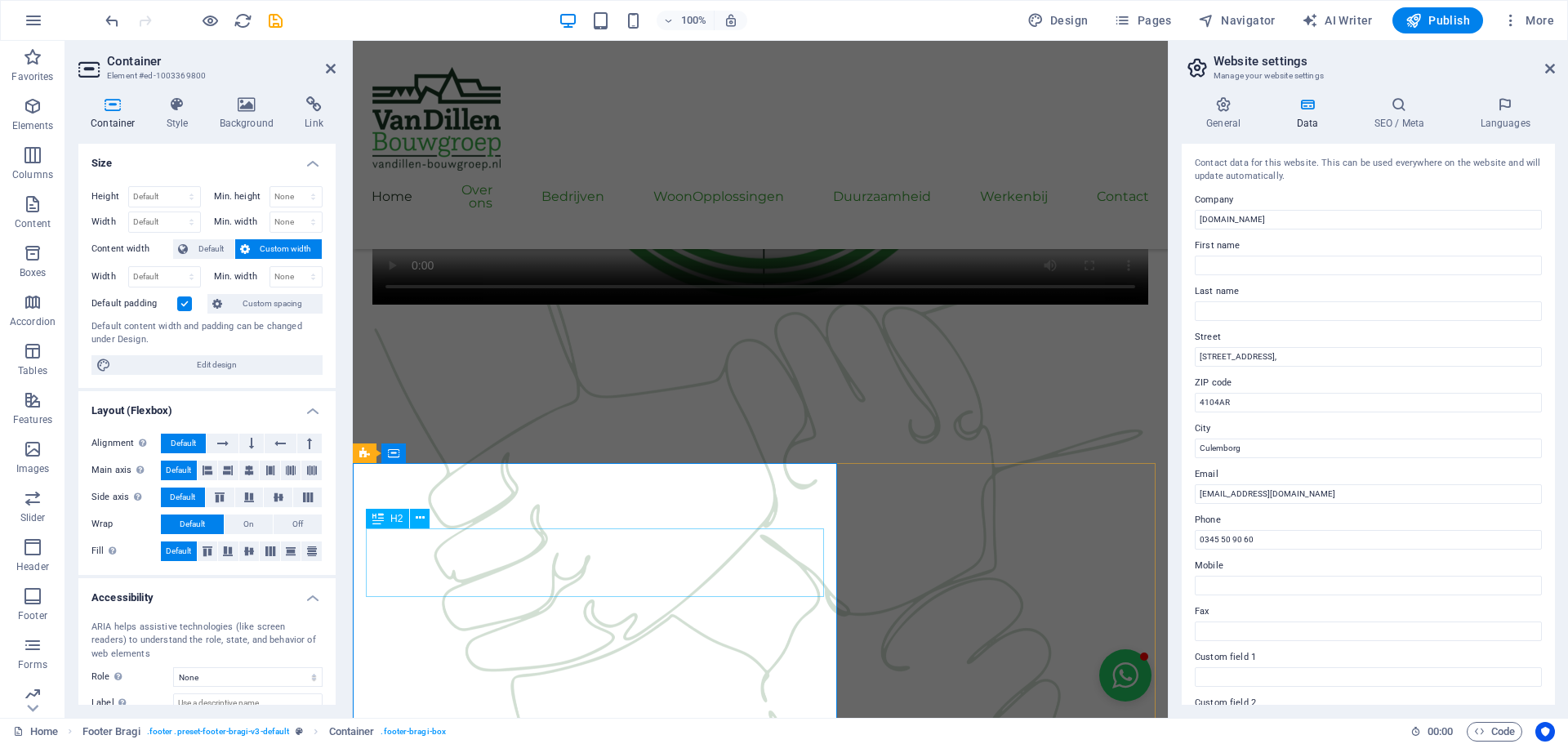
scroll to position [1821, 0]
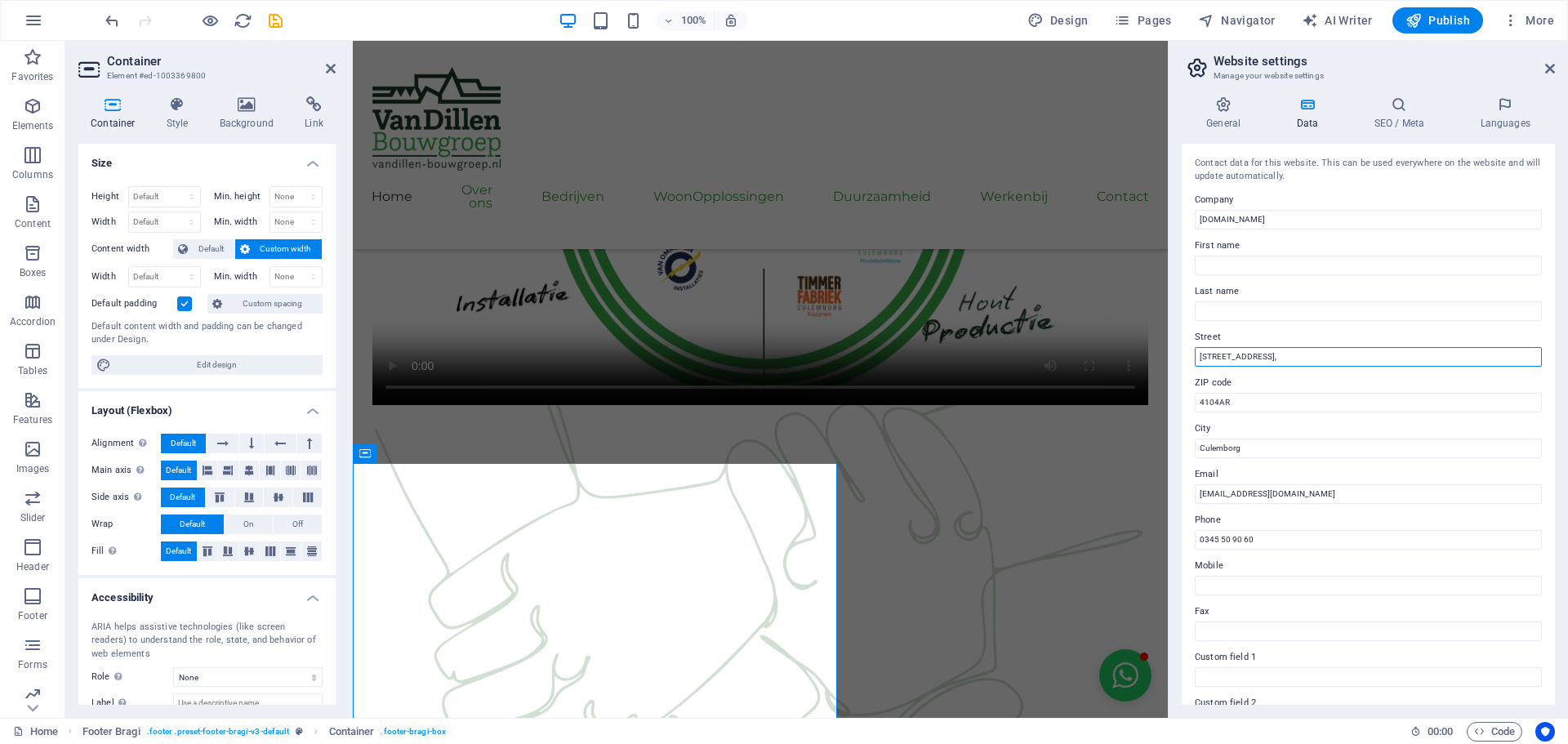
click at [1320, 350] on input "[STREET_ADDRESS]," at bounding box center [1368, 357] width 347 height 19
type input "[STREET_ADDRESS]"
click at [1557, 66] on aside "Website settings Manage your website settings General Data SEO / Meta Languages…" at bounding box center [1368, 379] width 400 height 677
click at [1551, 70] on icon at bounding box center [1550, 69] width 10 height 13
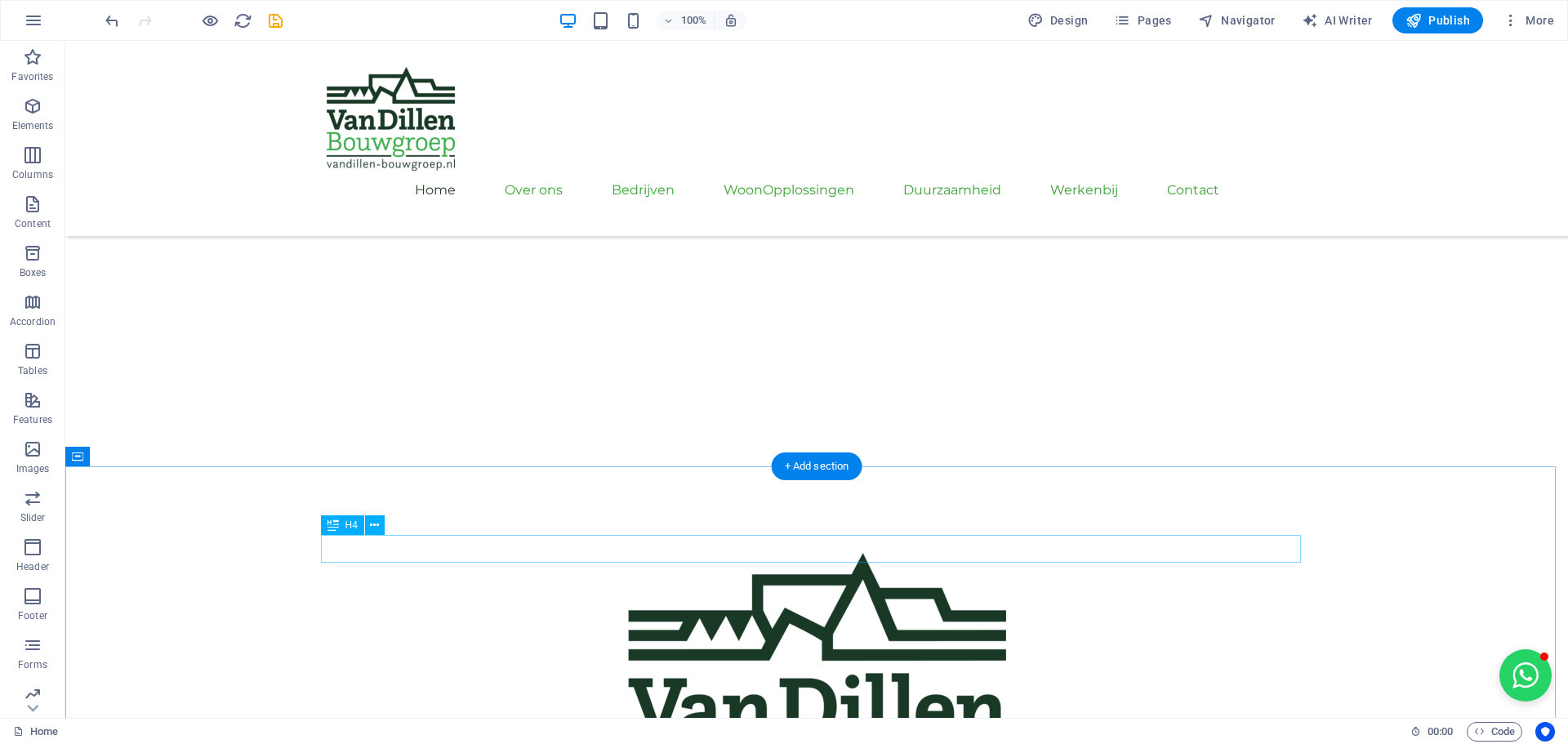
scroll to position [0, 0]
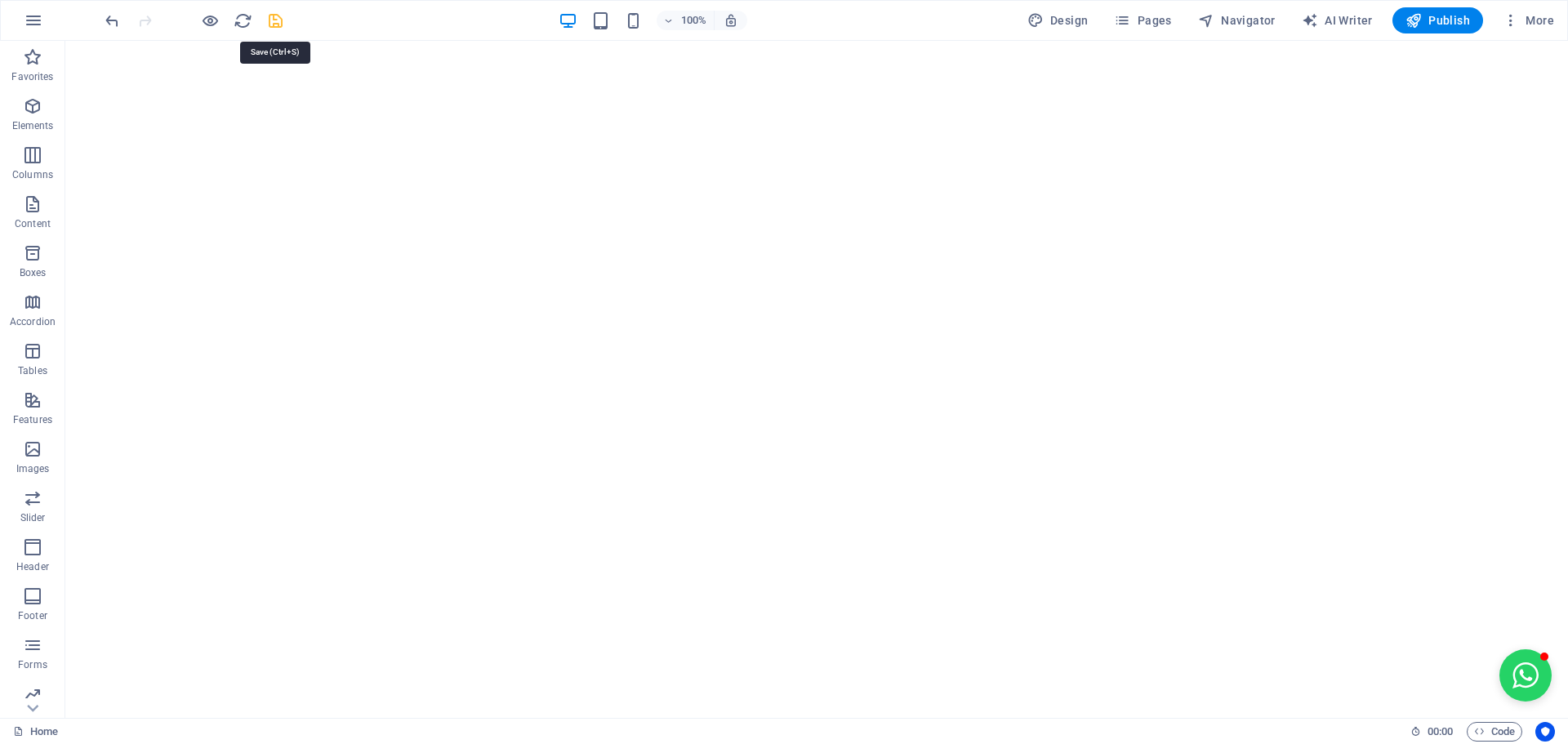
click at [276, 18] on icon "save" at bounding box center [275, 20] width 18 height 18
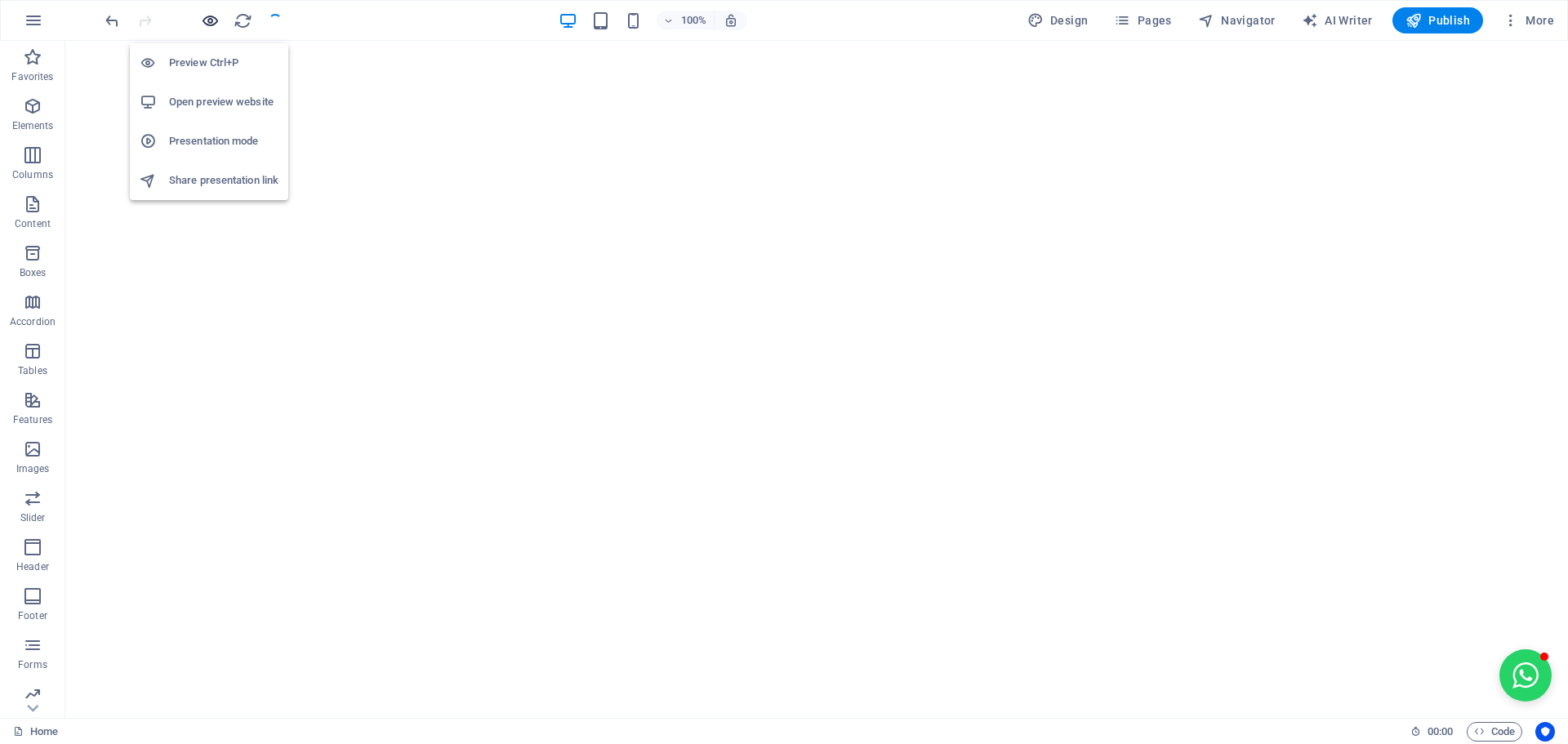
click at [207, 18] on icon "button" at bounding box center [210, 20] width 18 height 18
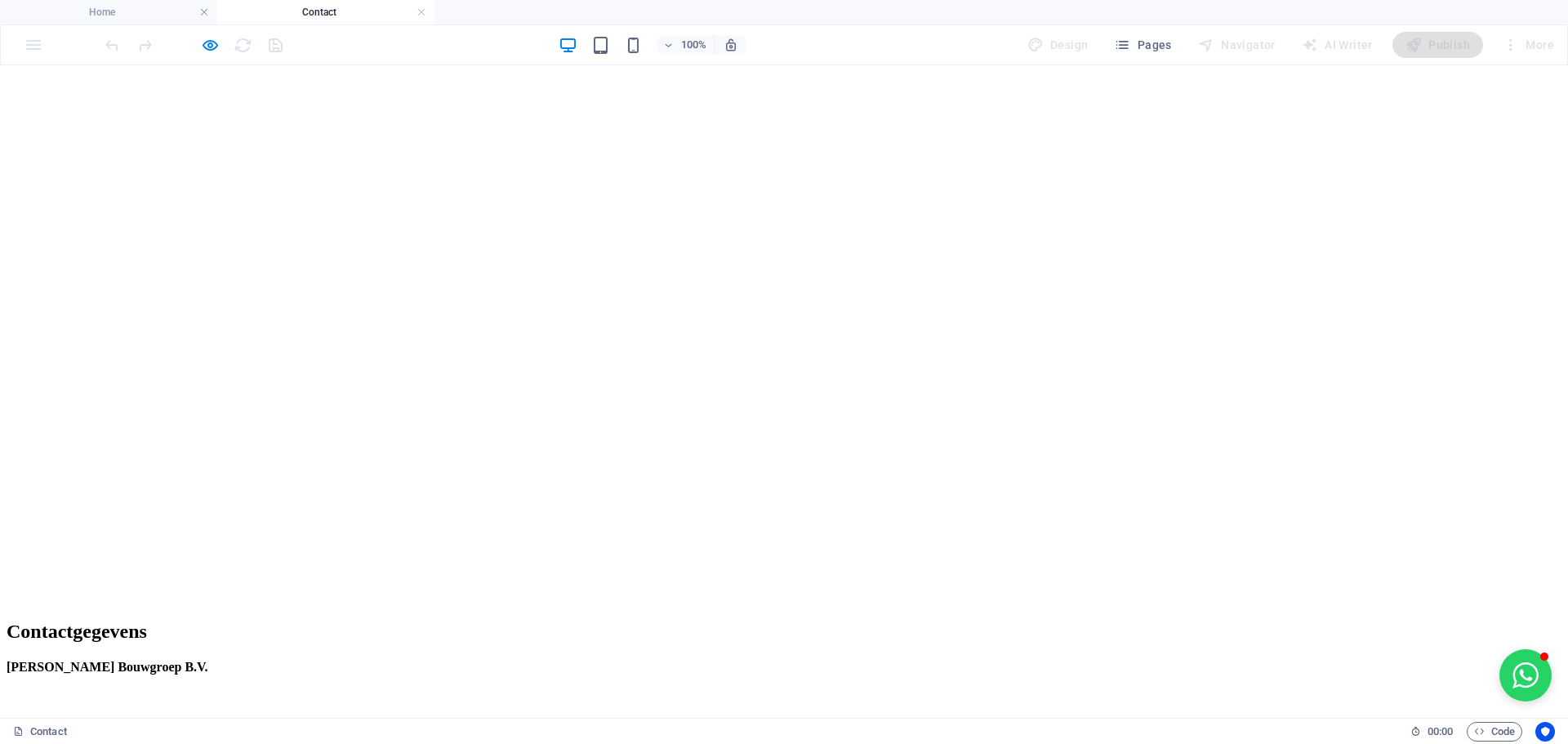
scroll to position [546, 0]
